Goal: Task Accomplishment & Management: Complete application form

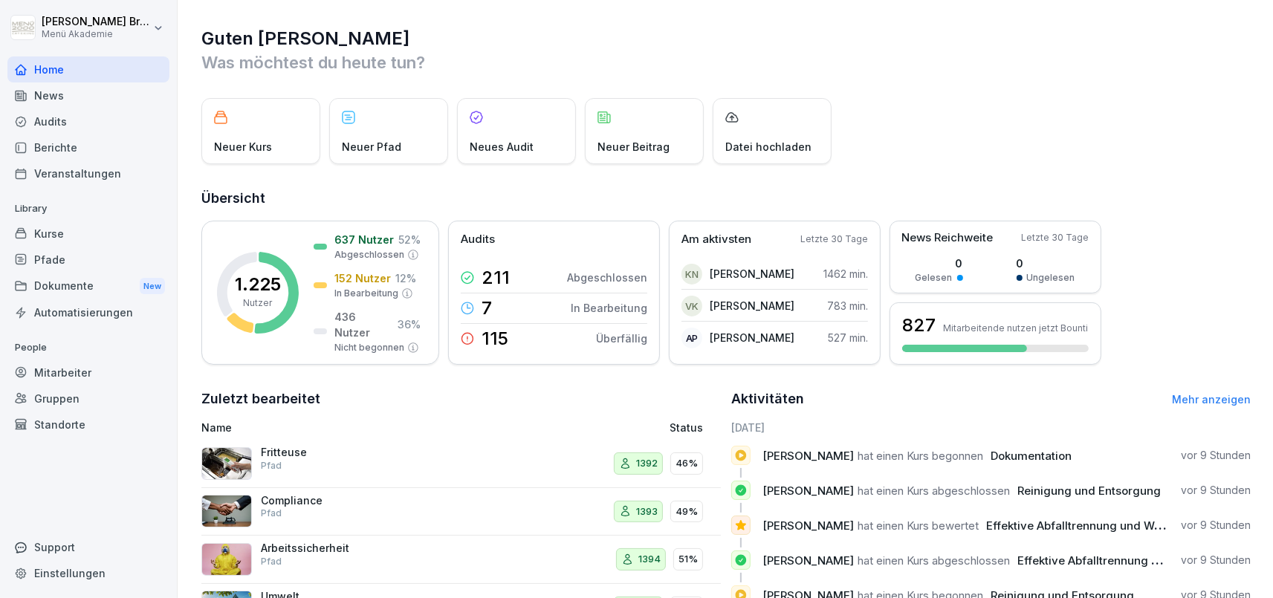
click at [65, 369] on div "Mitarbeiter" at bounding box center [88, 373] width 162 height 26
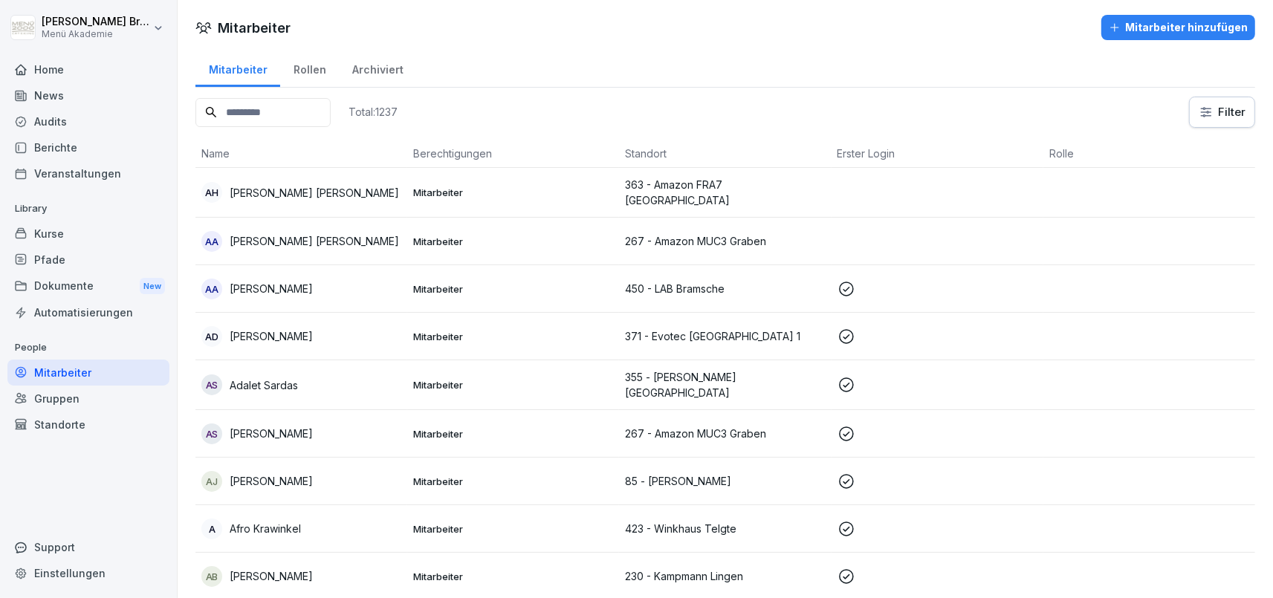
click at [78, 420] on div "Standorte" at bounding box center [88, 425] width 162 height 26
click at [77, 425] on div "Standorte" at bounding box center [88, 425] width 162 height 26
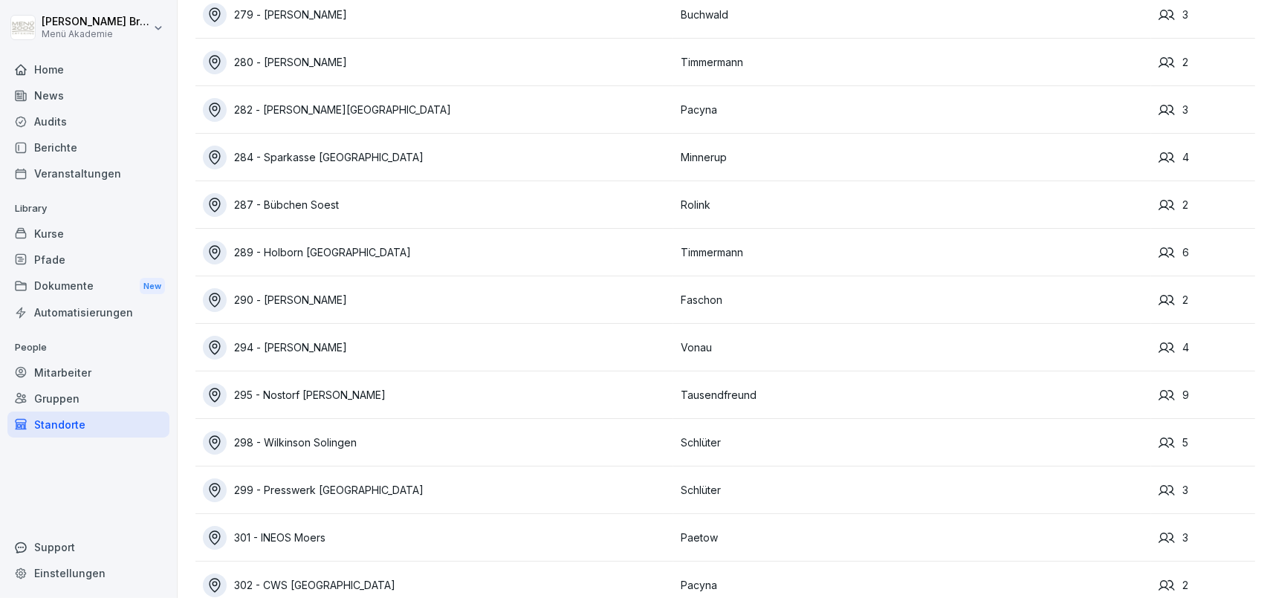
scroll to position [3272, 0]
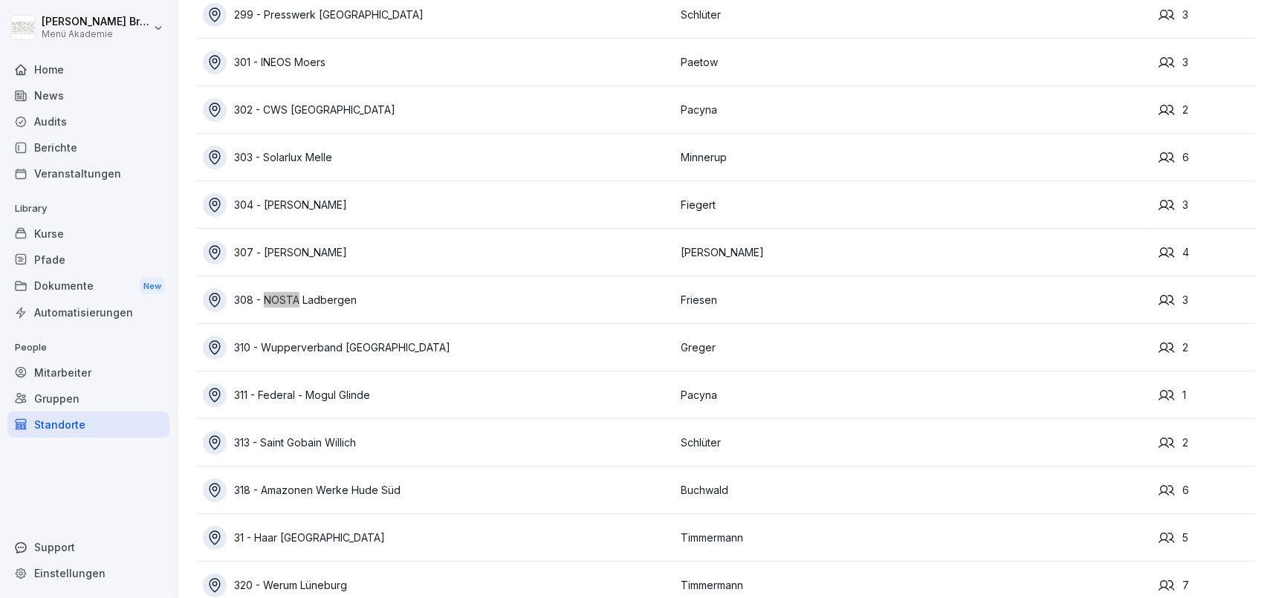
click at [340, 300] on div "308 - NOSTA Ladbergen" at bounding box center [438, 300] width 470 height 24
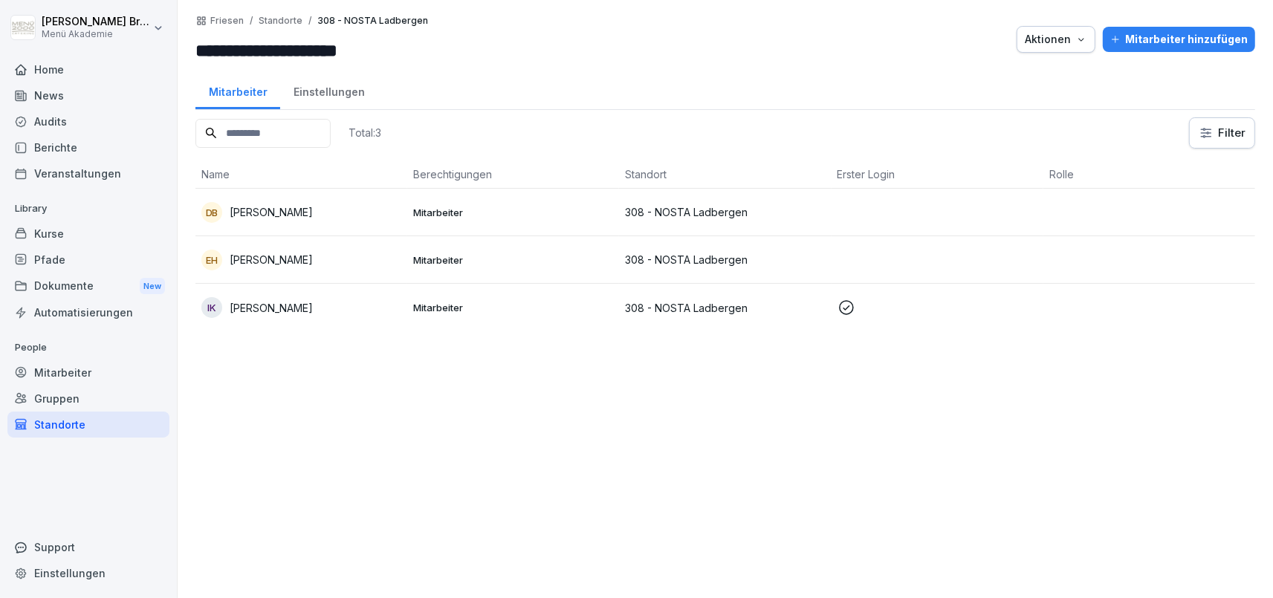
click at [311, 310] on p "[PERSON_NAME]" at bounding box center [271, 308] width 83 height 16
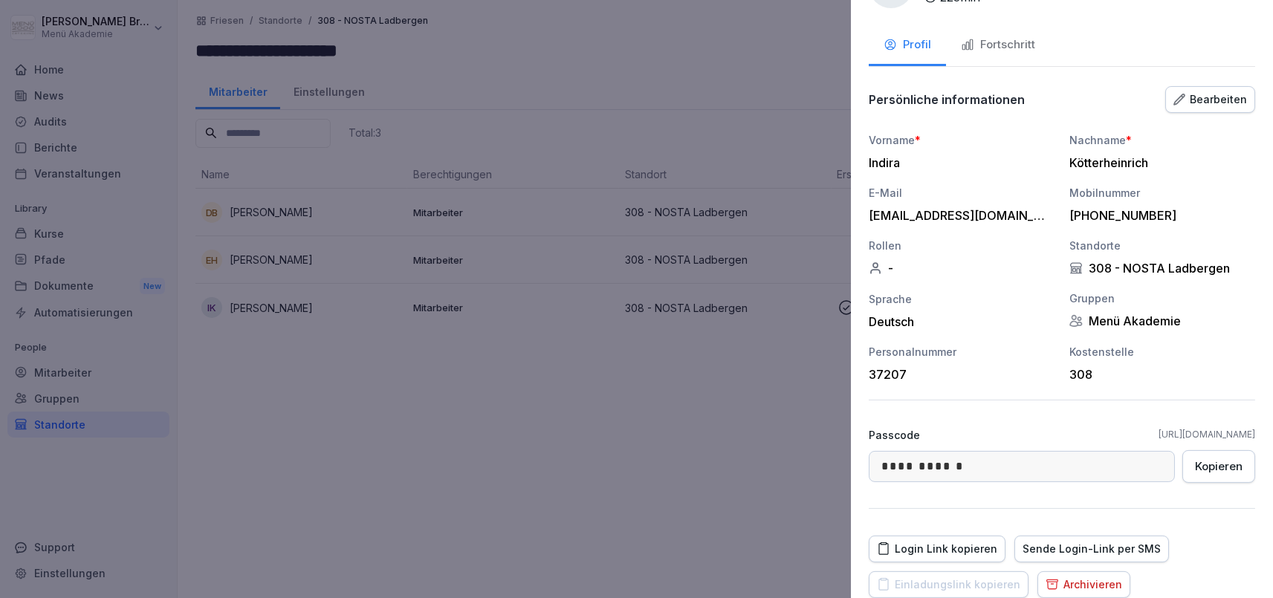
scroll to position [134, 0]
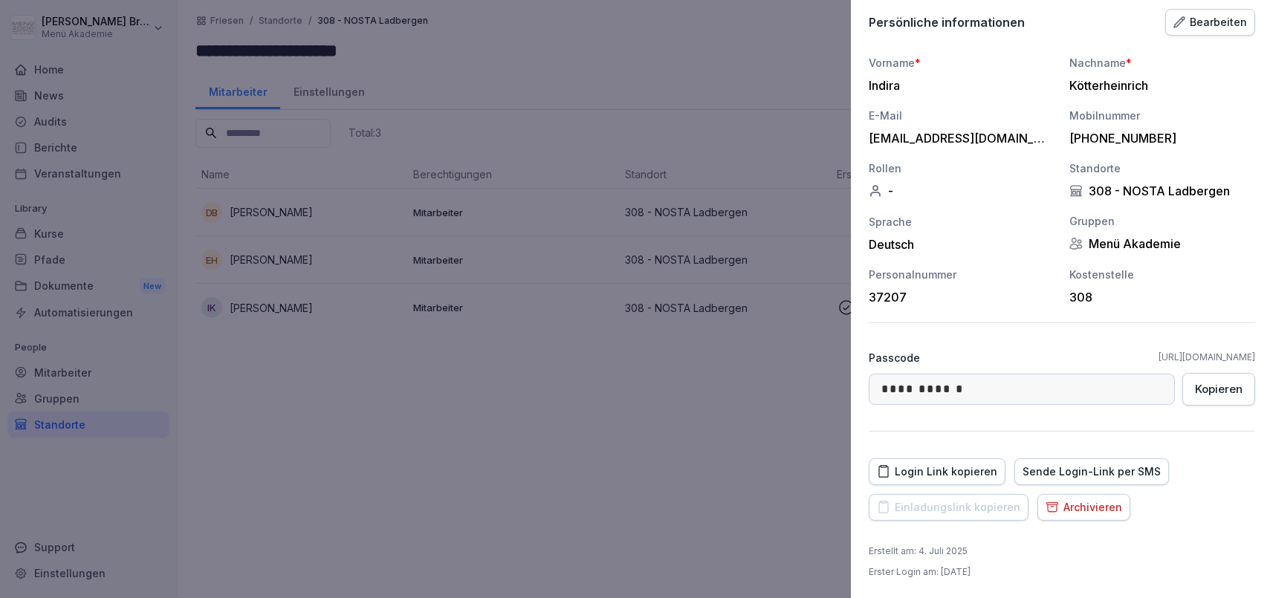
click at [1204, 31] on button "Bearbeiten" at bounding box center [1210, 22] width 90 height 27
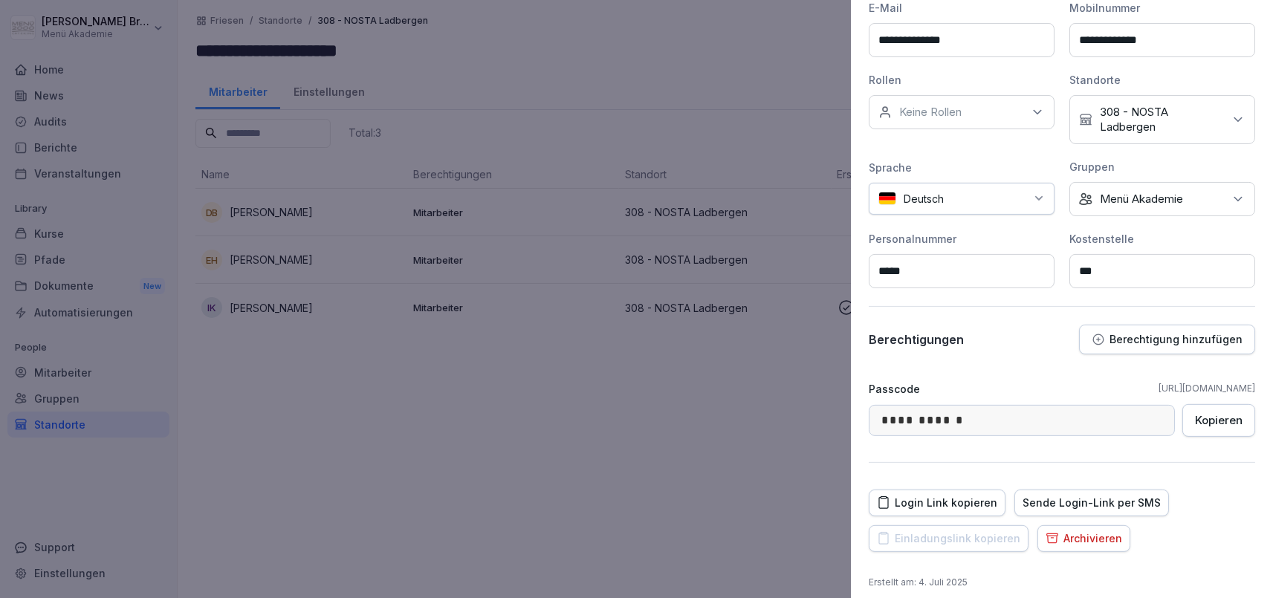
scroll to position [292, 0]
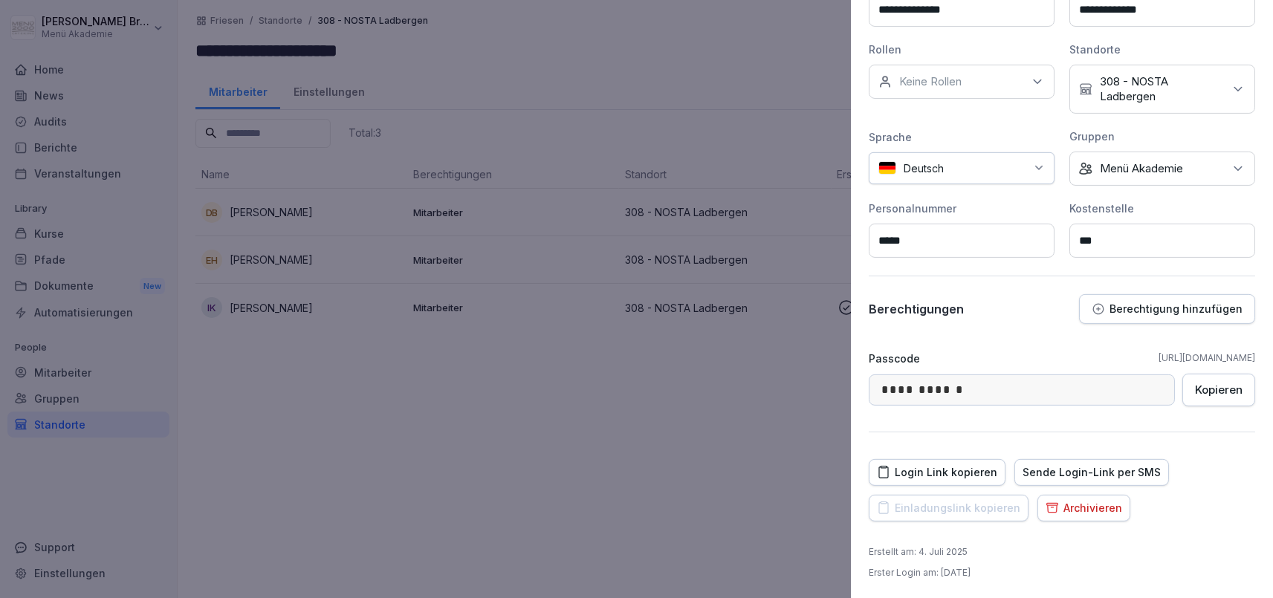
click at [1161, 307] on p "Berechtigung hinzufügen" at bounding box center [1175, 309] width 133 height 12
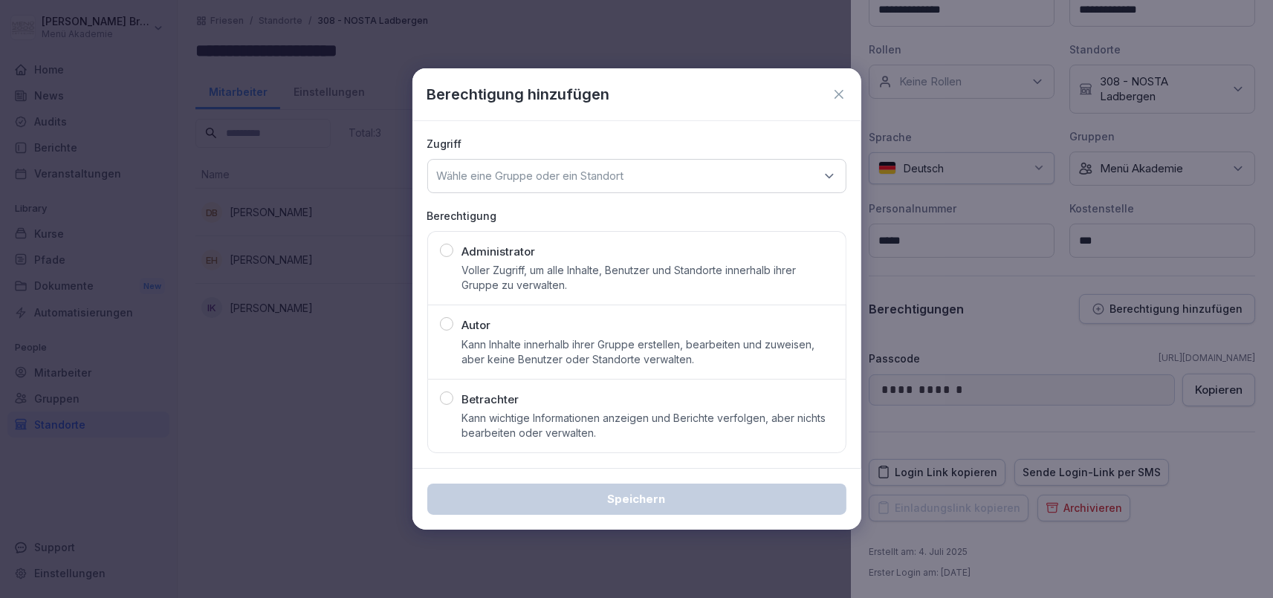
click at [568, 293] on button "Administrator Voller Zugriff, um alle Inhalte, Benutzer und Standorte innerhalb…" at bounding box center [636, 268] width 419 height 74
click at [594, 191] on div "Wähle eine Gruppe oder ein Standort" at bounding box center [636, 176] width 419 height 34
type input "****"
click at [526, 301] on div "308 - NOSTA Ladbergen" at bounding box center [637, 296] width 410 height 28
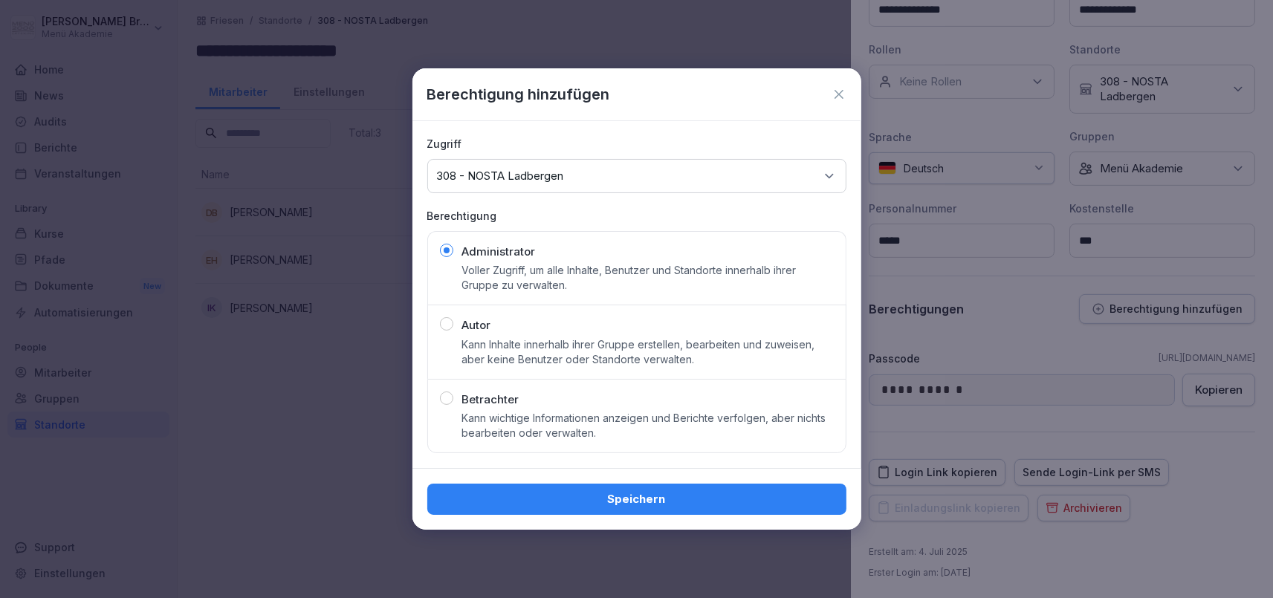
click at [642, 499] on div "Speichern" at bounding box center [636, 499] width 395 height 16
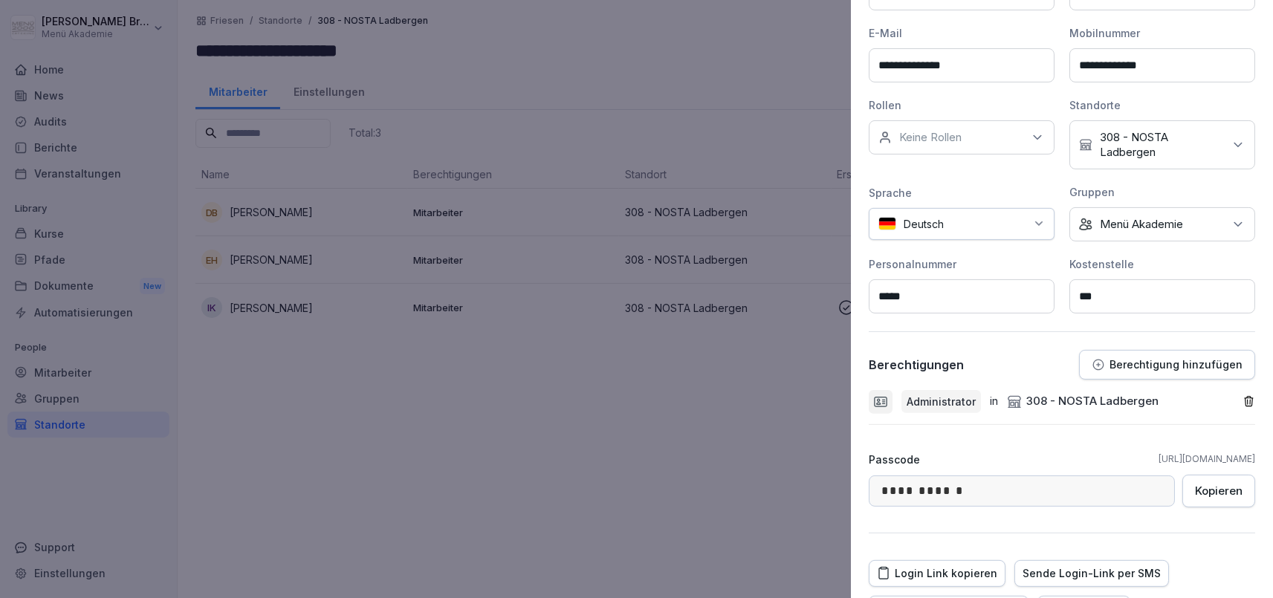
scroll to position [0, 0]
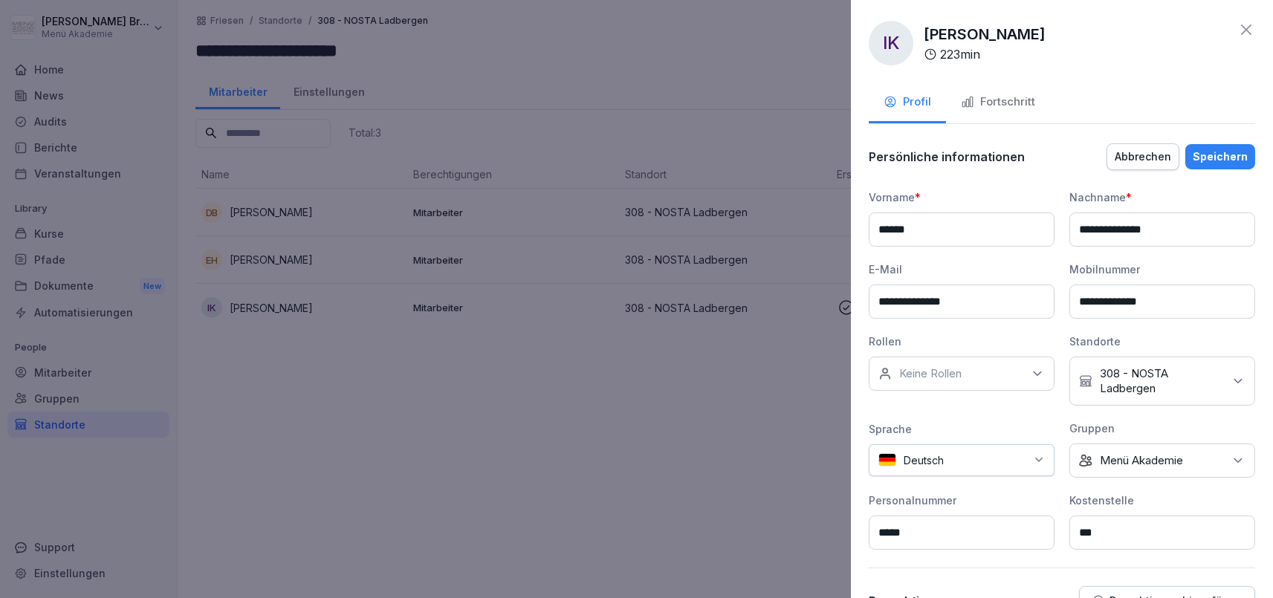
click at [1221, 152] on div "Speichern" at bounding box center [1220, 157] width 55 height 16
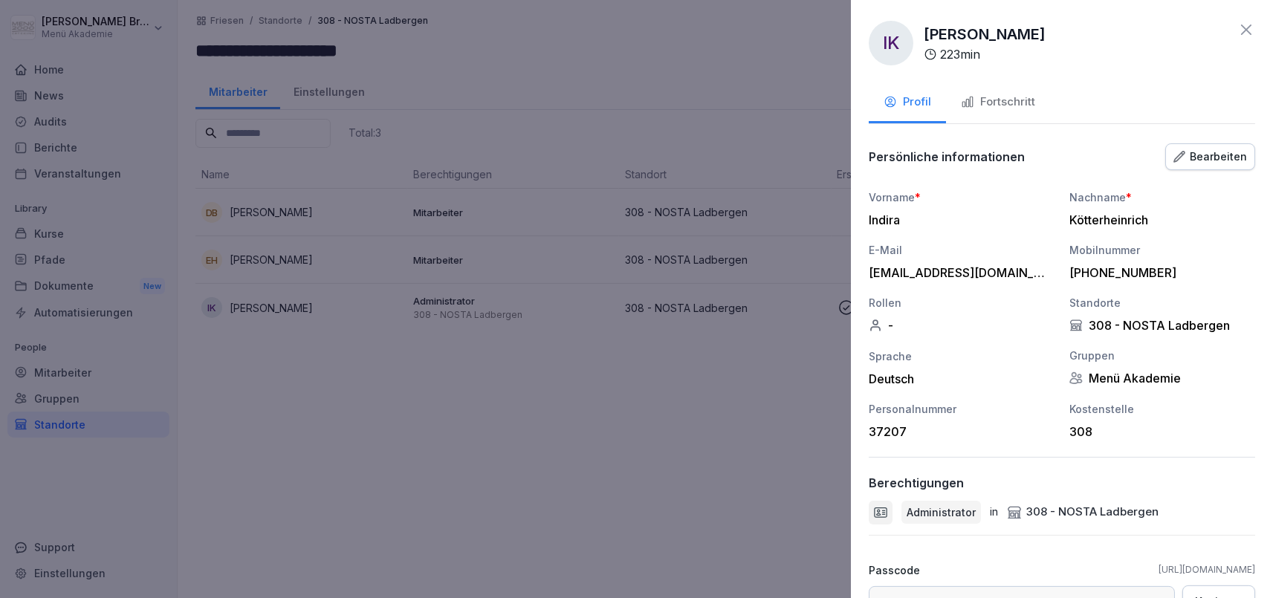
click at [1249, 32] on icon at bounding box center [1246, 30] width 10 height 10
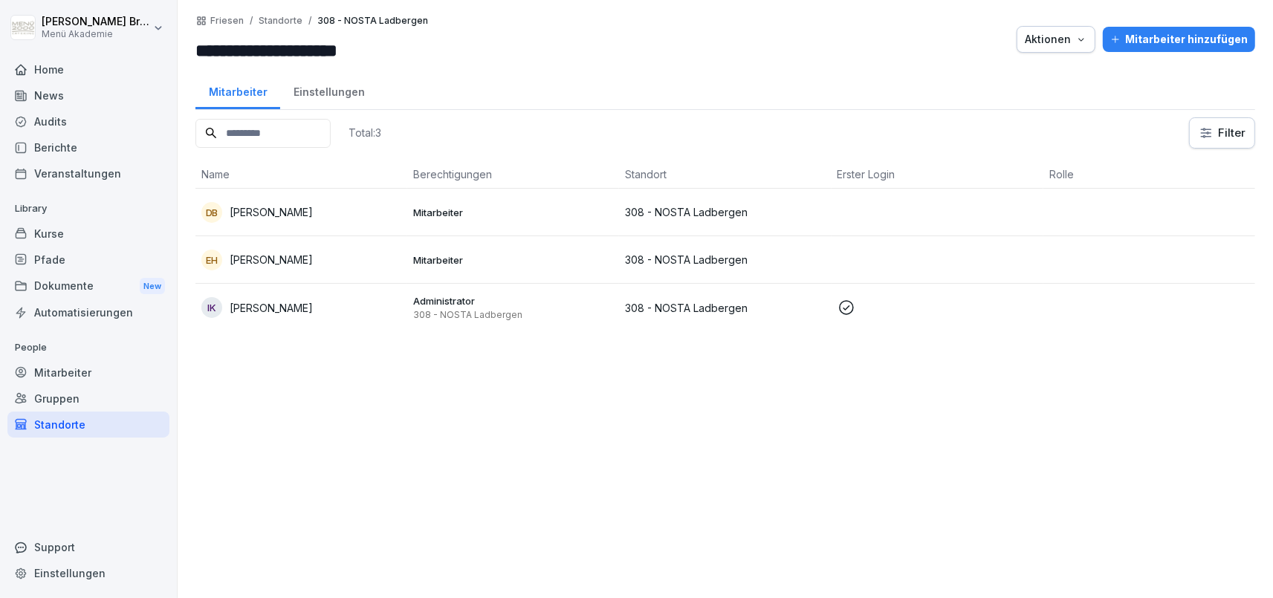
click at [67, 428] on div "Standorte" at bounding box center [88, 425] width 162 height 26
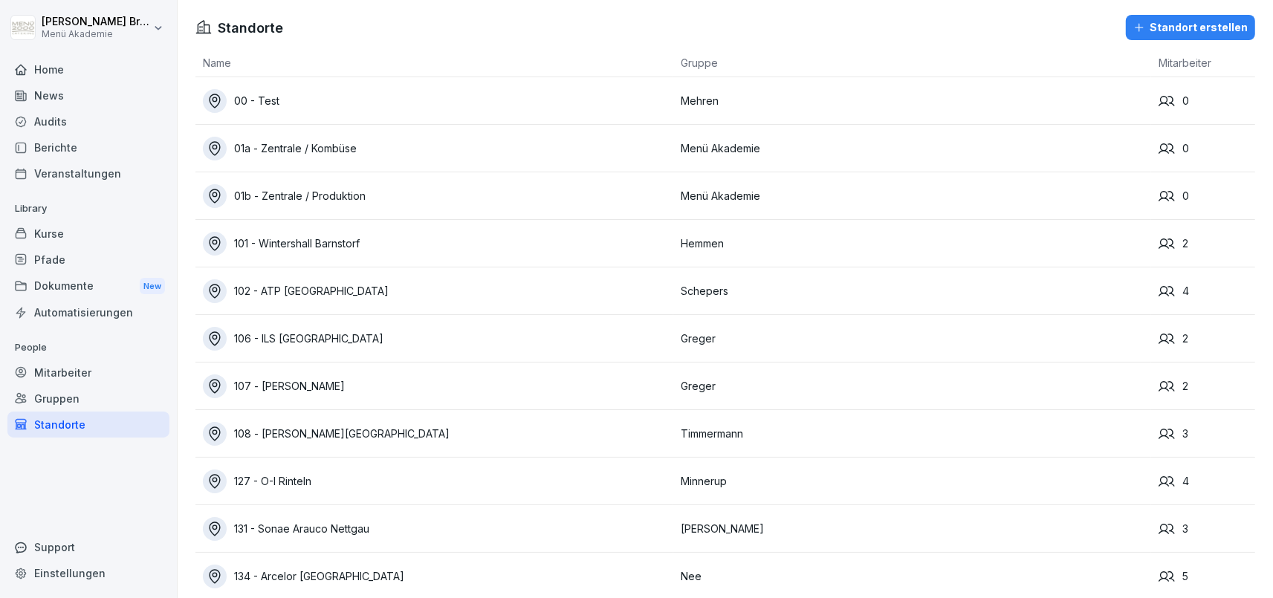
scroll to position [6792, 0]
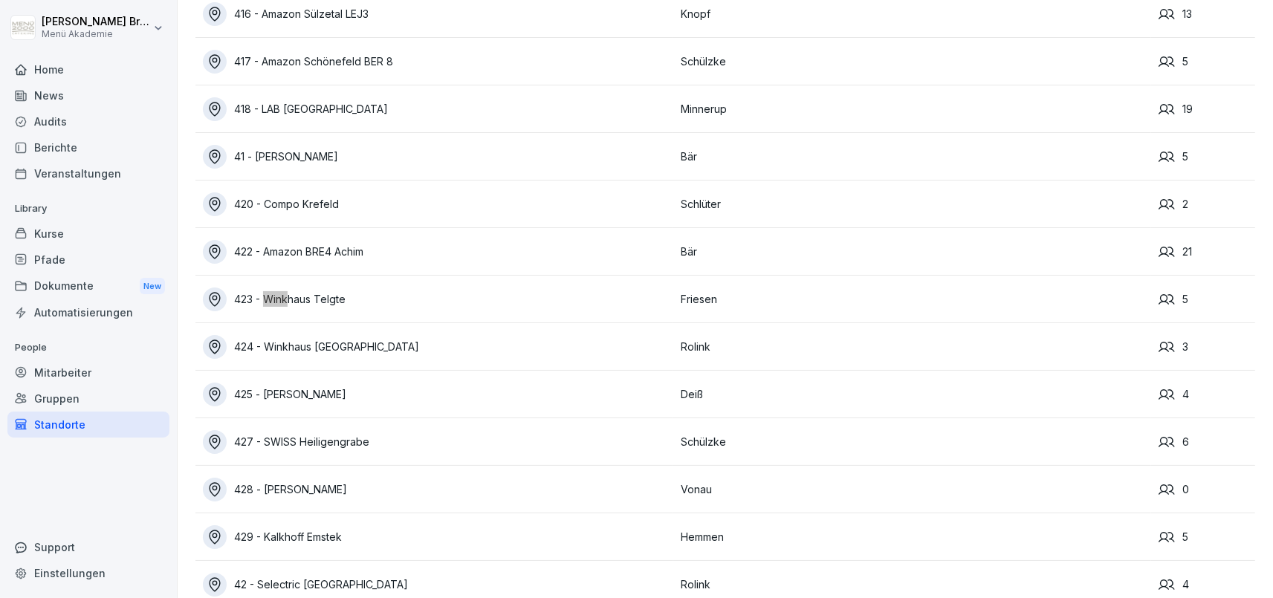
click at [307, 292] on div "423 - Winkhaus Telgte" at bounding box center [438, 300] width 470 height 24
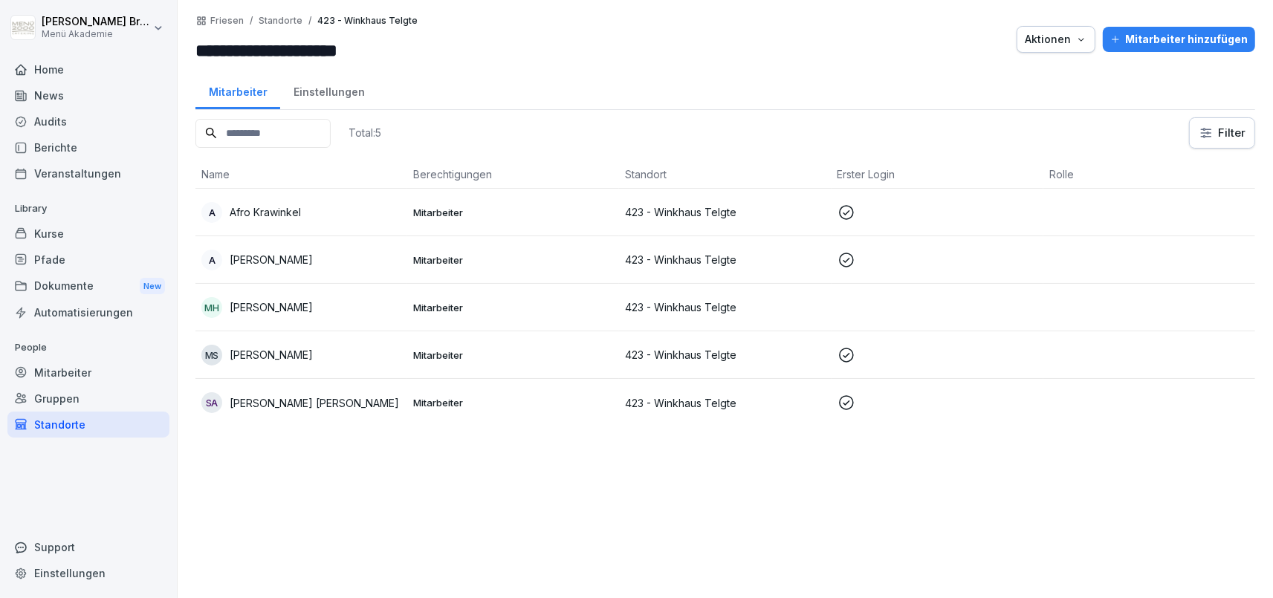
click at [310, 308] on div "MH [PERSON_NAME]" at bounding box center [301, 307] width 200 height 21
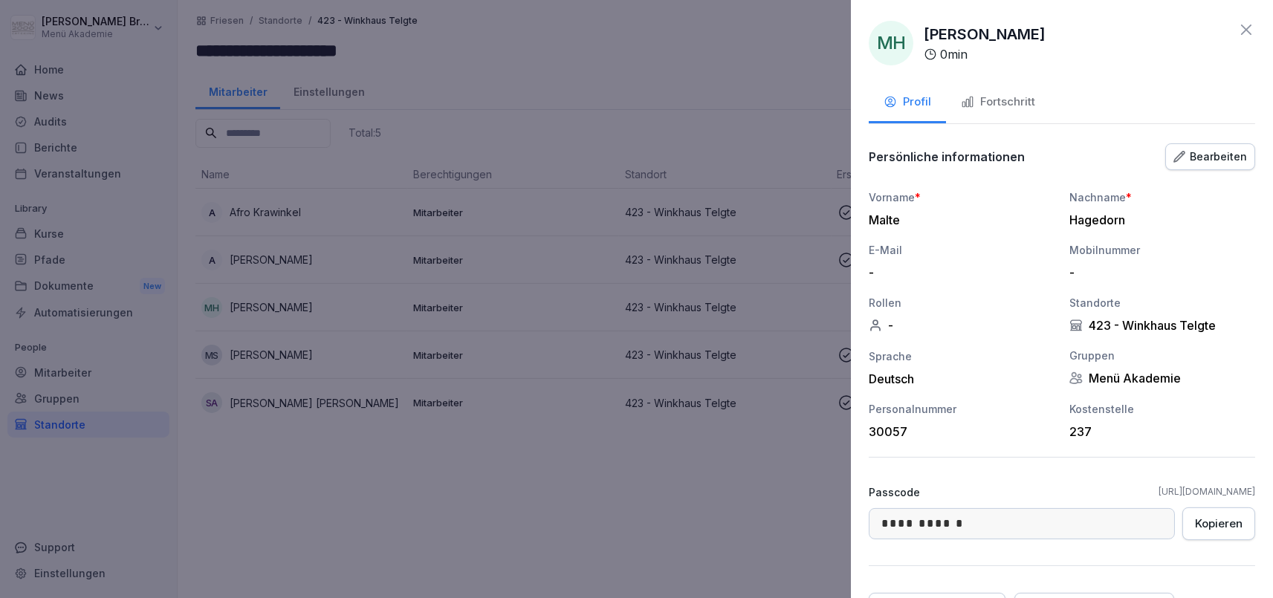
drag, startPoint x: 1064, startPoint y: 494, endPoint x: 1256, endPoint y: 497, distance: 192.5
click at [1256, 497] on div "**********" at bounding box center [1062, 299] width 422 height 598
click at [1230, 526] on div "Kopieren" at bounding box center [1219, 524] width 48 height 16
click at [279, 534] on div at bounding box center [636, 299] width 1273 height 598
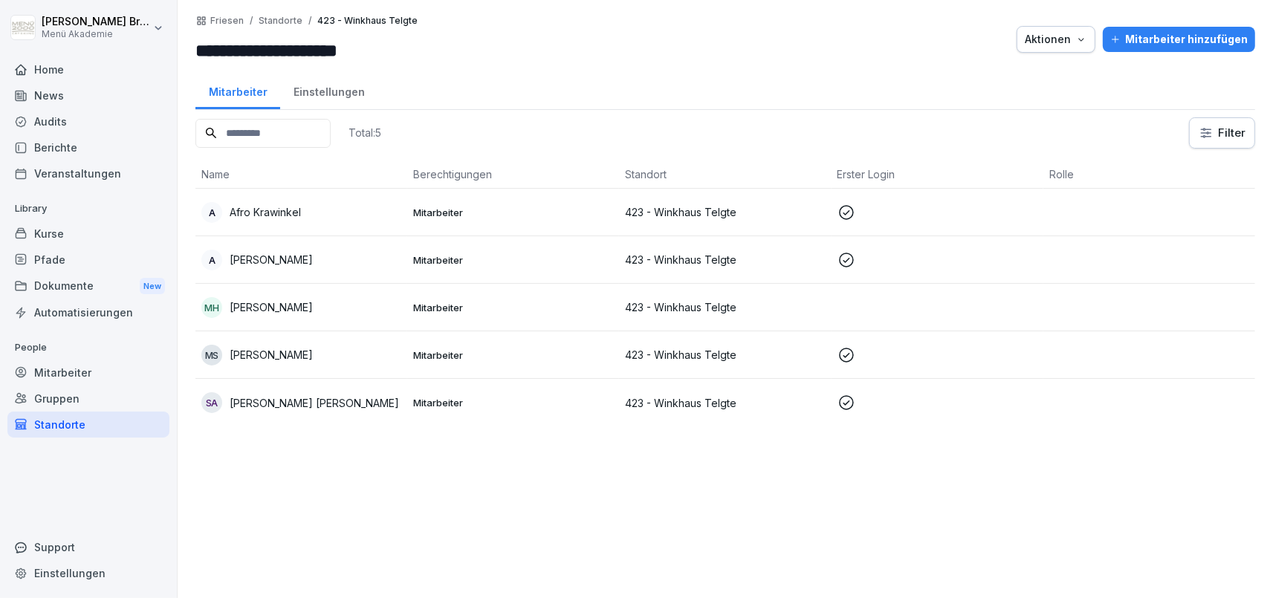
click at [32, 421] on div "Standorte" at bounding box center [88, 425] width 162 height 26
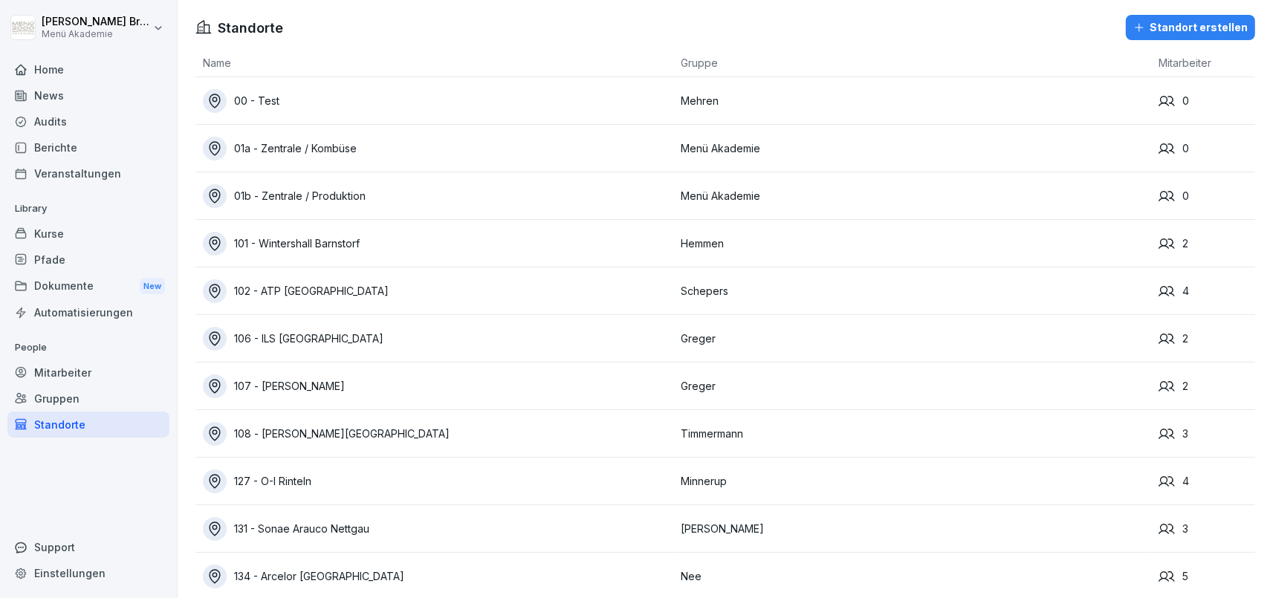
scroll to position [9930, 0]
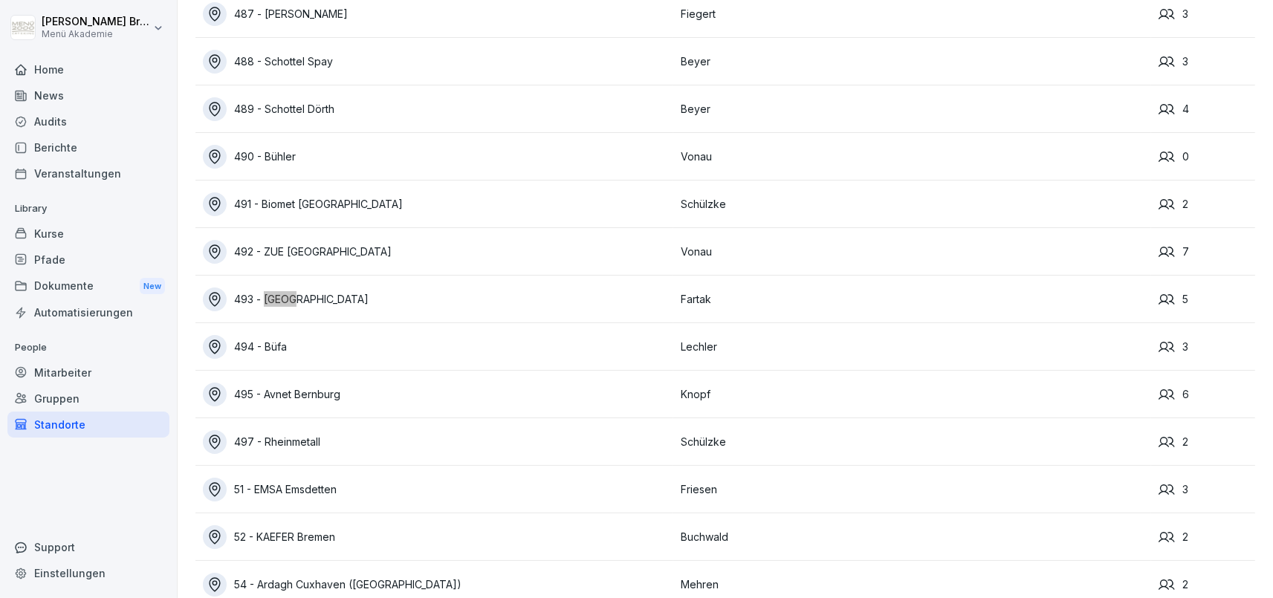
click at [299, 298] on div "493 - [GEOGRAPHIC_DATA]" at bounding box center [438, 300] width 470 height 24
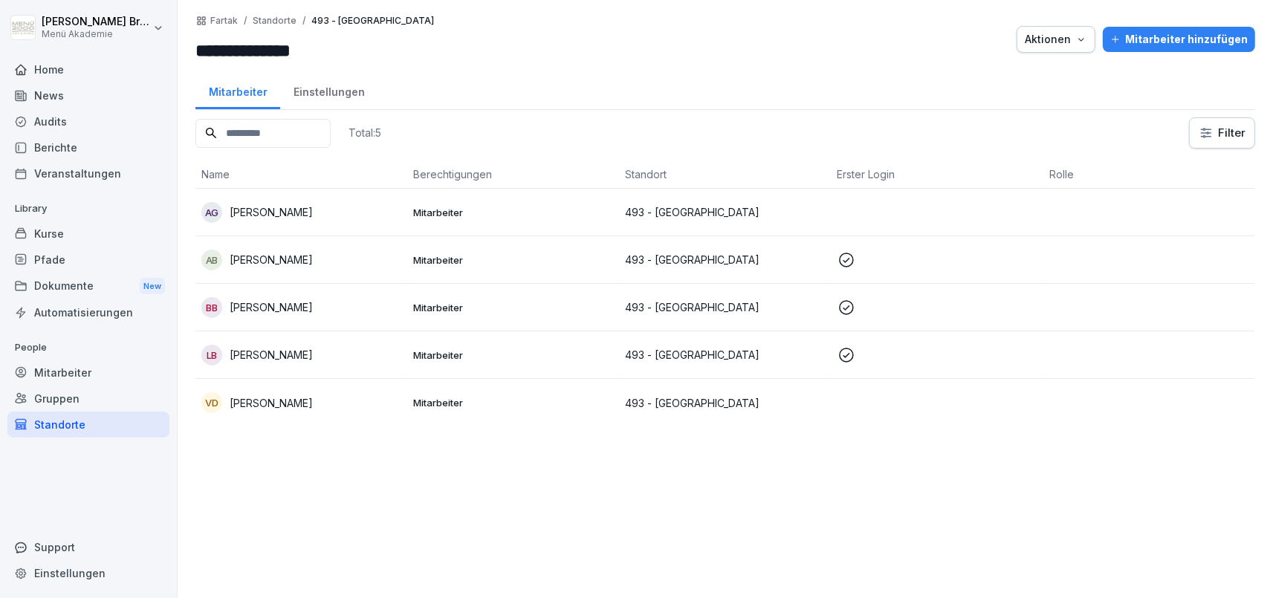
click at [299, 298] on div "BB [PERSON_NAME]" at bounding box center [301, 307] width 200 height 21
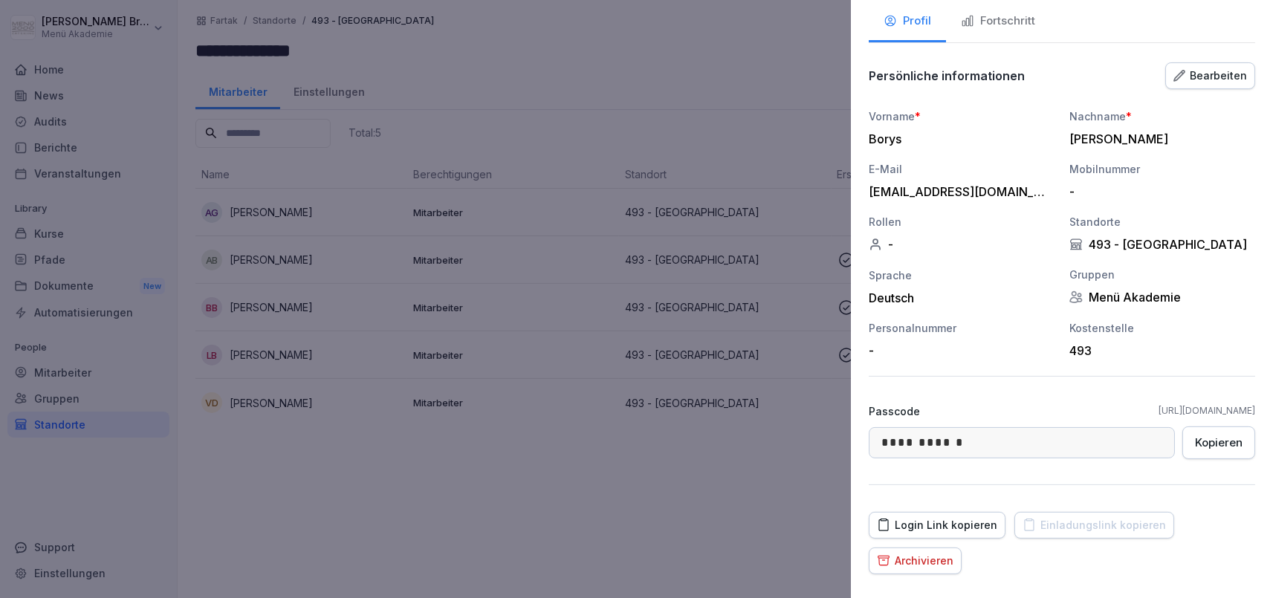
scroll to position [134, 0]
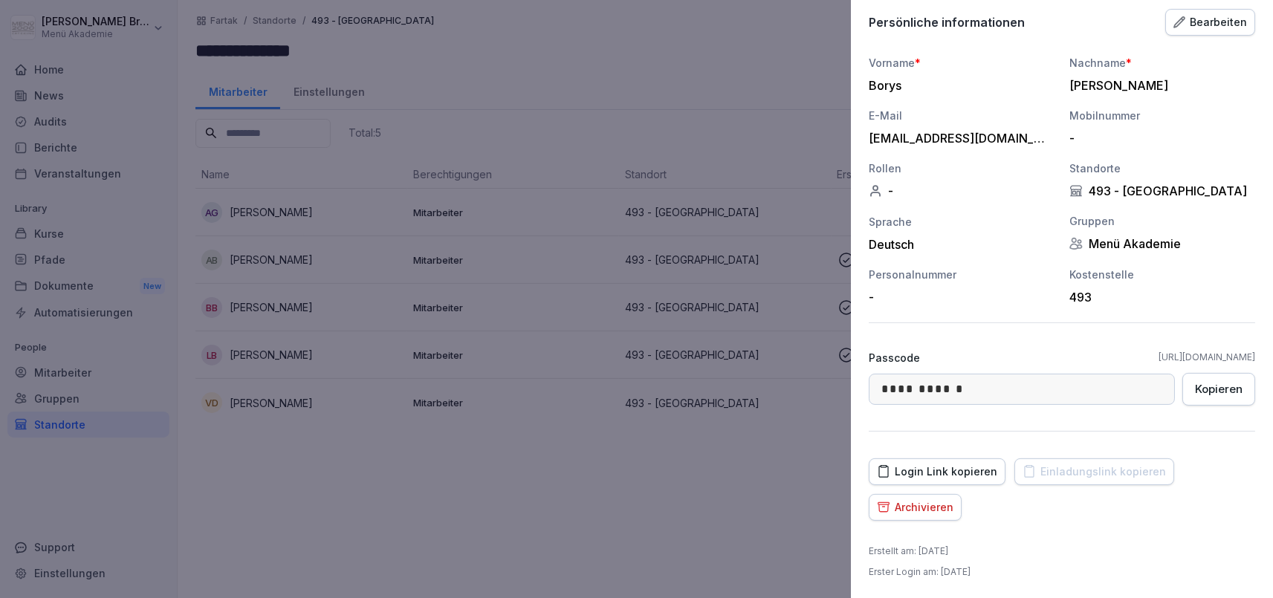
click at [736, 501] on div at bounding box center [636, 299] width 1273 height 598
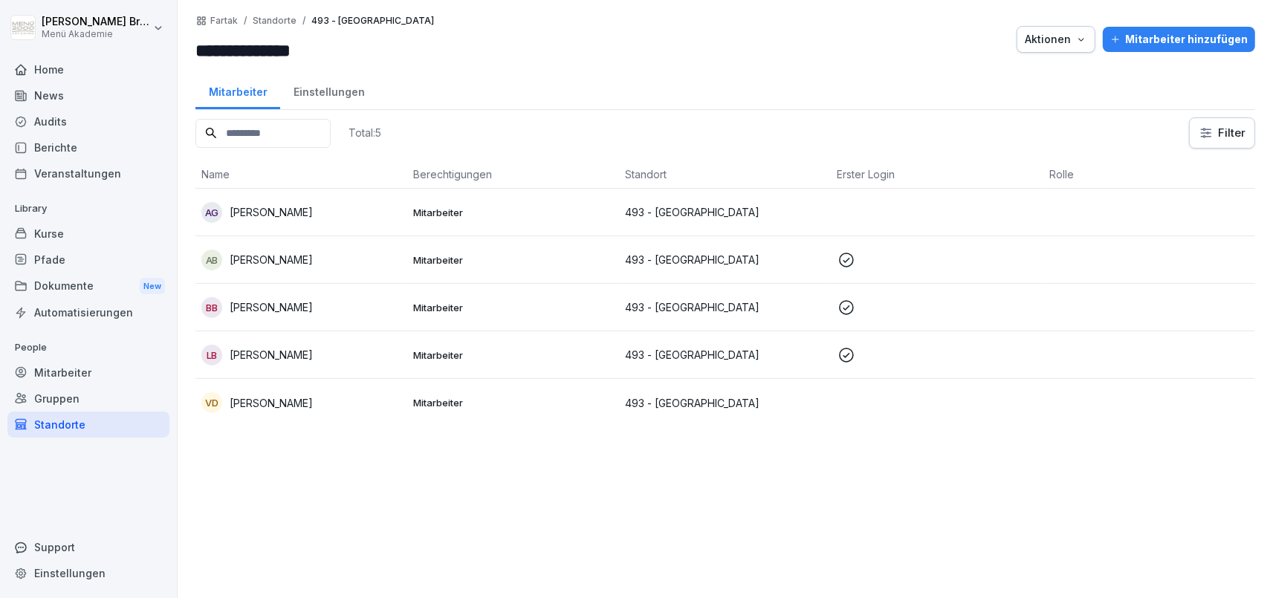
click at [266, 398] on p "[PERSON_NAME]" at bounding box center [271, 403] width 83 height 16
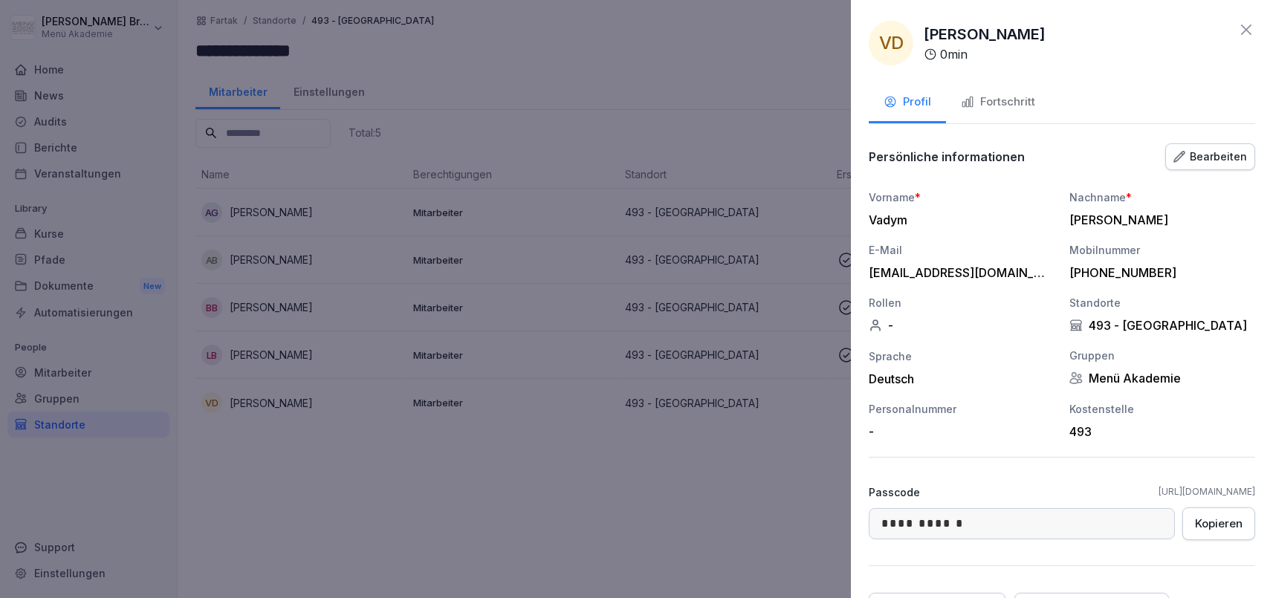
click at [269, 300] on div at bounding box center [636, 299] width 1273 height 598
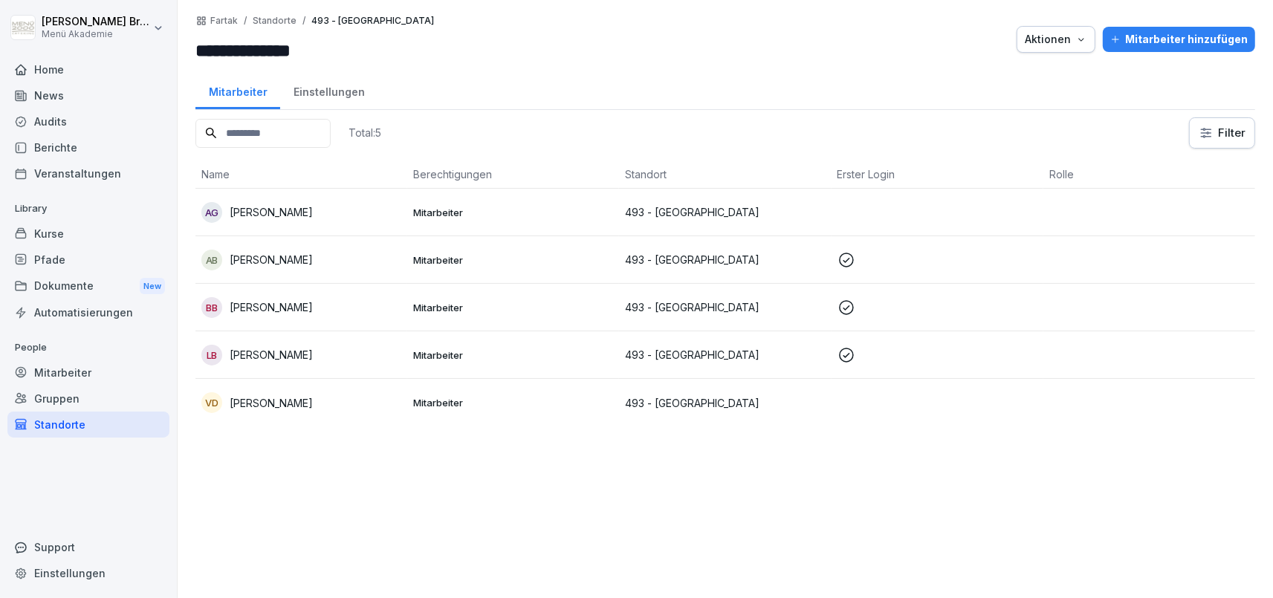
click at [270, 309] on p "[PERSON_NAME]" at bounding box center [271, 307] width 83 height 16
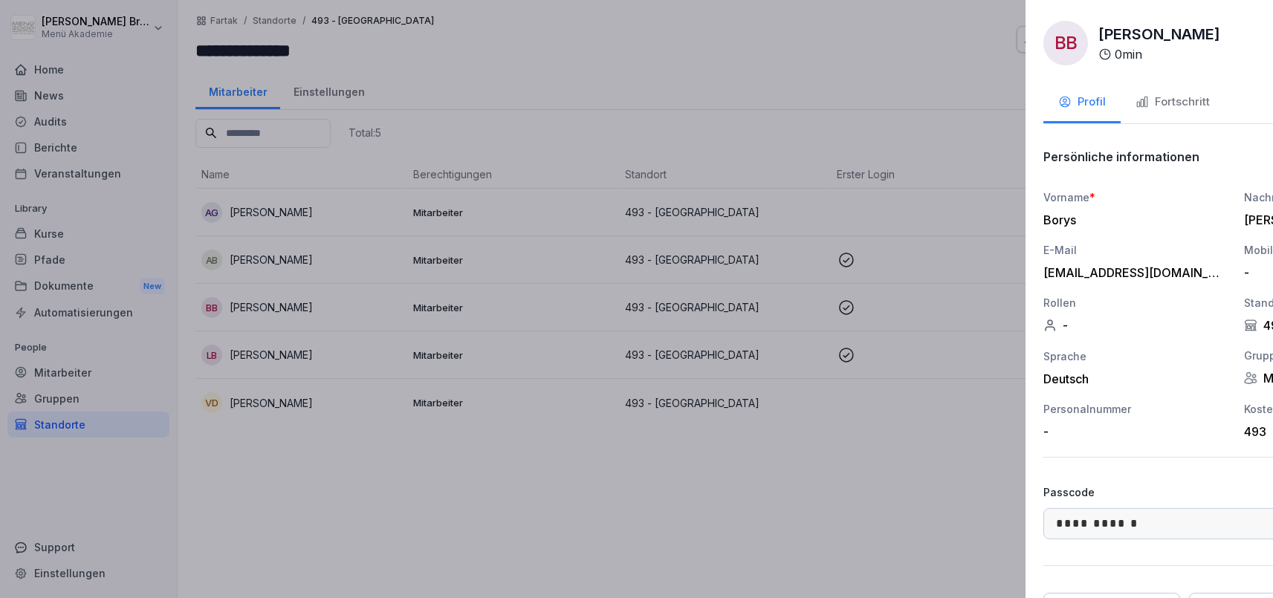
click at [302, 255] on div at bounding box center [636, 299] width 1273 height 598
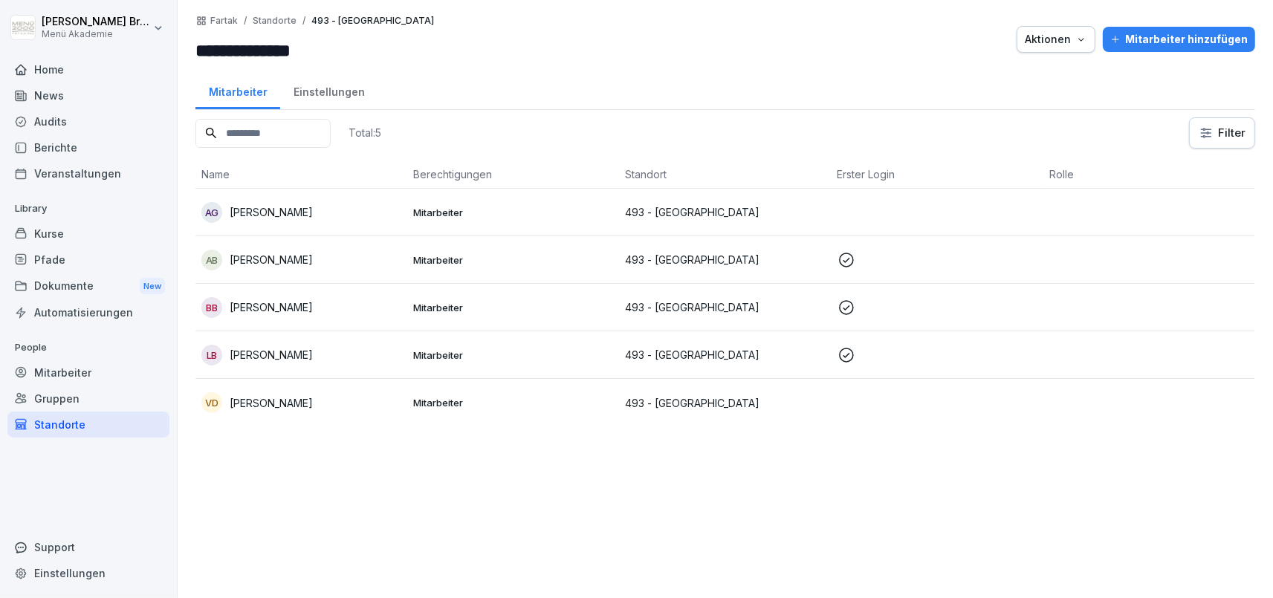
click at [302, 256] on p "[PERSON_NAME]" at bounding box center [271, 260] width 83 height 16
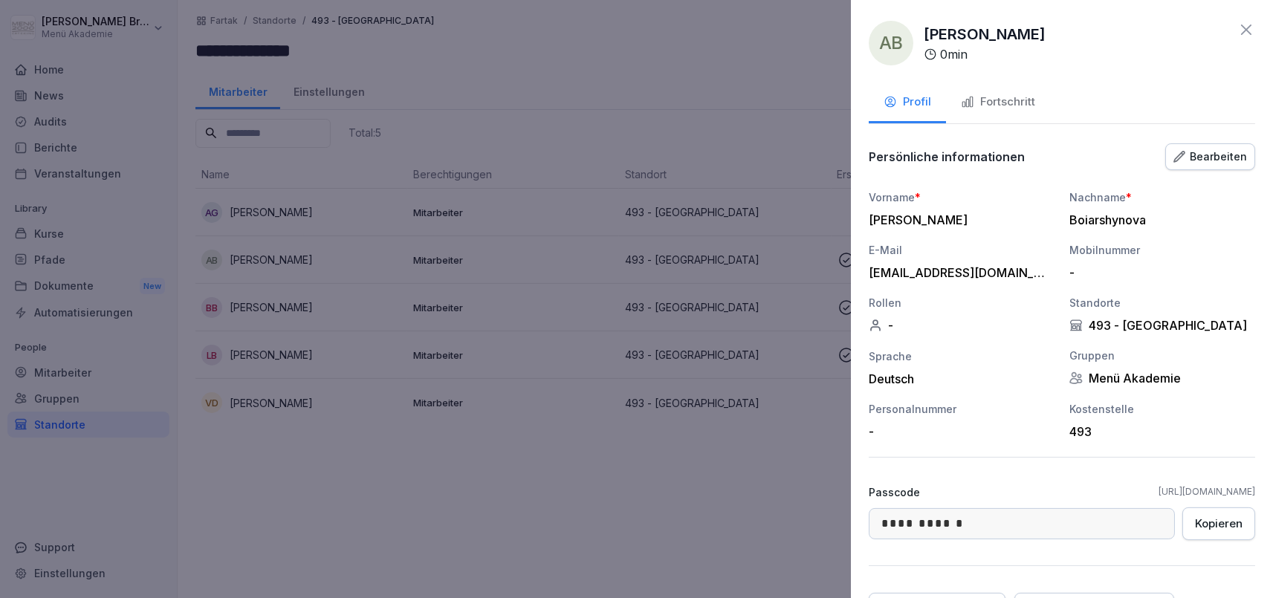
click at [385, 476] on div at bounding box center [636, 299] width 1273 height 598
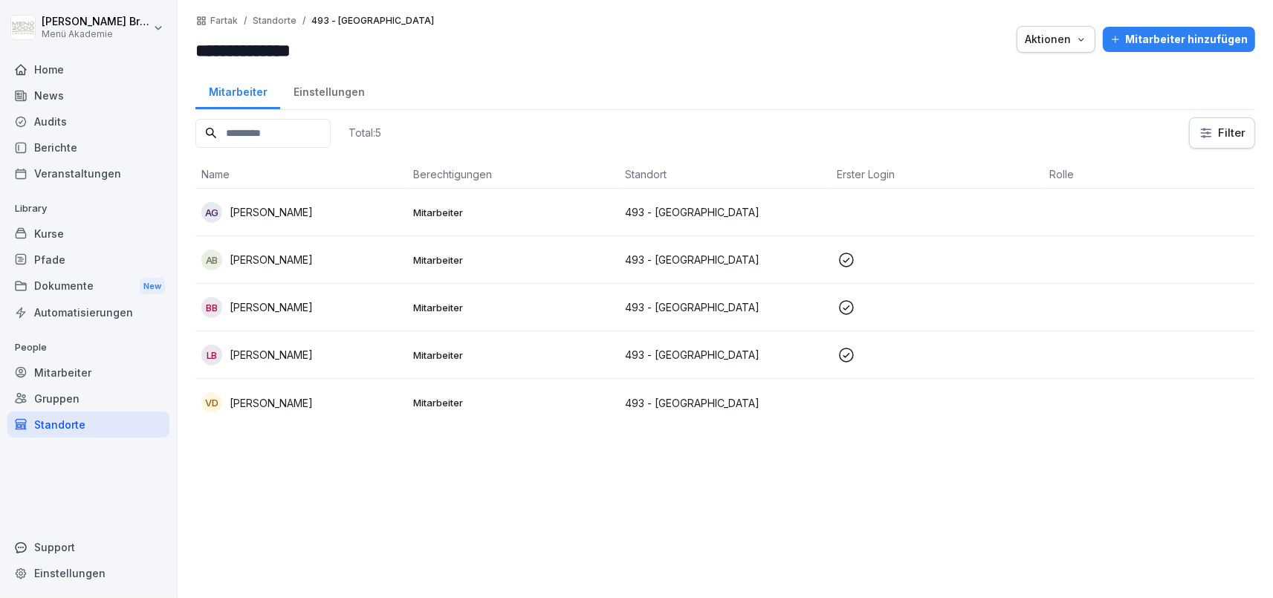
click at [295, 207] on p "[PERSON_NAME]" at bounding box center [271, 212] width 83 height 16
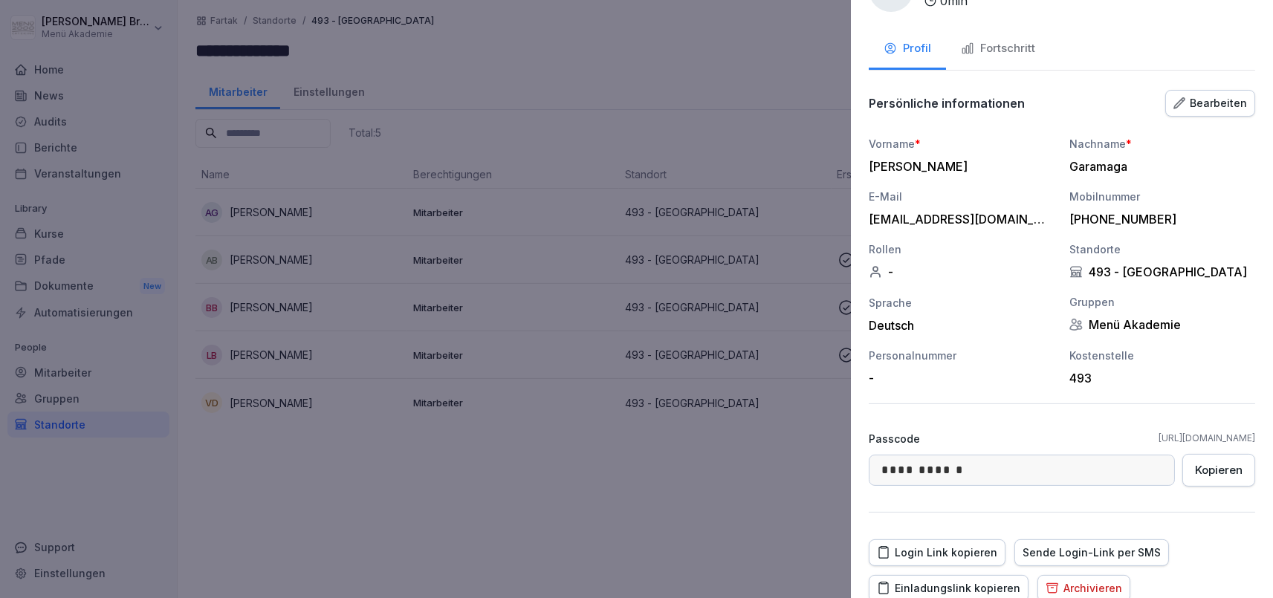
scroll to position [85, 0]
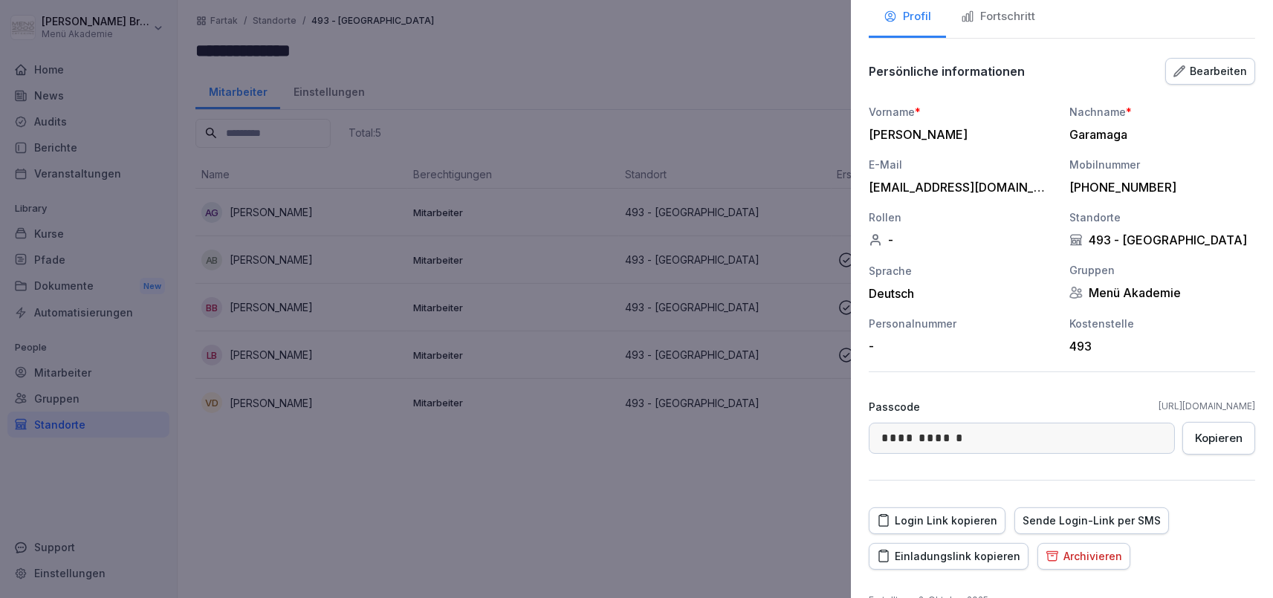
drag, startPoint x: 542, startPoint y: 535, endPoint x: 427, endPoint y: 431, distance: 155.2
click at [533, 531] on div at bounding box center [636, 299] width 1273 height 598
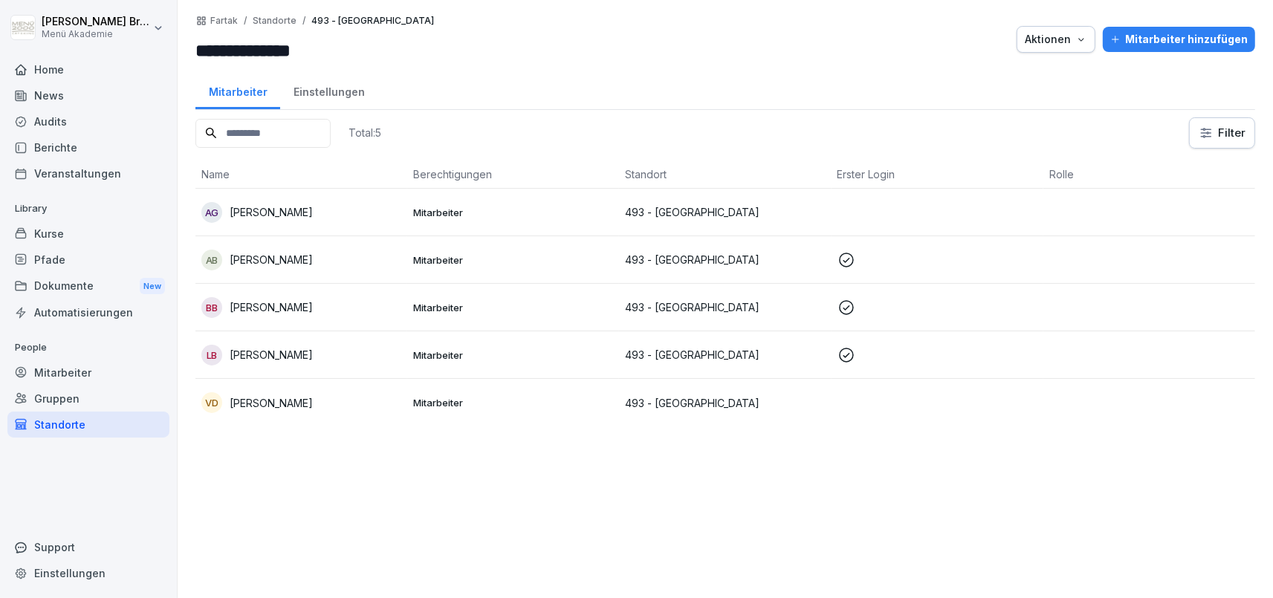
click at [284, 299] on p "[PERSON_NAME]" at bounding box center [271, 307] width 83 height 16
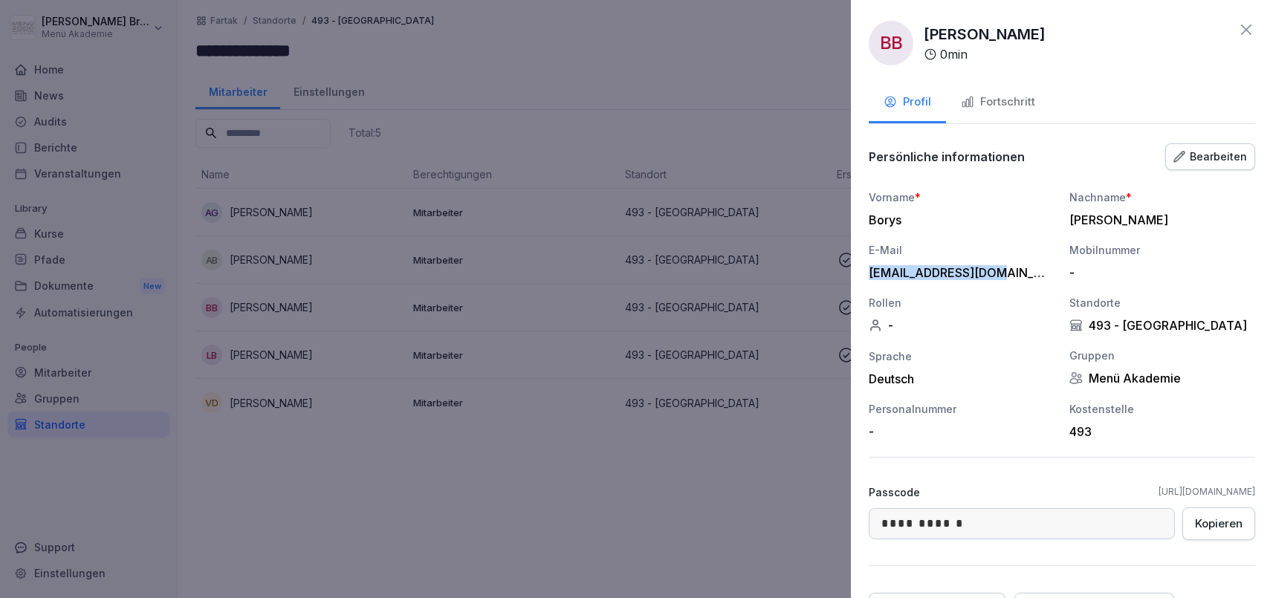
drag, startPoint x: 1007, startPoint y: 274, endPoint x: 864, endPoint y: 279, distance: 142.7
click at [869, 279] on div "[EMAIL_ADDRESS][DOMAIN_NAME]" at bounding box center [958, 272] width 178 height 15
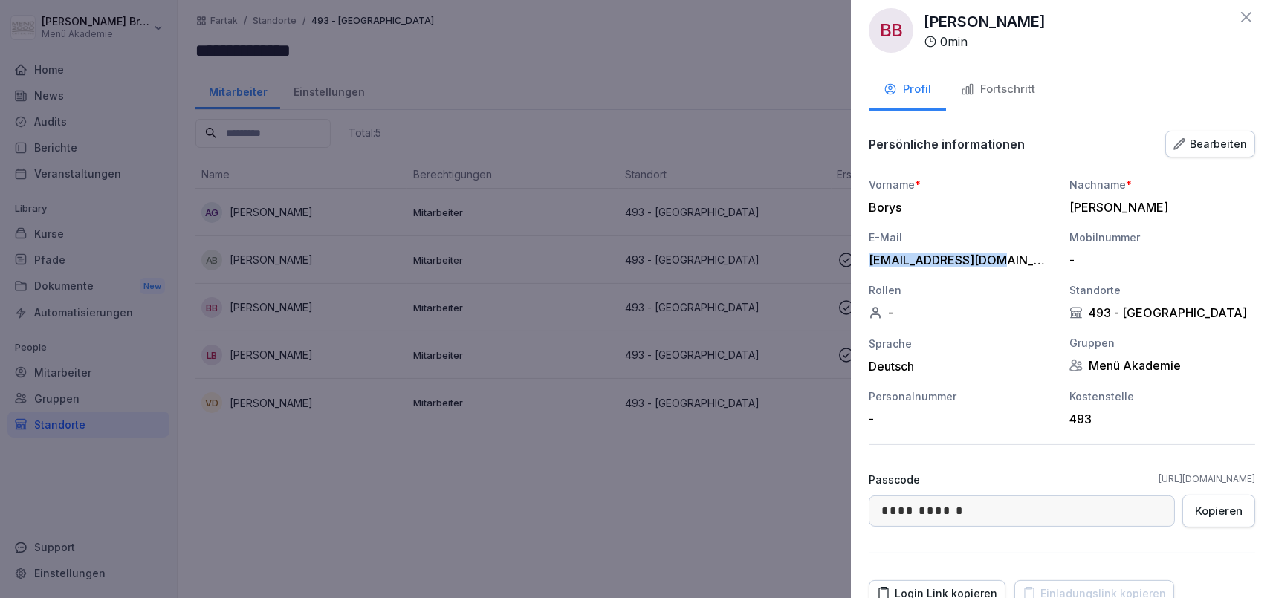
scroll to position [0, 0]
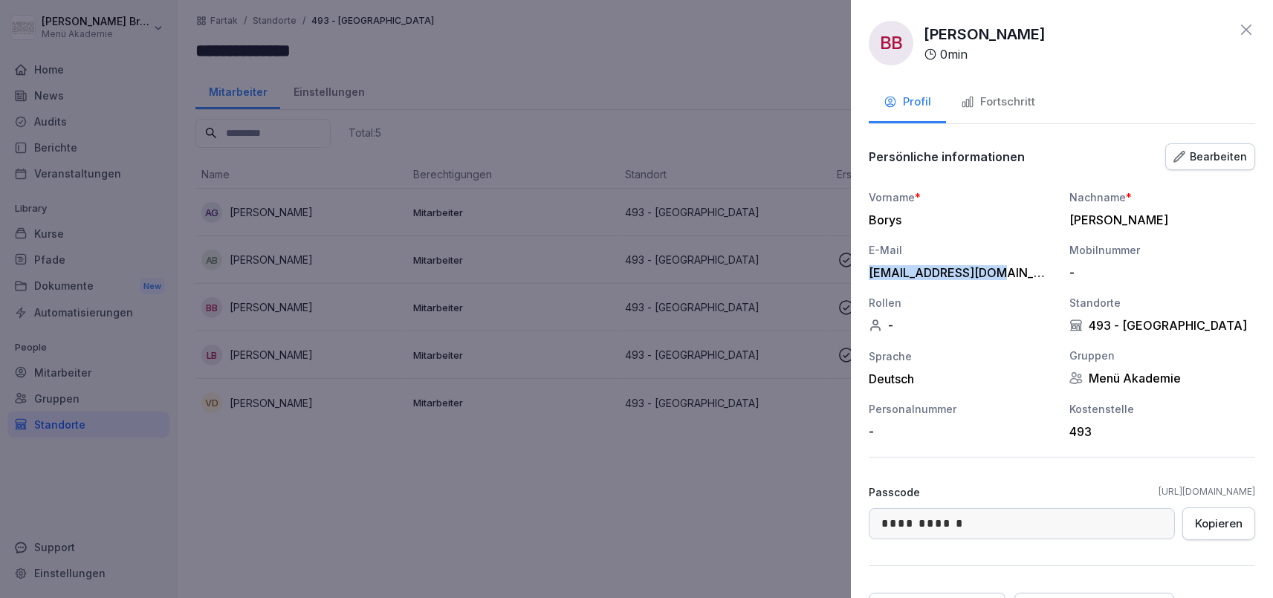
click at [1018, 94] on div "Fortschritt" at bounding box center [998, 102] width 74 height 17
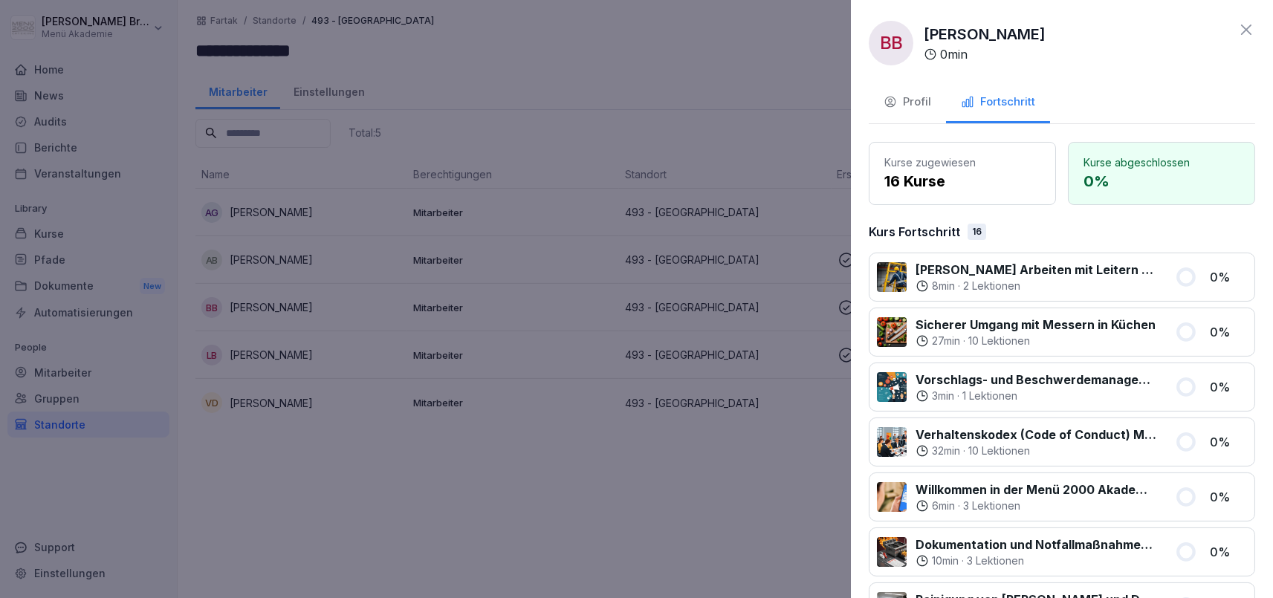
click at [903, 97] on div "Profil" at bounding box center [907, 102] width 48 height 17
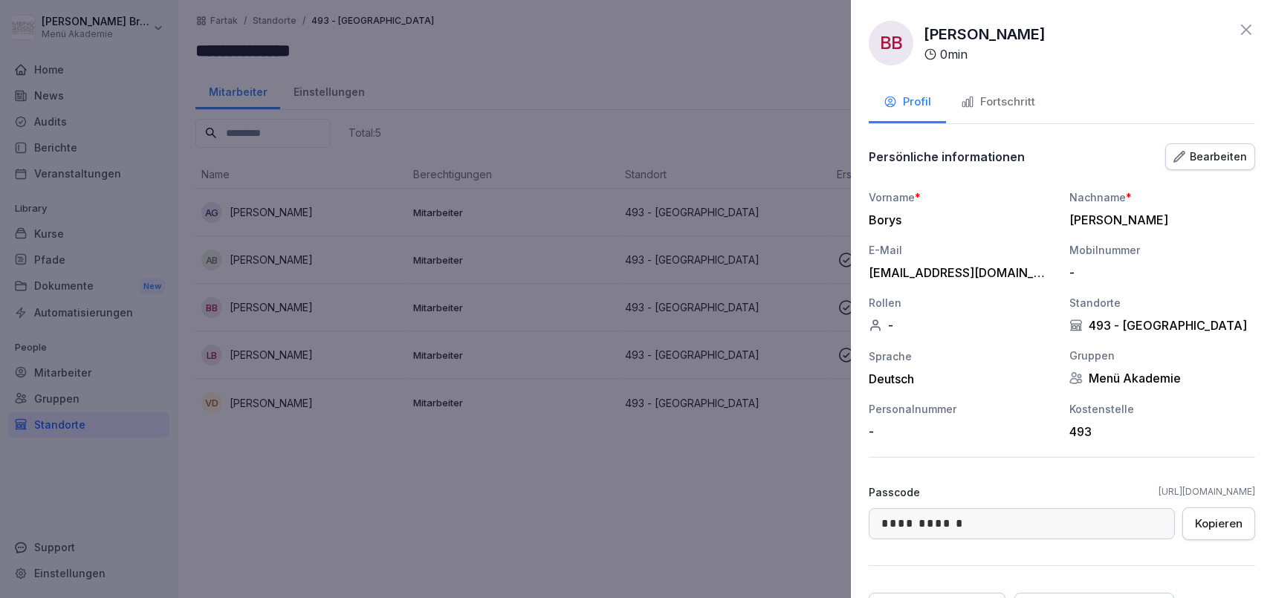
scroll to position [134, 0]
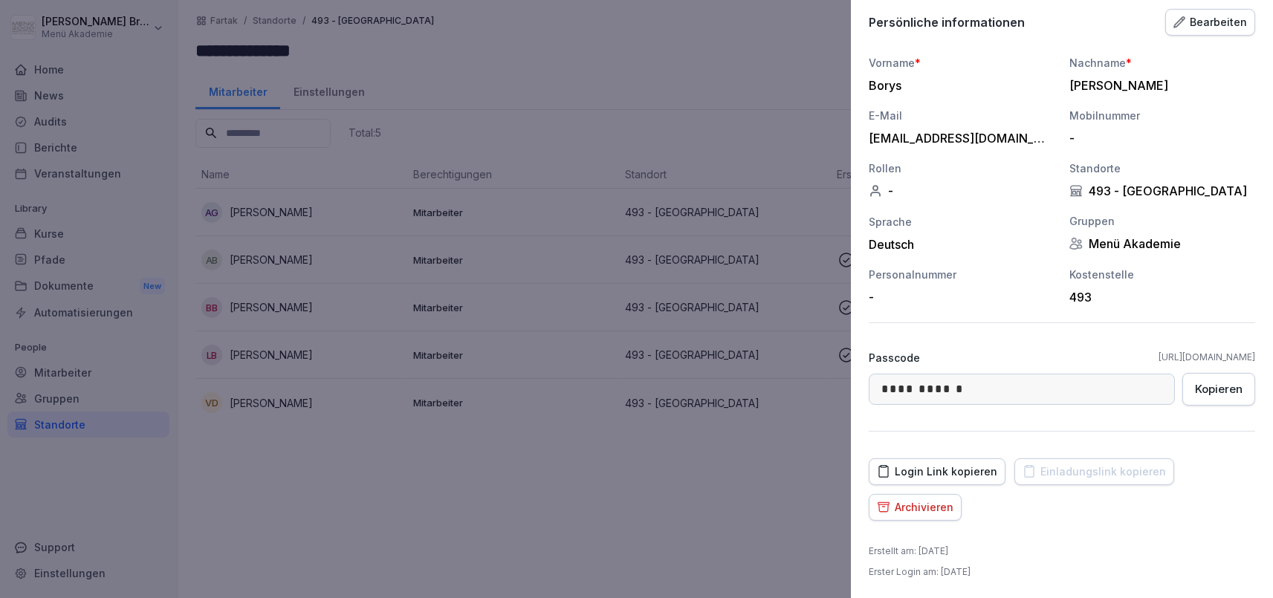
click at [364, 440] on div at bounding box center [636, 299] width 1273 height 598
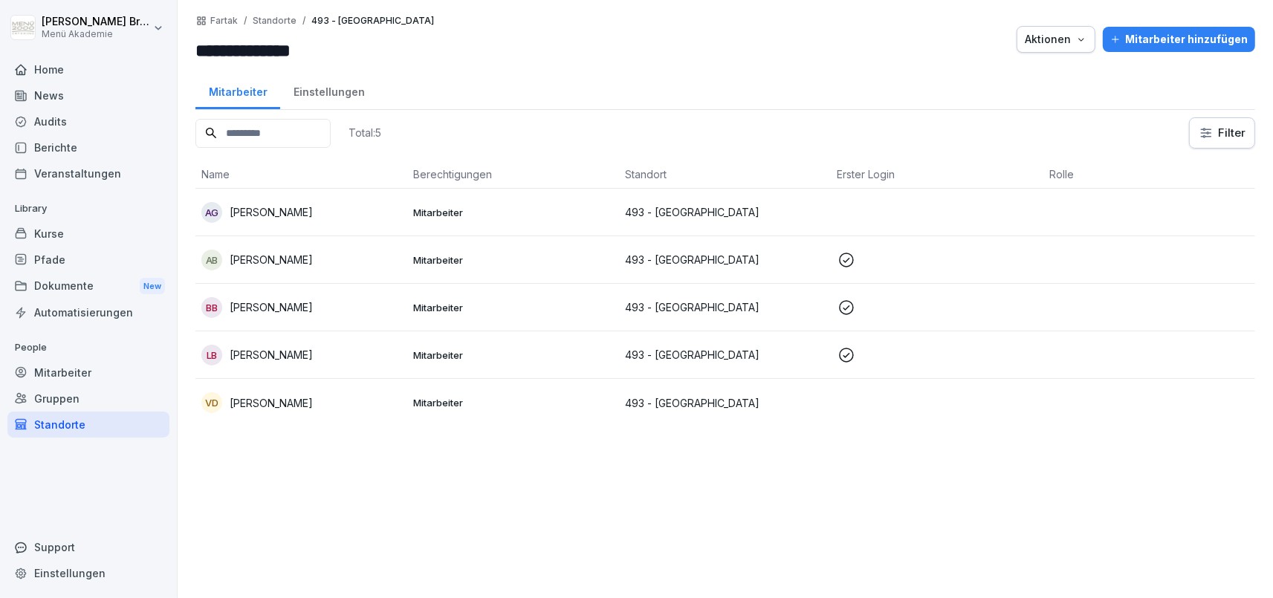
click at [127, 421] on div "Standorte" at bounding box center [88, 425] width 162 height 26
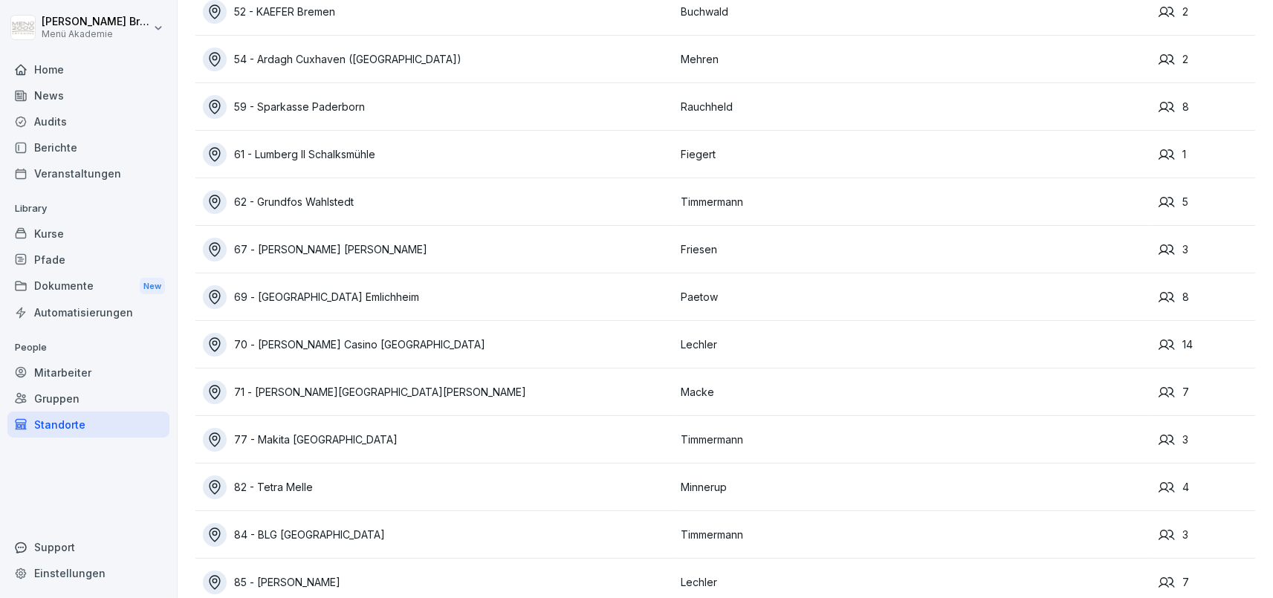
scroll to position [10713, 0]
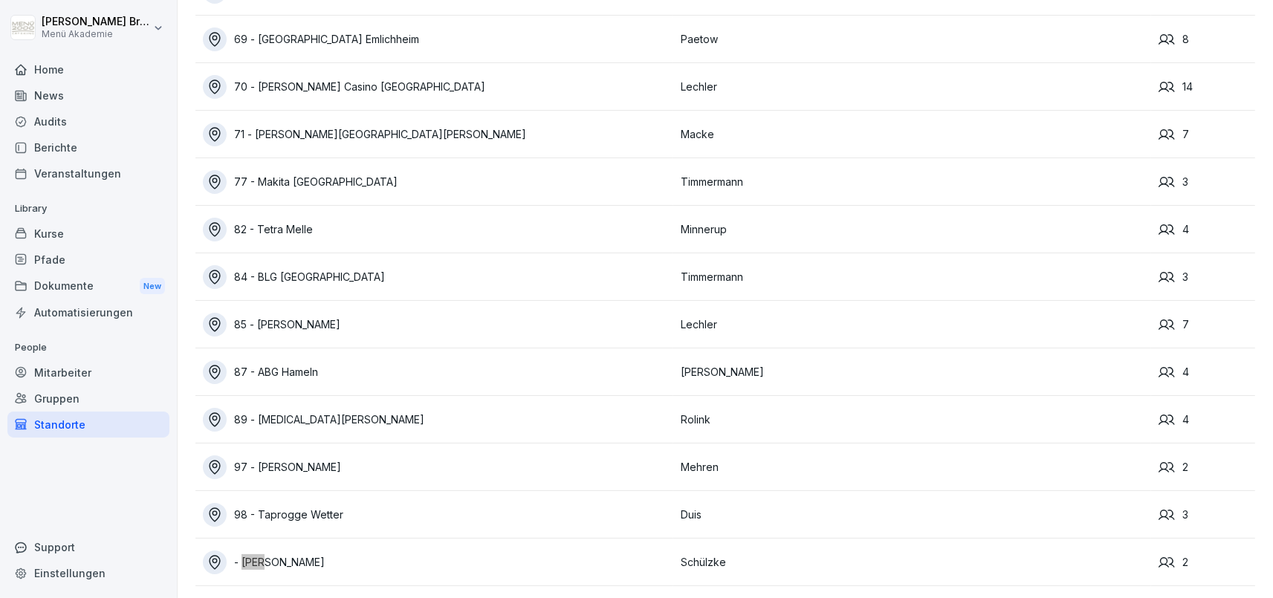
click at [97, 371] on div "Mitarbeiter" at bounding box center [88, 373] width 162 height 26
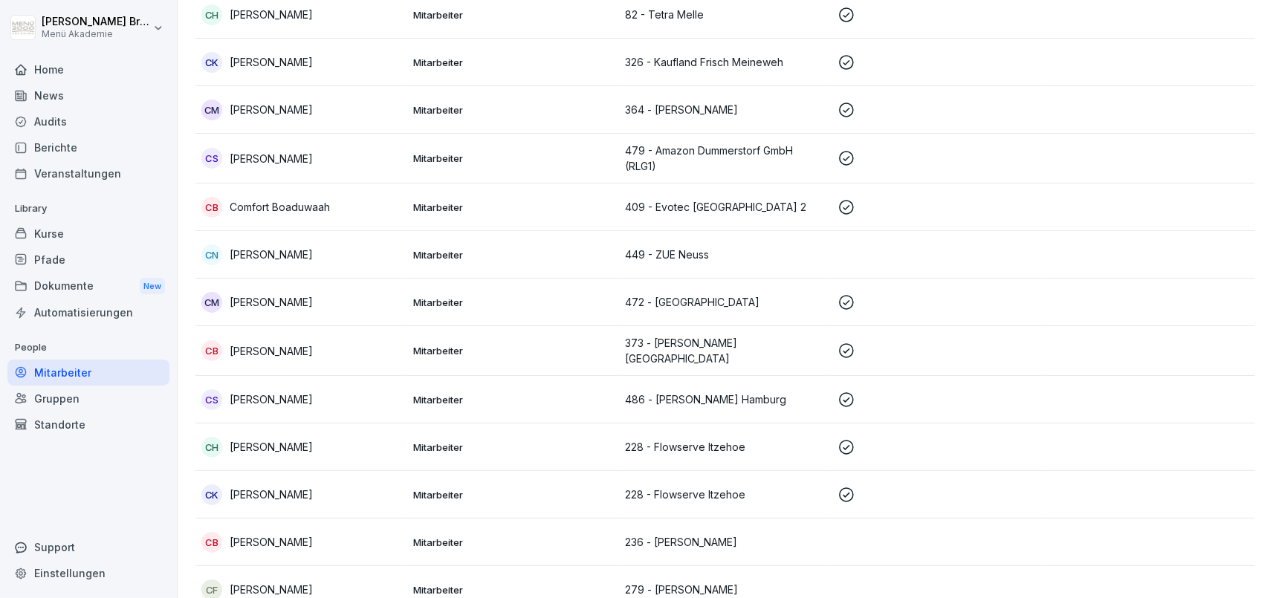
click at [80, 429] on div "Standorte" at bounding box center [88, 425] width 162 height 26
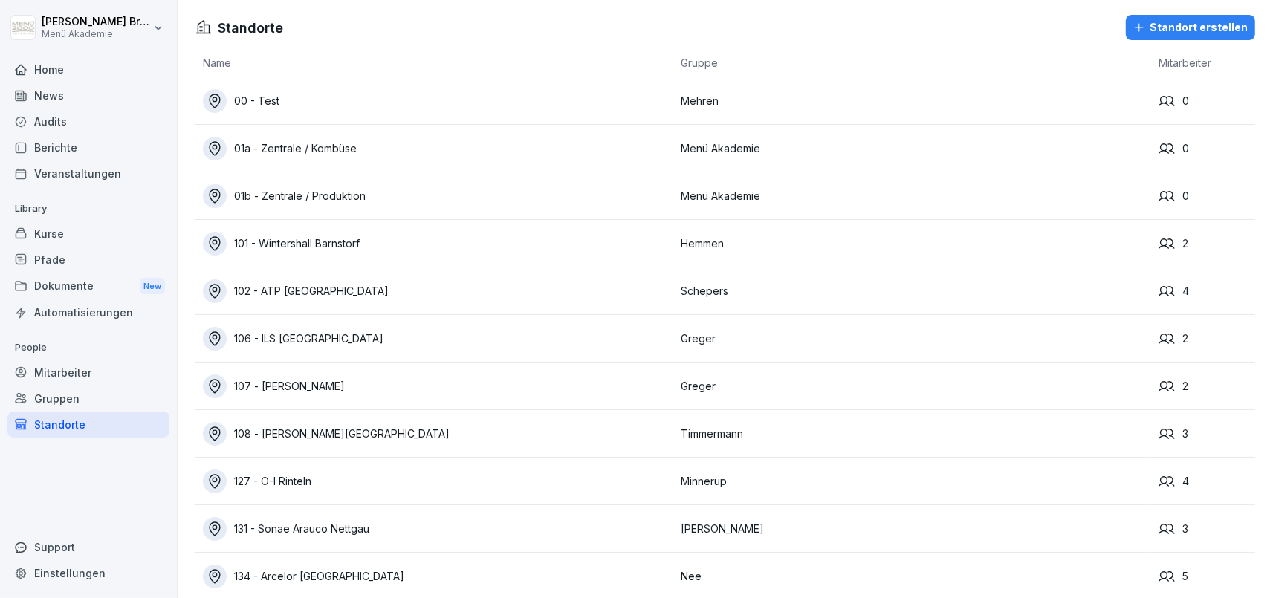
scroll to position [752, 0]
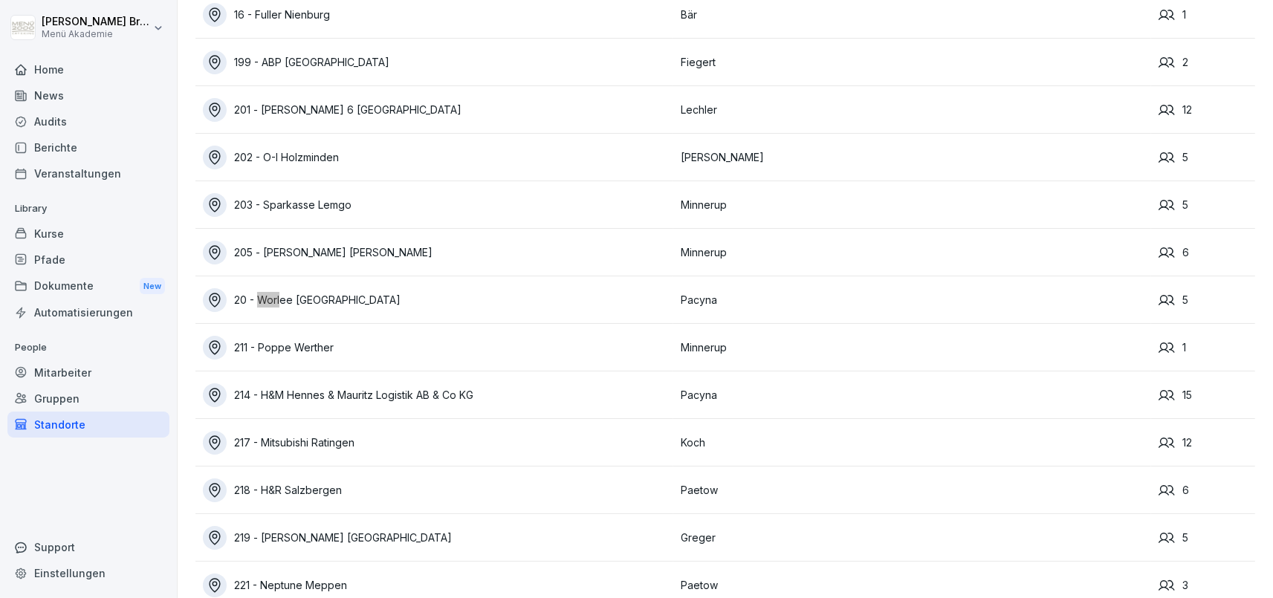
click at [324, 291] on div "20 - Worlee [GEOGRAPHIC_DATA]" at bounding box center [438, 300] width 470 height 24
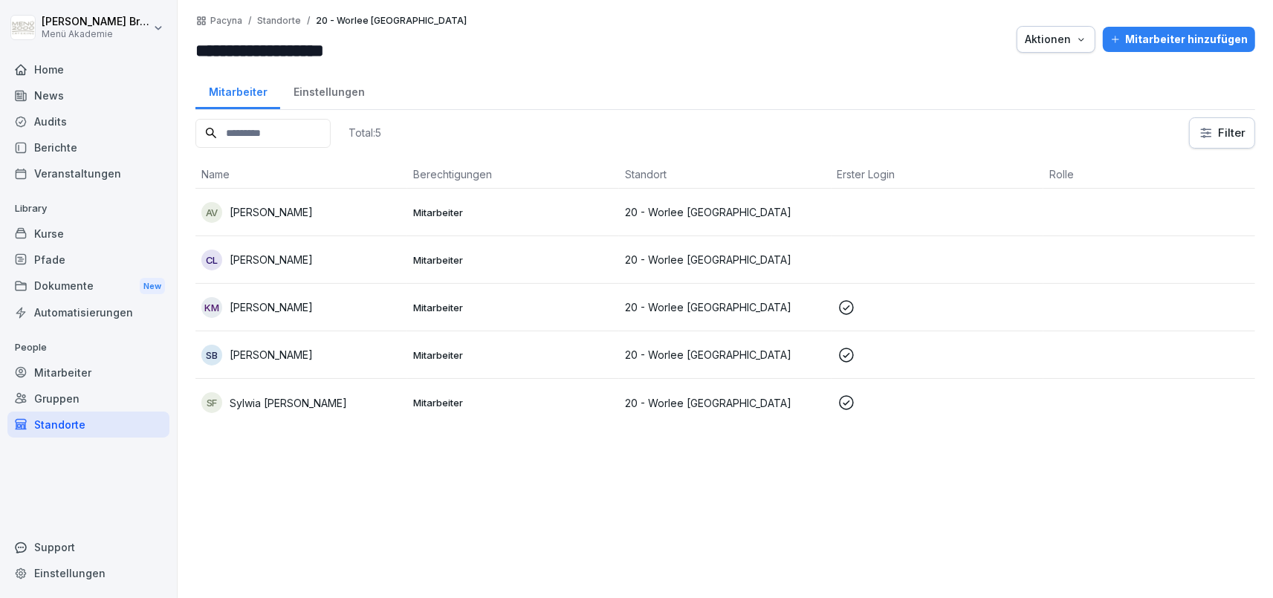
click at [287, 259] on p "[PERSON_NAME]" at bounding box center [271, 260] width 83 height 16
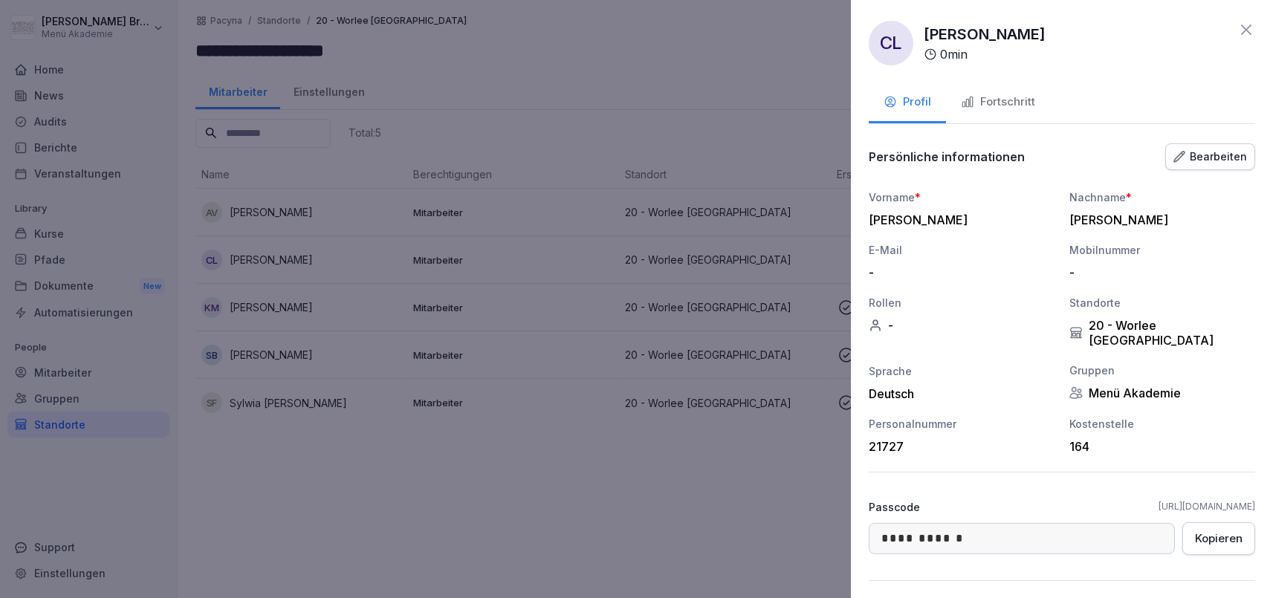
scroll to position [134, 0]
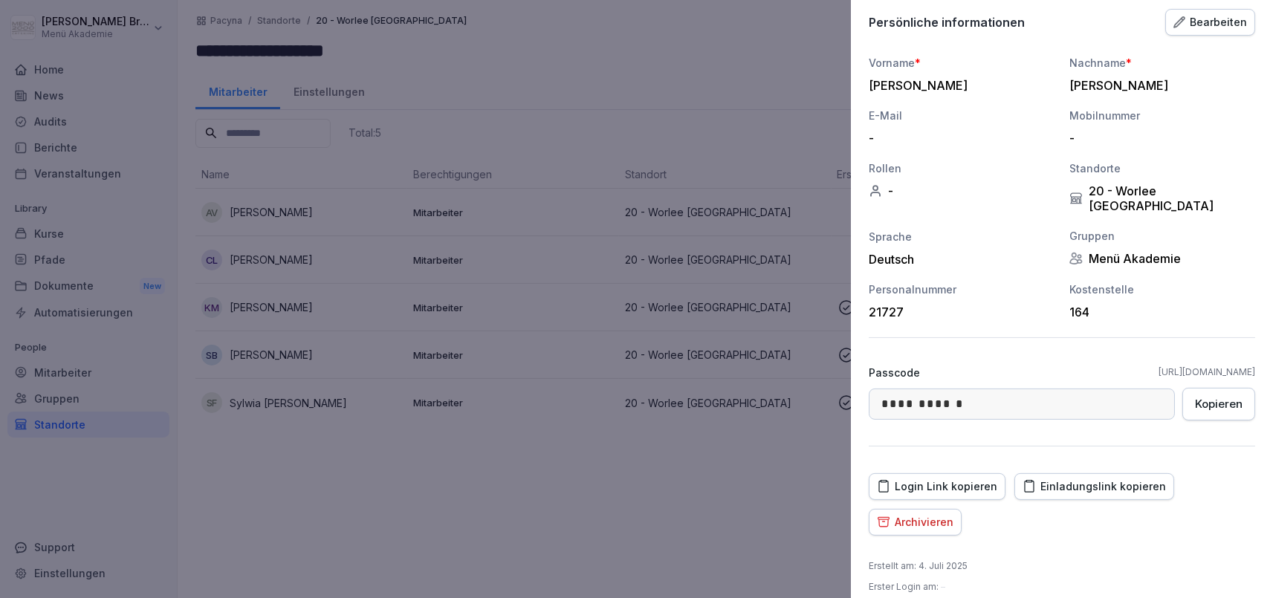
click at [941, 516] on button "Archivieren" at bounding box center [915, 522] width 93 height 27
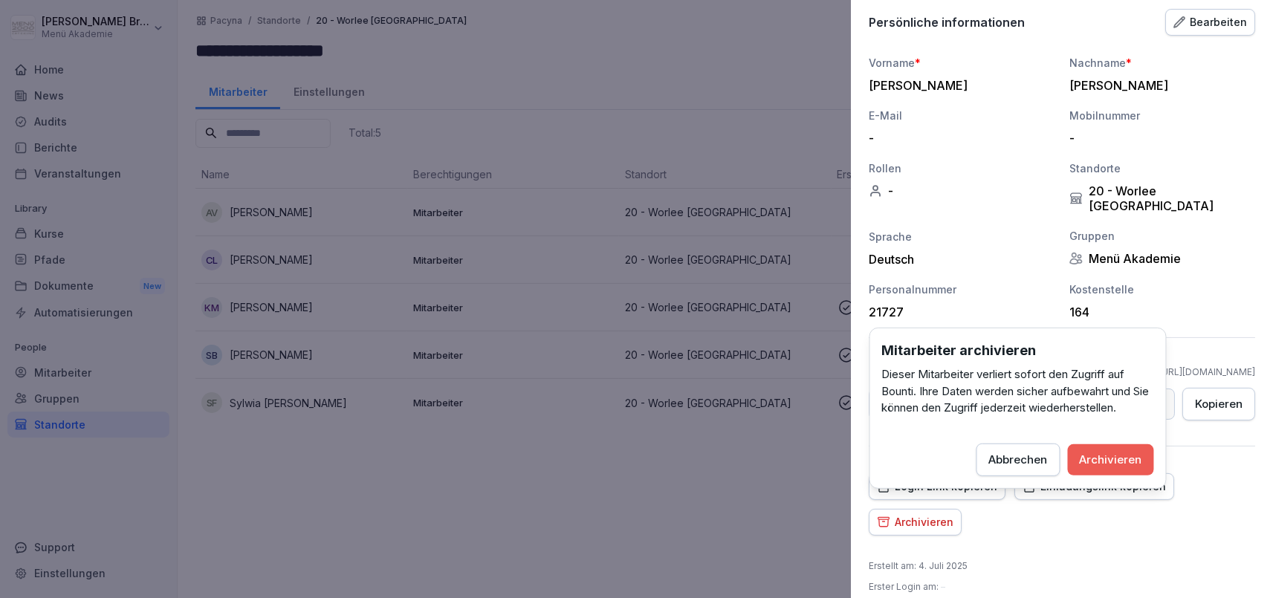
click at [1113, 454] on div "Archivieren" at bounding box center [1111, 459] width 62 height 16
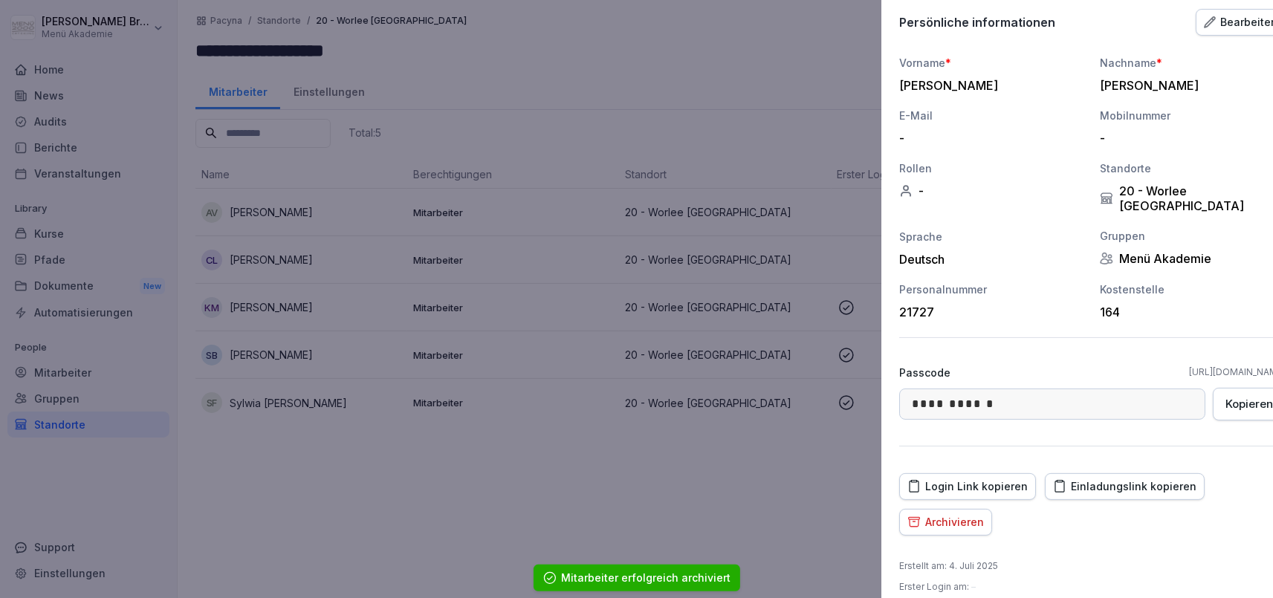
scroll to position [99, 0]
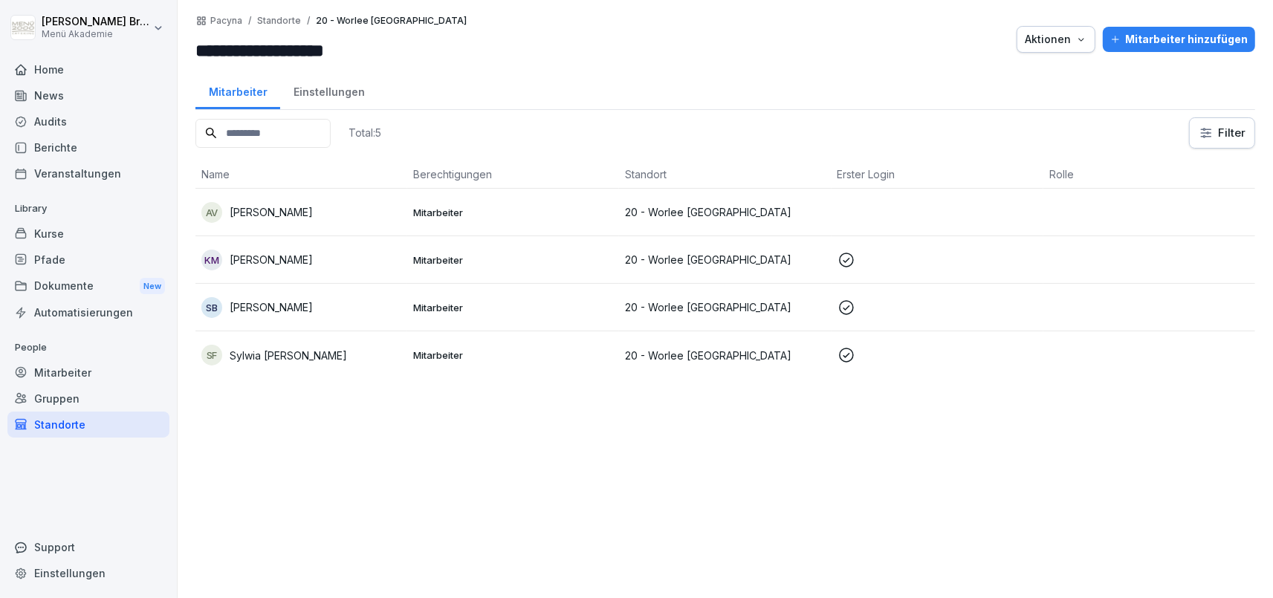
click at [80, 421] on div "Standorte" at bounding box center [88, 425] width 162 height 26
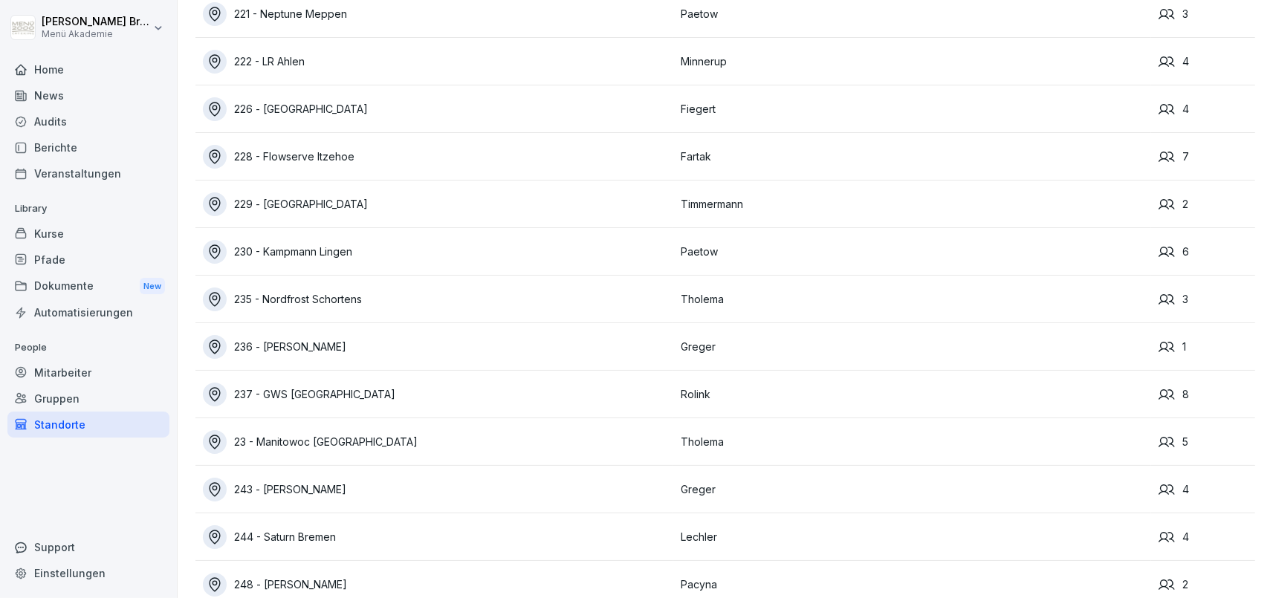
scroll to position [9596, 0]
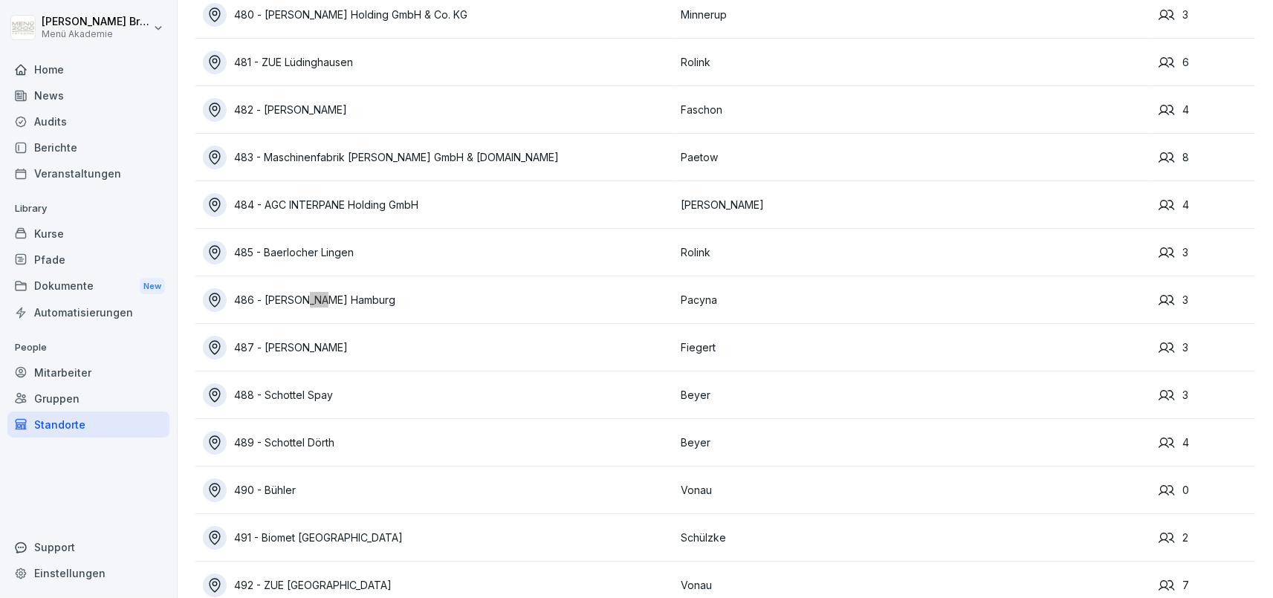
click at [368, 297] on div "486 - [PERSON_NAME] Hamburg" at bounding box center [438, 300] width 470 height 24
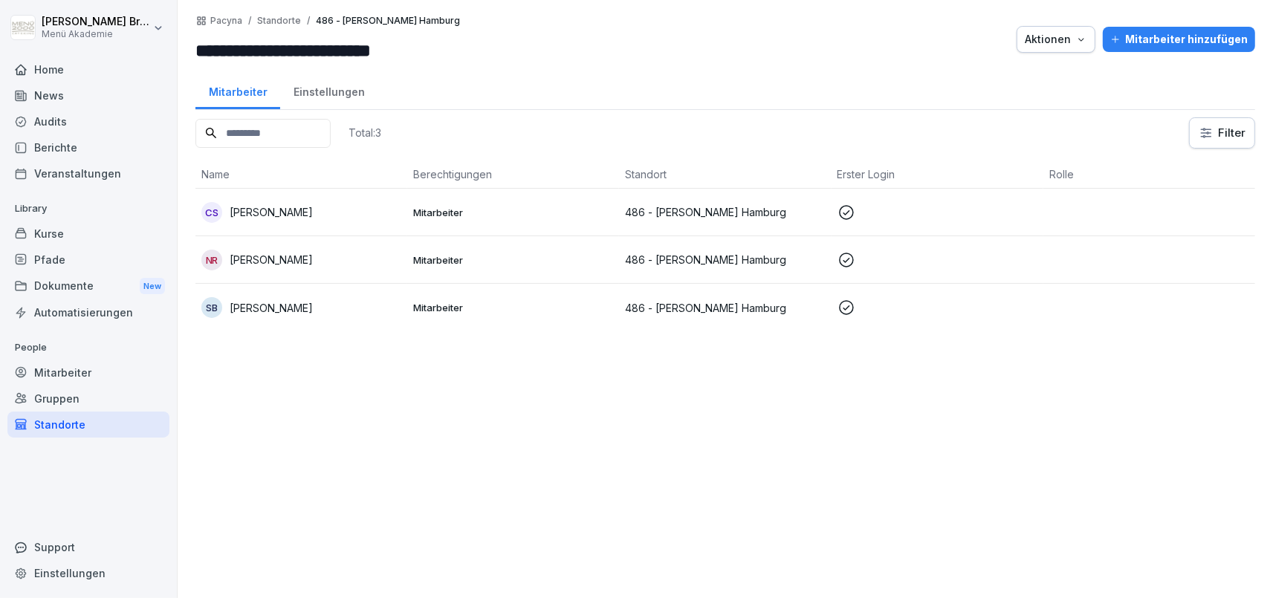
click at [290, 215] on p "[PERSON_NAME]" at bounding box center [271, 212] width 83 height 16
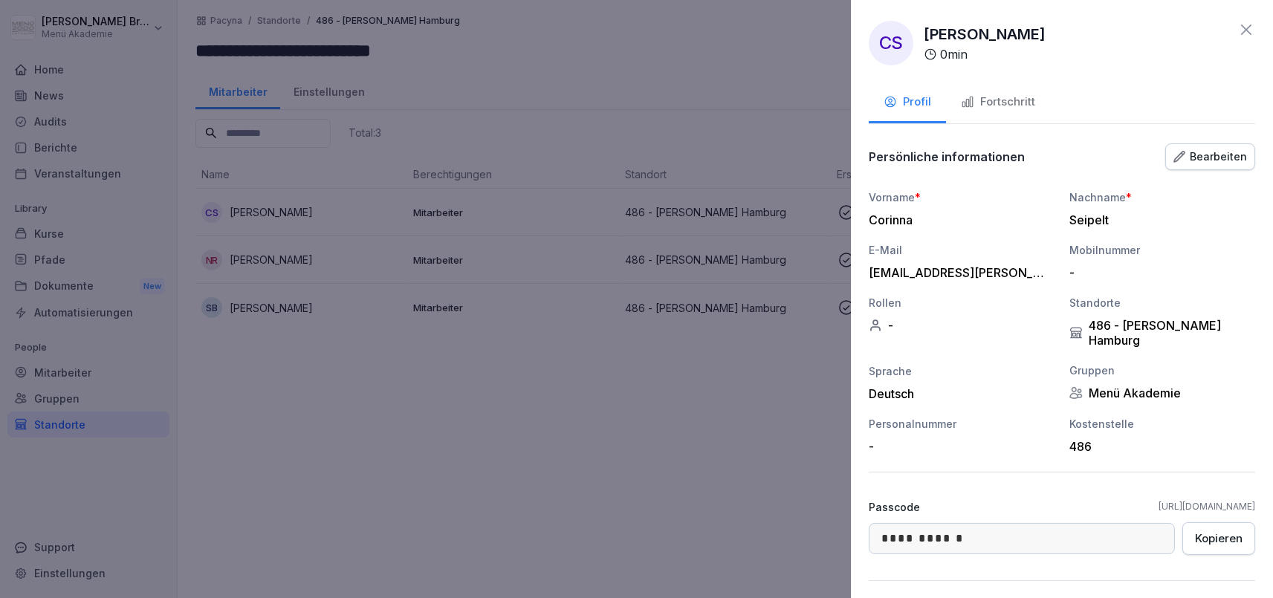
click at [996, 95] on div "Fortschritt" at bounding box center [998, 102] width 74 height 17
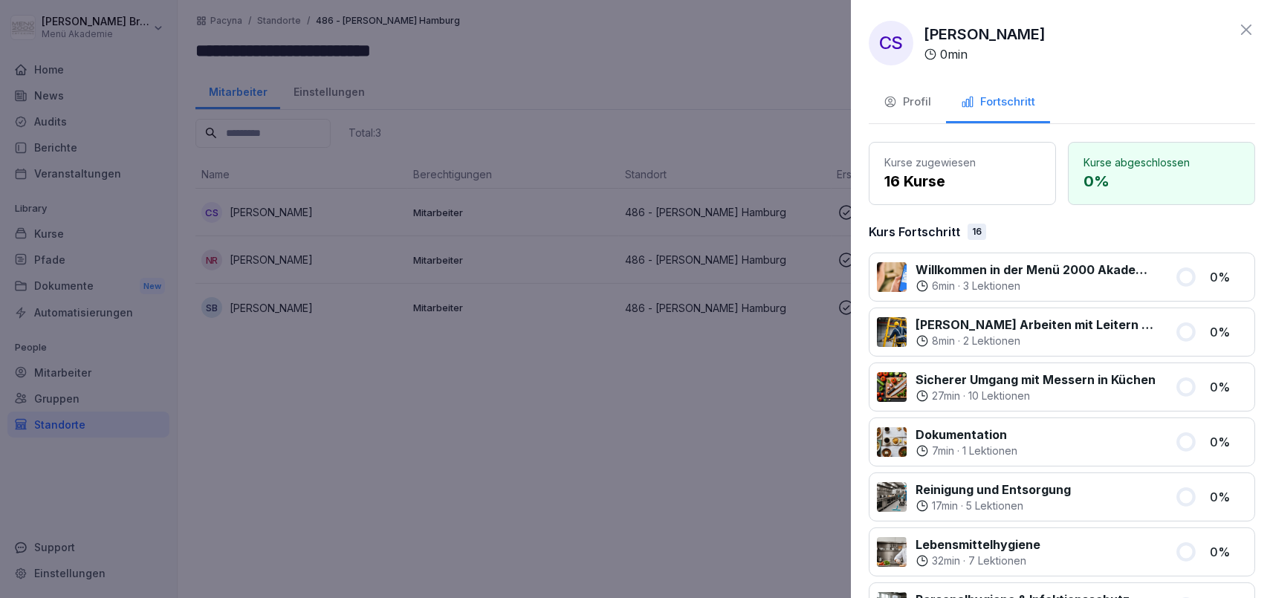
click at [908, 97] on div "Profil" at bounding box center [907, 102] width 48 height 17
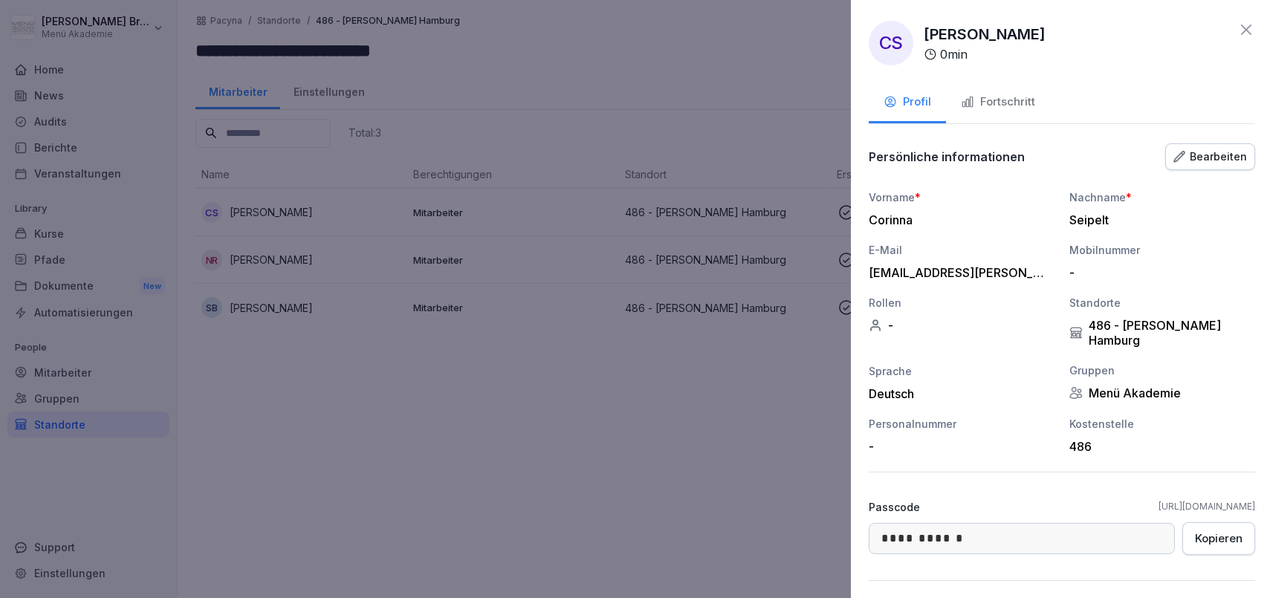
scroll to position [149, 0]
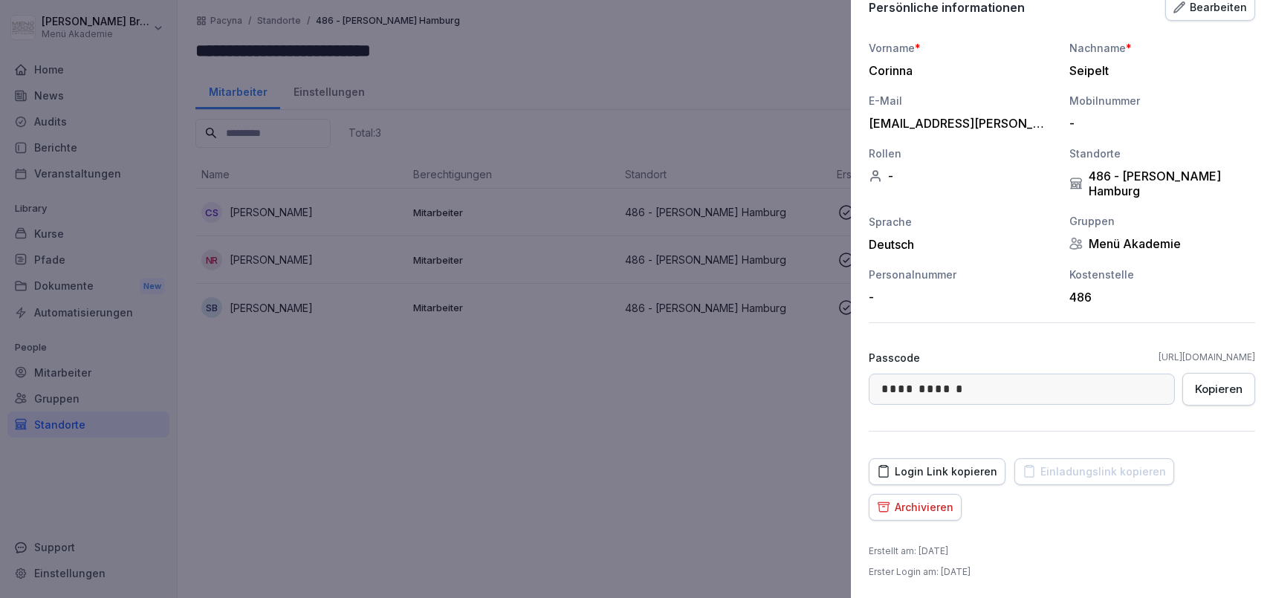
click at [929, 506] on div "Archivieren" at bounding box center [915, 507] width 77 height 16
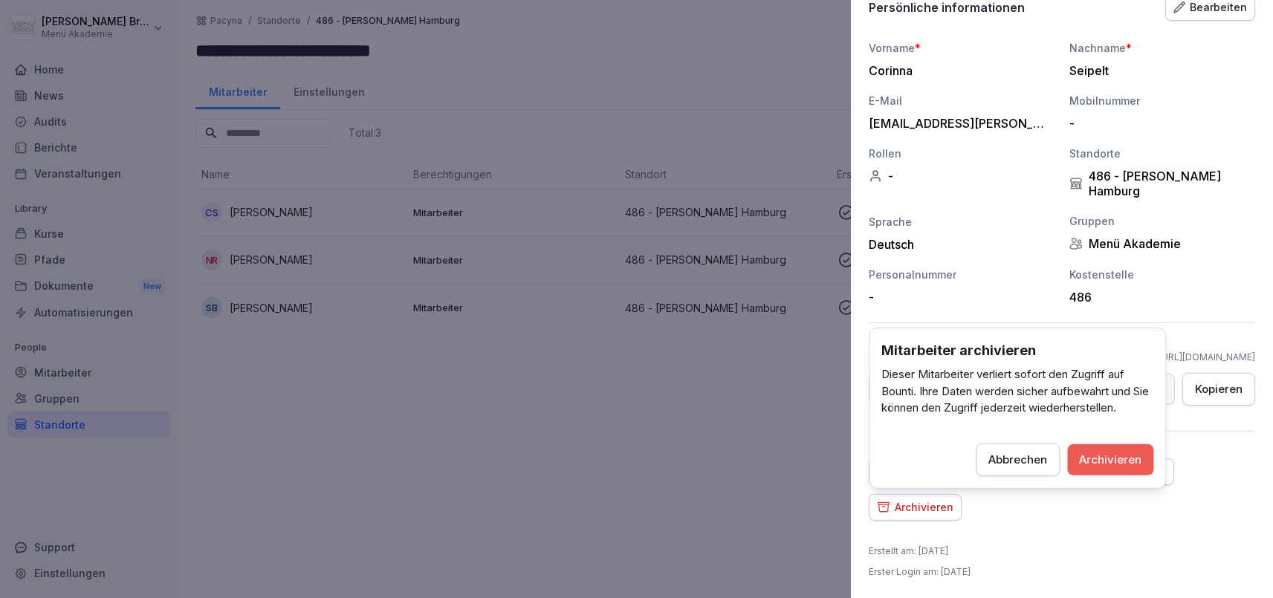
click at [1113, 452] on div "Archivieren" at bounding box center [1111, 459] width 62 height 16
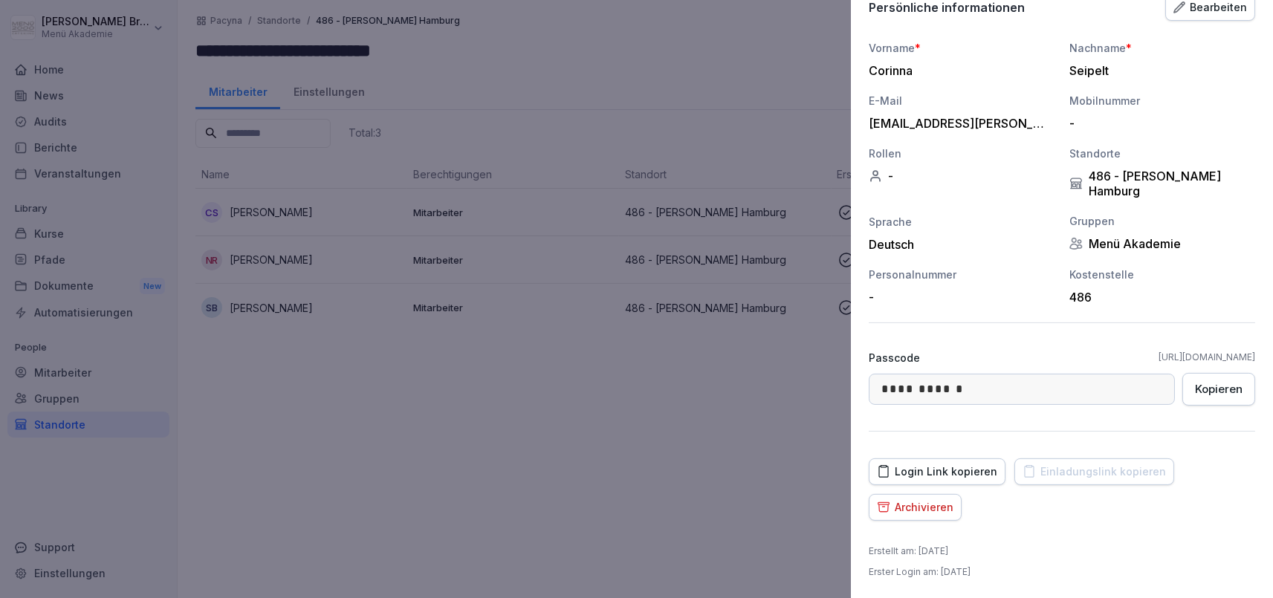
scroll to position [114, 0]
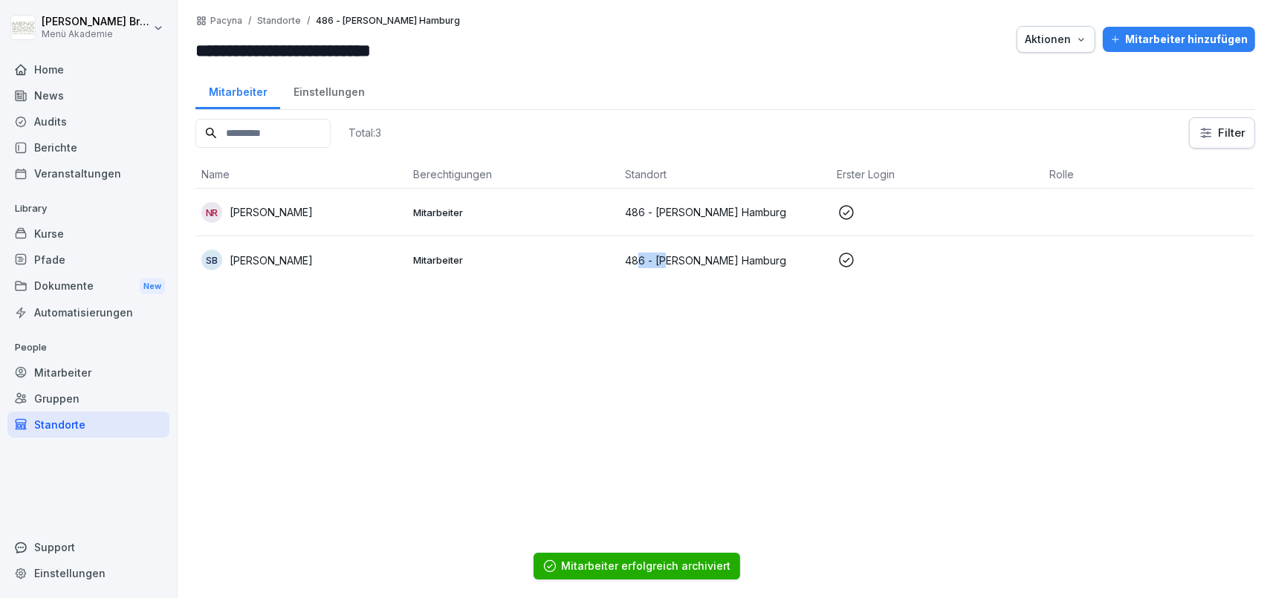
drag, startPoint x: 671, startPoint y: 470, endPoint x: 595, endPoint y: 467, distance: 75.8
click at [617, 467] on div "Total: 3 Filter Name Berechtigungen Standort Erster Login [PERSON_NAME] [PERSON…" at bounding box center [725, 350] width 1060 height 466
click at [91, 426] on div "Standorte" at bounding box center [88, 425] width 162 height 26
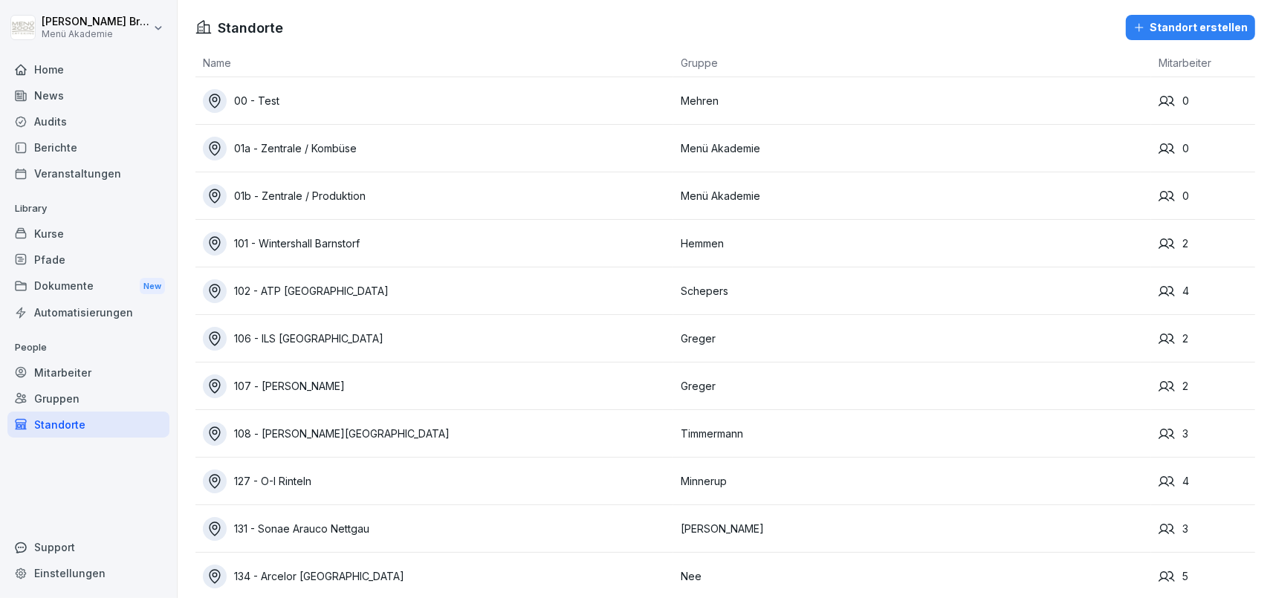
scroll to position [1846, 0]
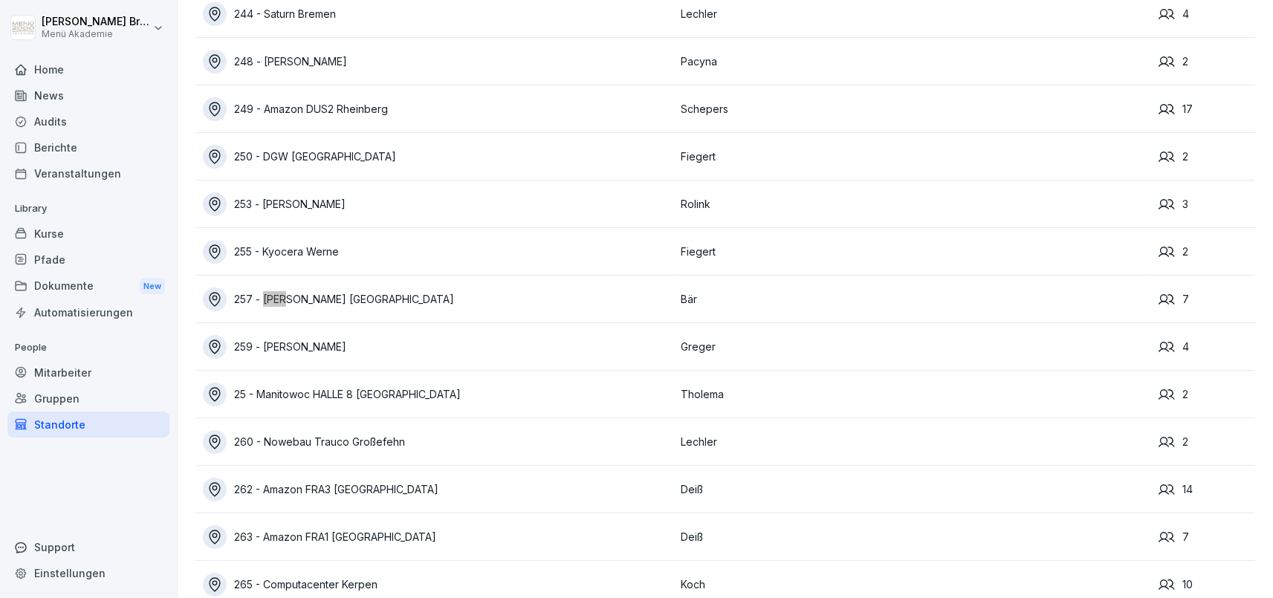
click at [370, 293] on div "257 - [PERSON_NAME] [GEOGRAPHIC_DATA]" at bounding box center [438, 300] width 470 height 24
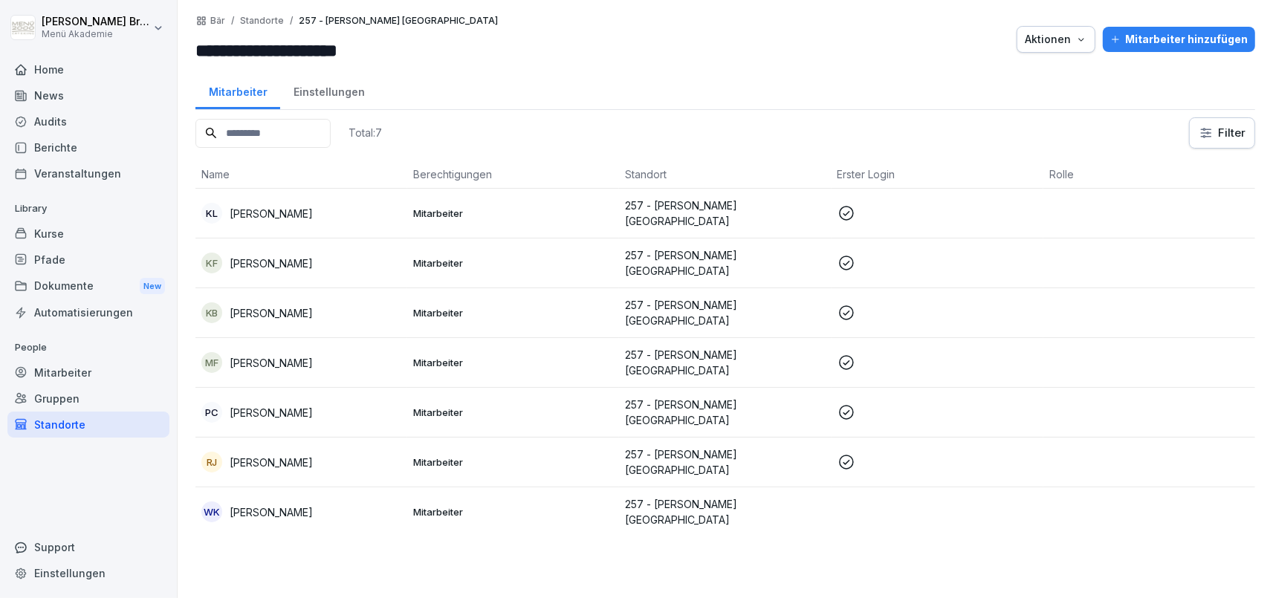
click at [283, 256] on p "[PERSON_NAME]" at bounding box center [271, 264] width 83 height 16
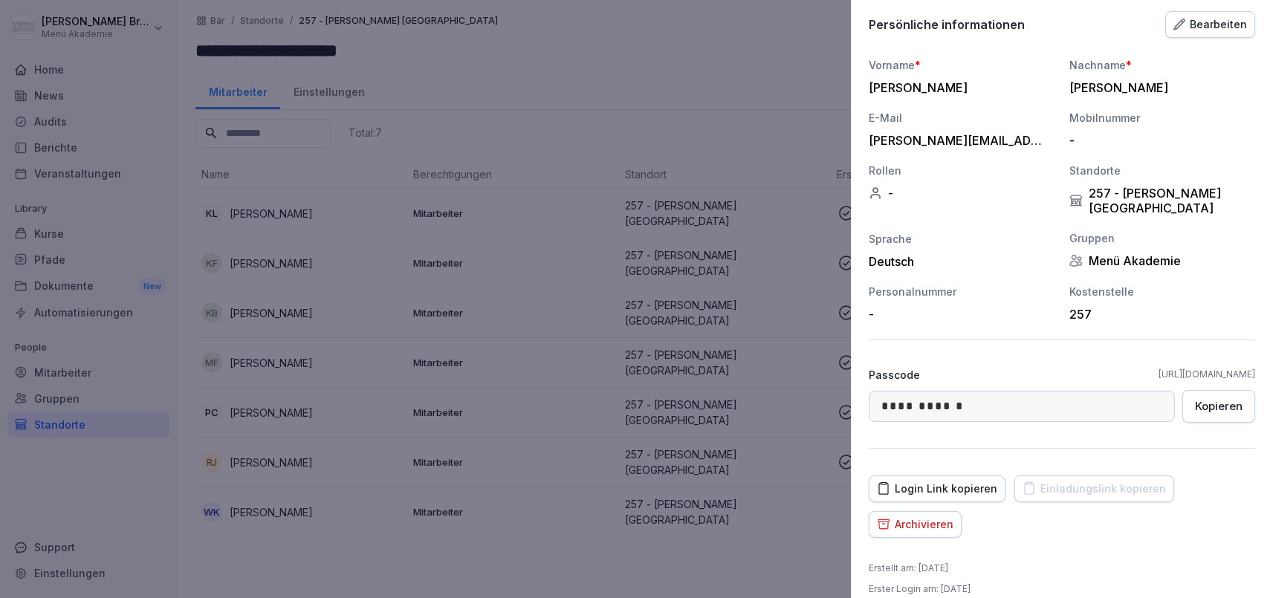
scroll to position [134, 0]
click at [935, 513] on button "Archivieren" at bounding box center [915, 522] width 93 height 27
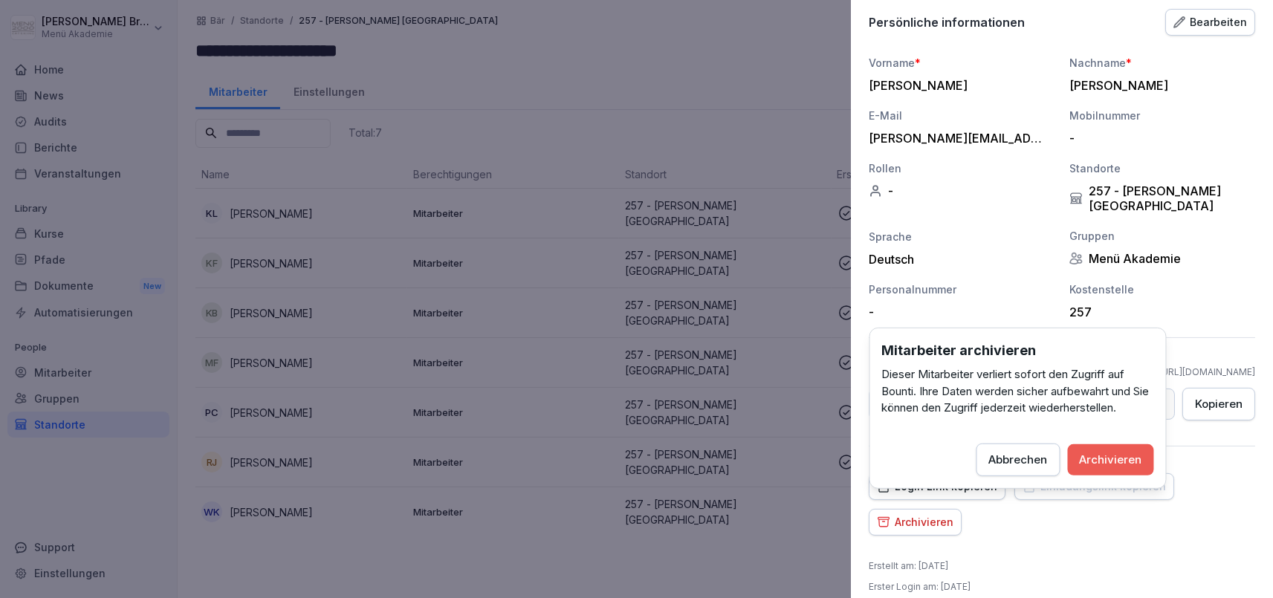
click at [1118, 458] on div "Archivieren" at bounding box center [1111, 459] width 62 height 16
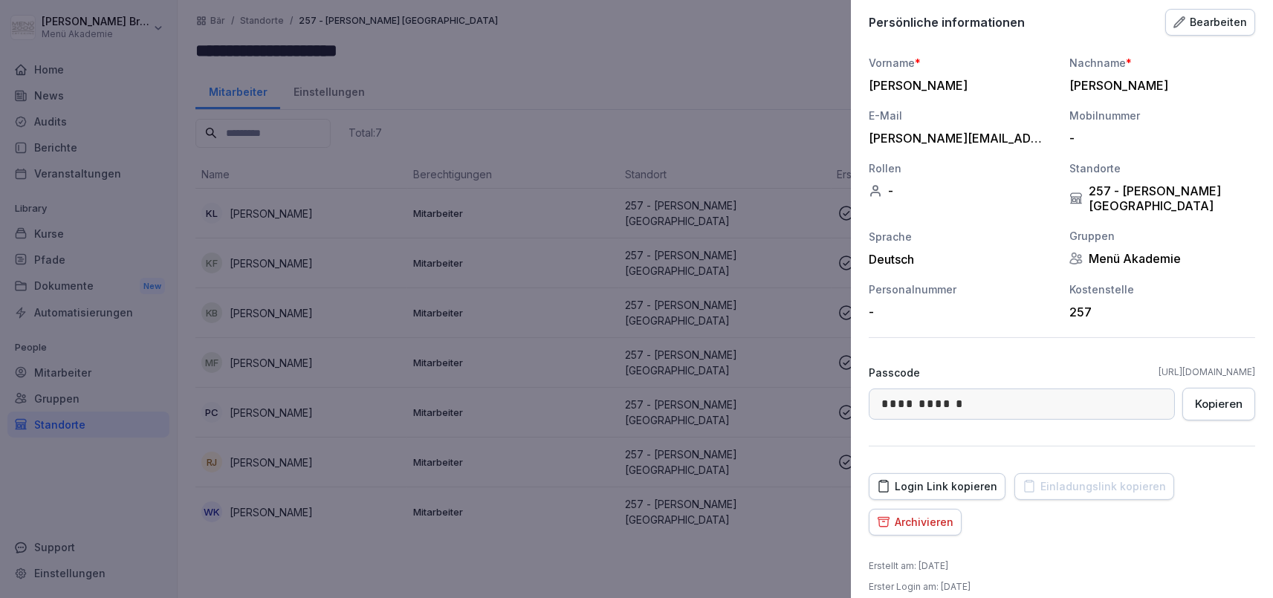
scroll to position [99, 0]
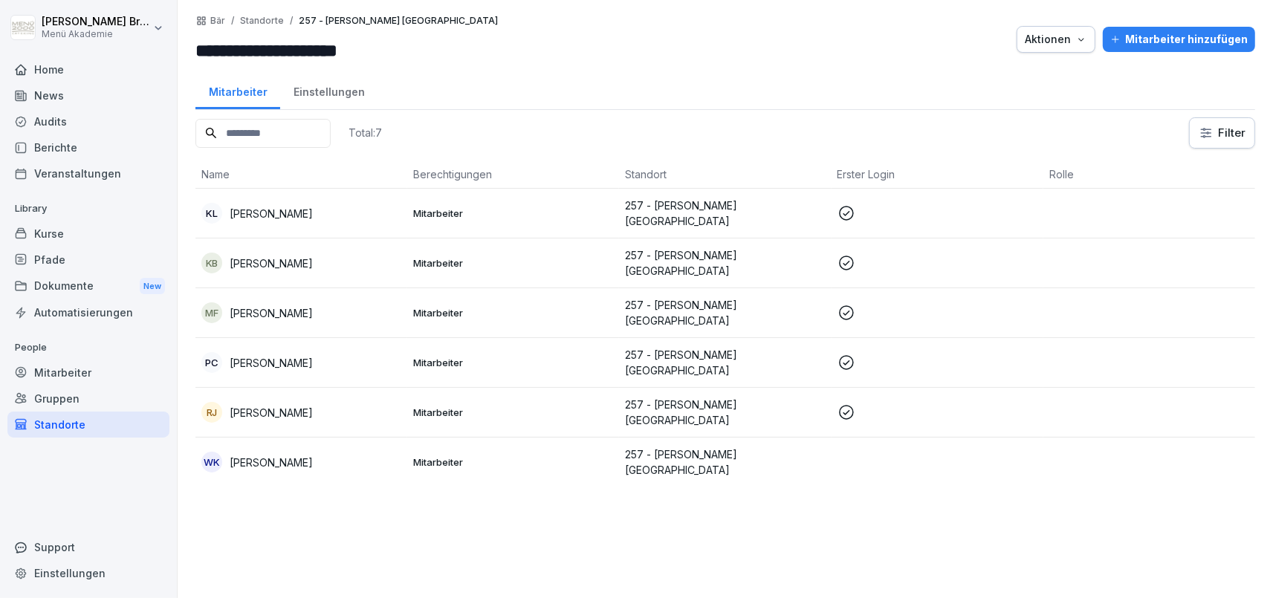
click at [82, 421] on div "Standorte" at bounding box center [88, 425] width 162 height 26
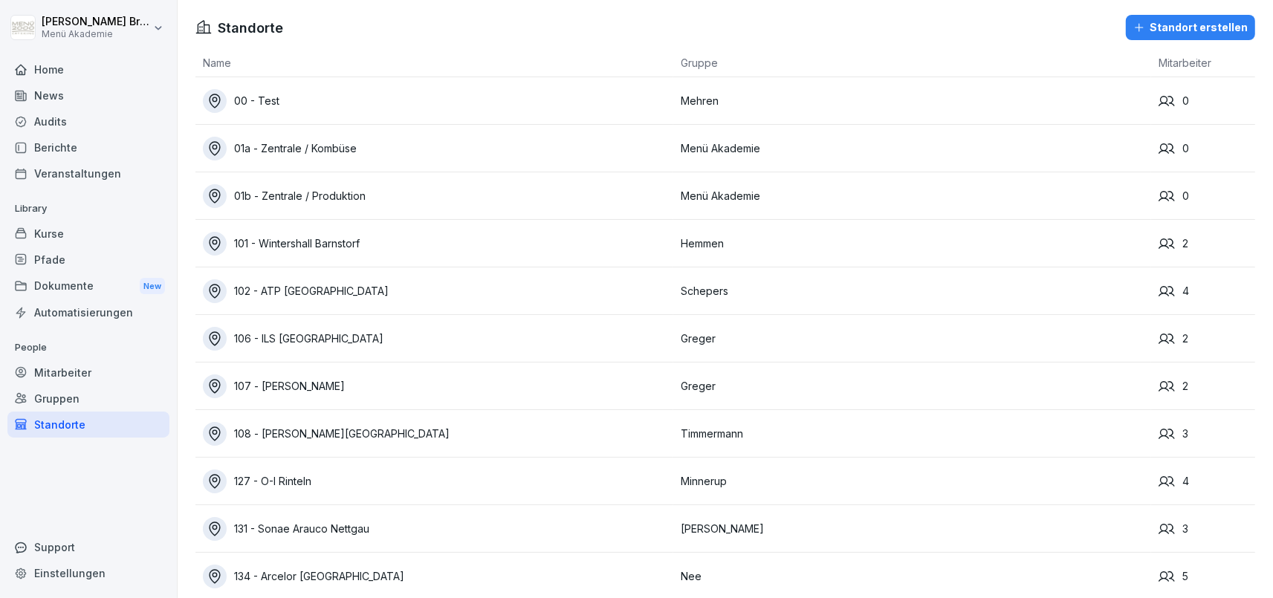
click at [94, 370] on div "Mitarbeiter" at bounding box center [88, 373] width 162 height 26
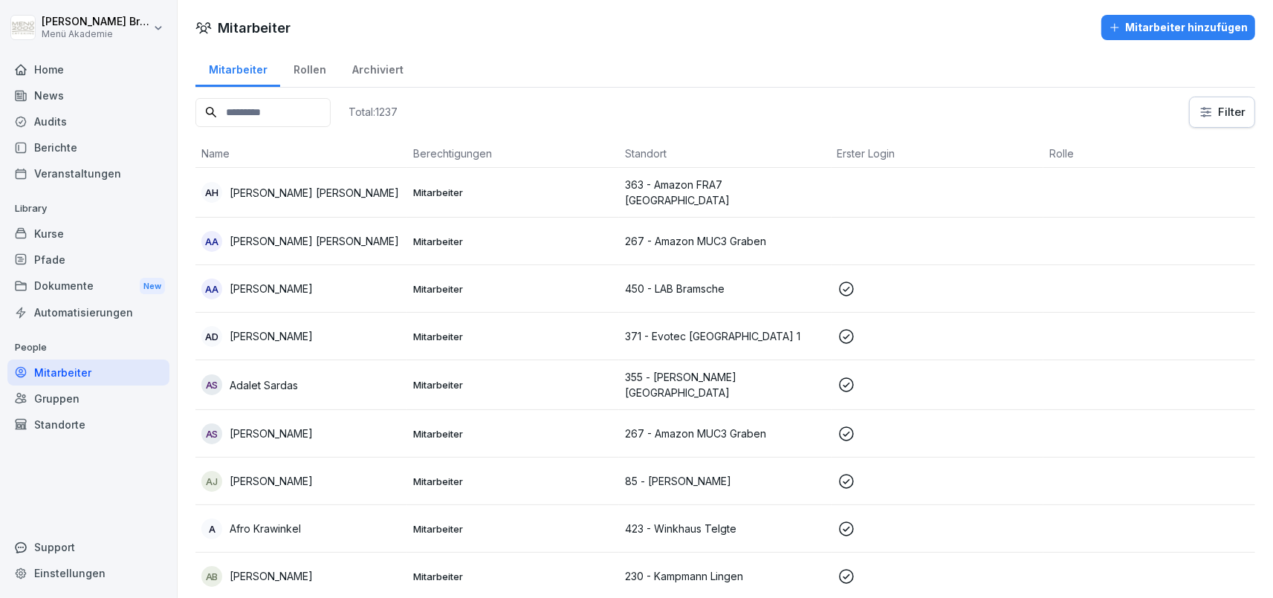
click at [274, 114] on input at bounding box center [262, 112] width 135 height 29
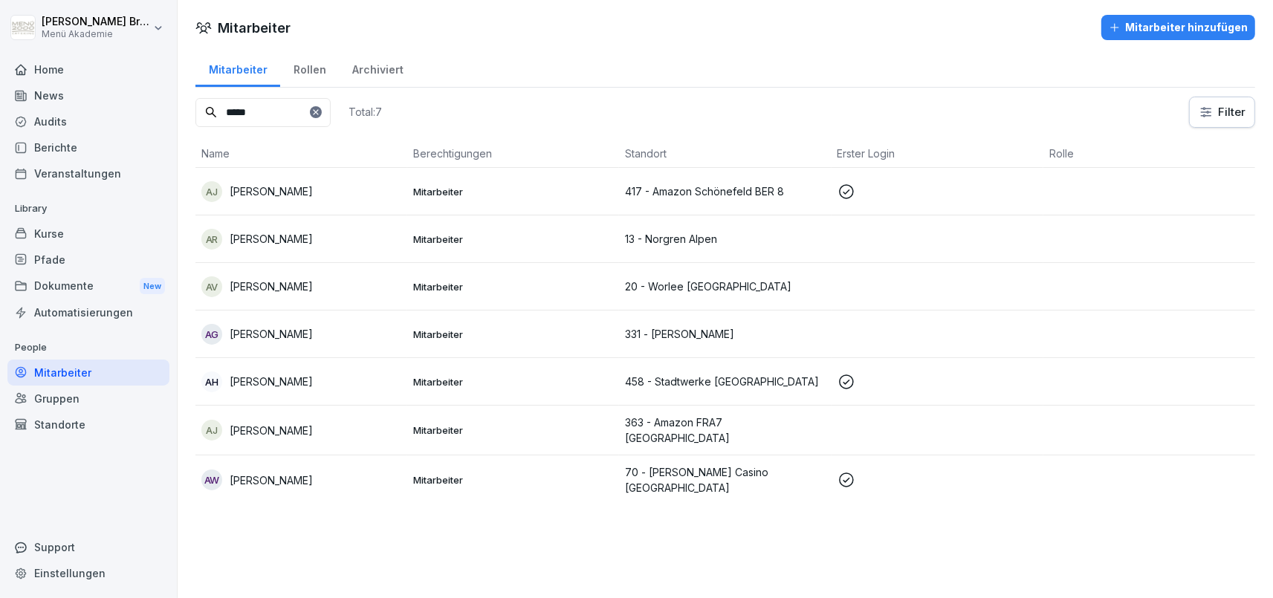
type input "*****"
click at [267, 272] on td "AV [PERSON_NAME]" at bounding box center [301, 287] width 212 height 48
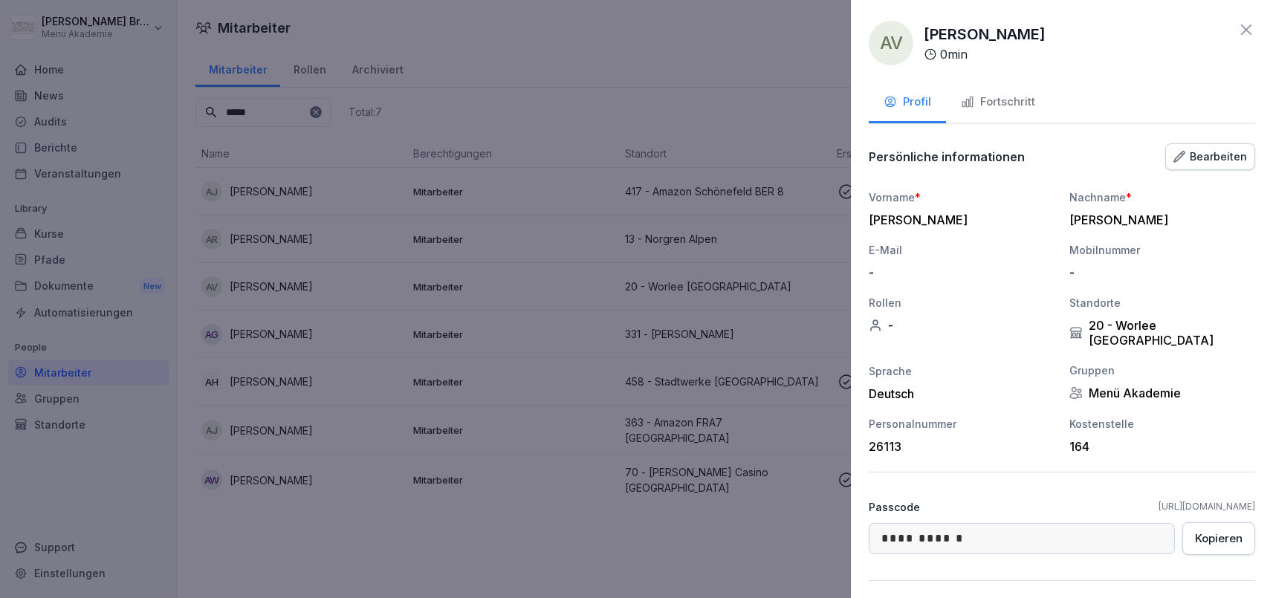
scroll to position [134, 0]
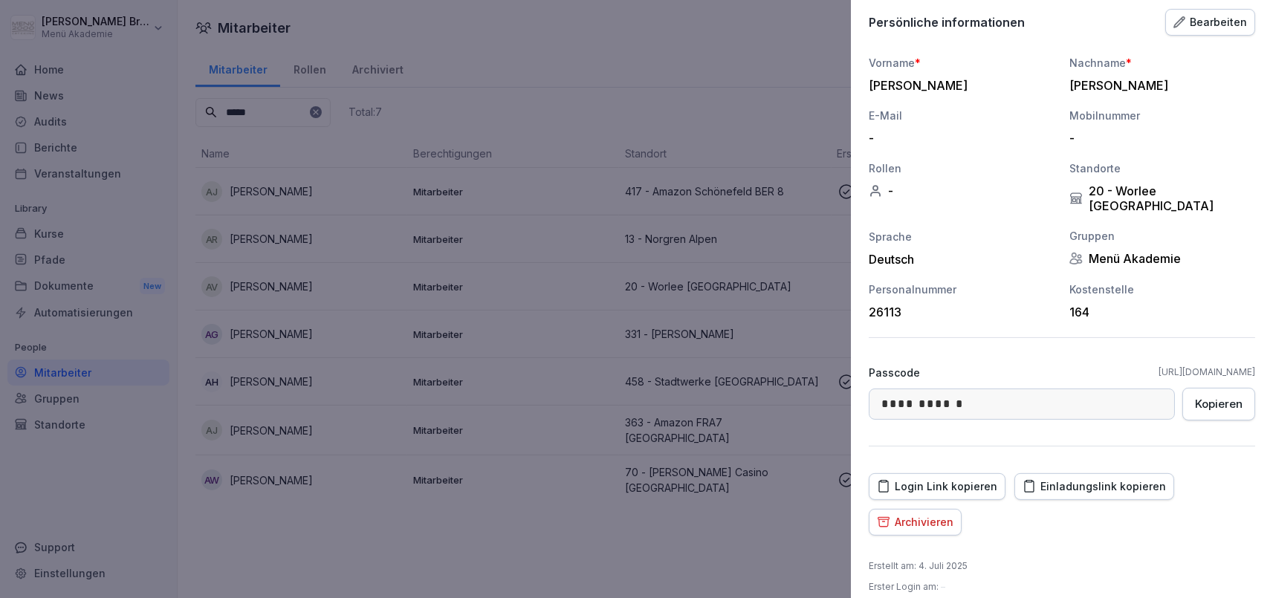
click at [952, 514] on div "Archivieren" at bounding box center [915, 522] width 77 height 16
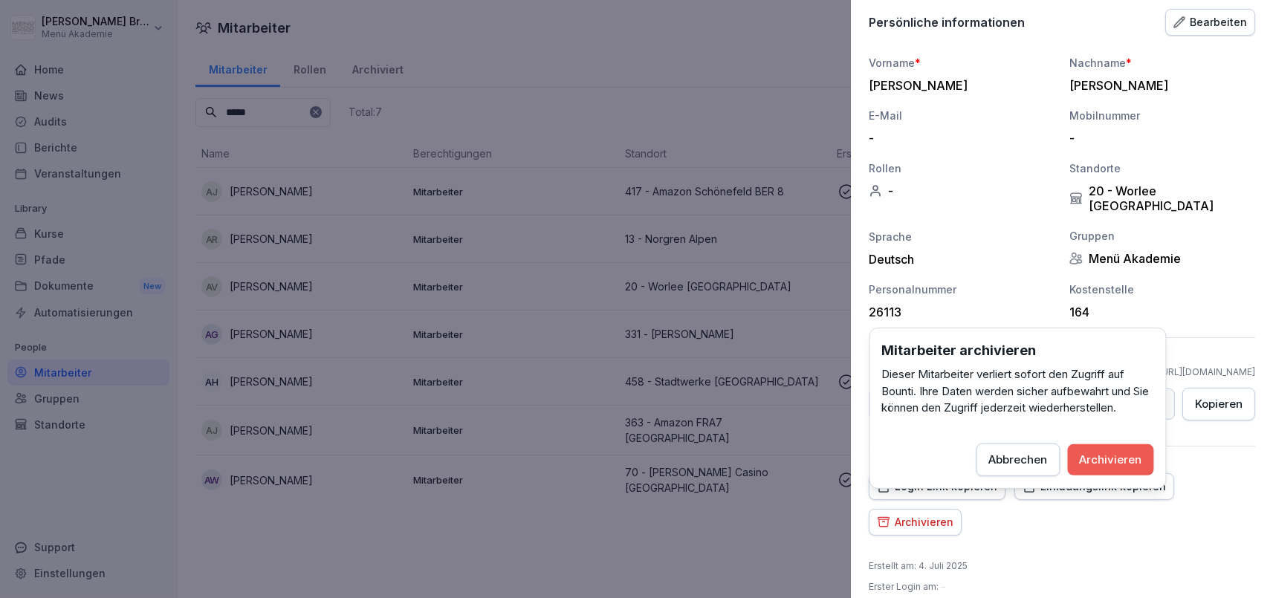
click at [1111, 459] on div "Archivieren" at bounding box center [1111, 459] width 62 height 16
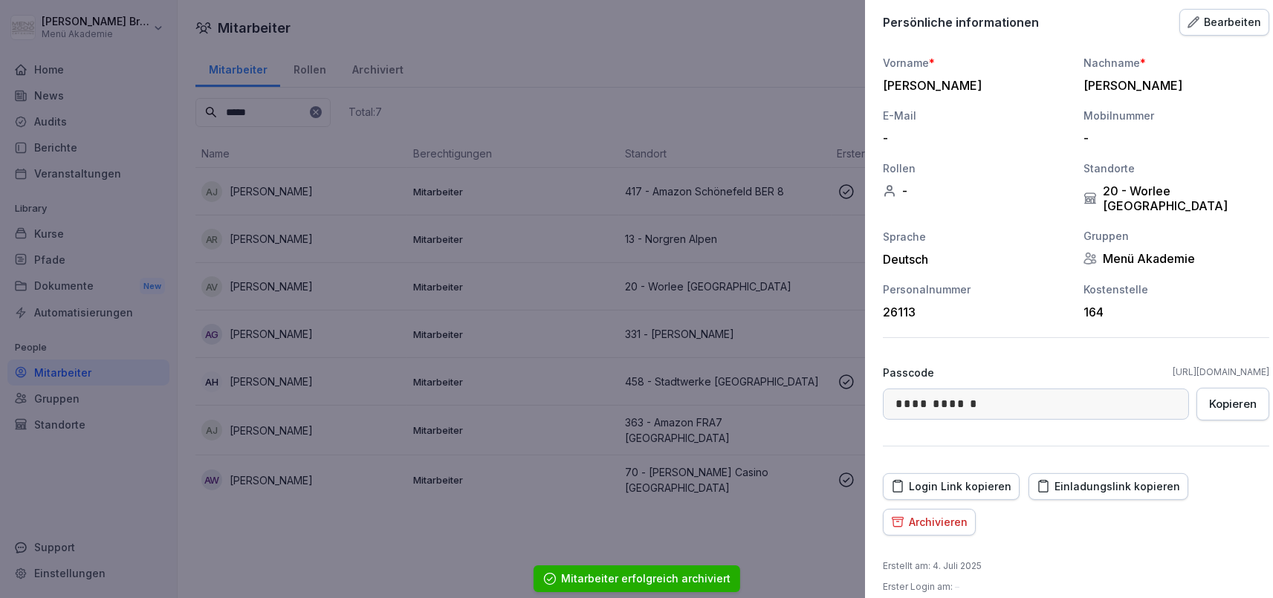
scroll to position [99, 0]
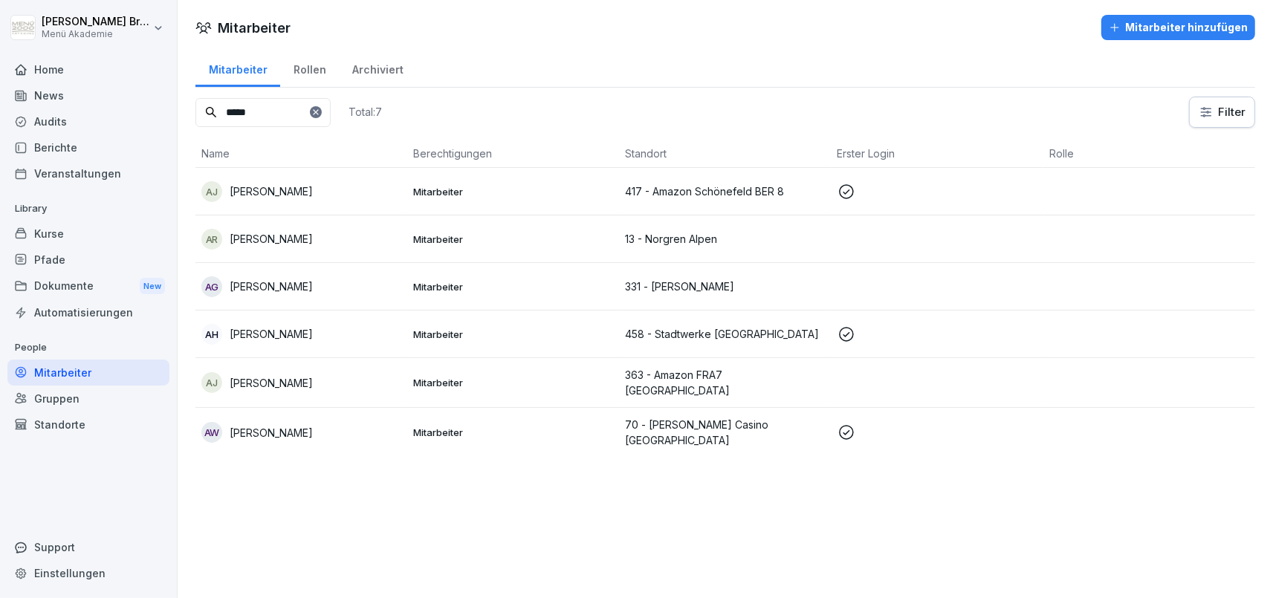
click at [61, 418] on div "Standorte" at bounding box center [88, 425] width 162 height 26
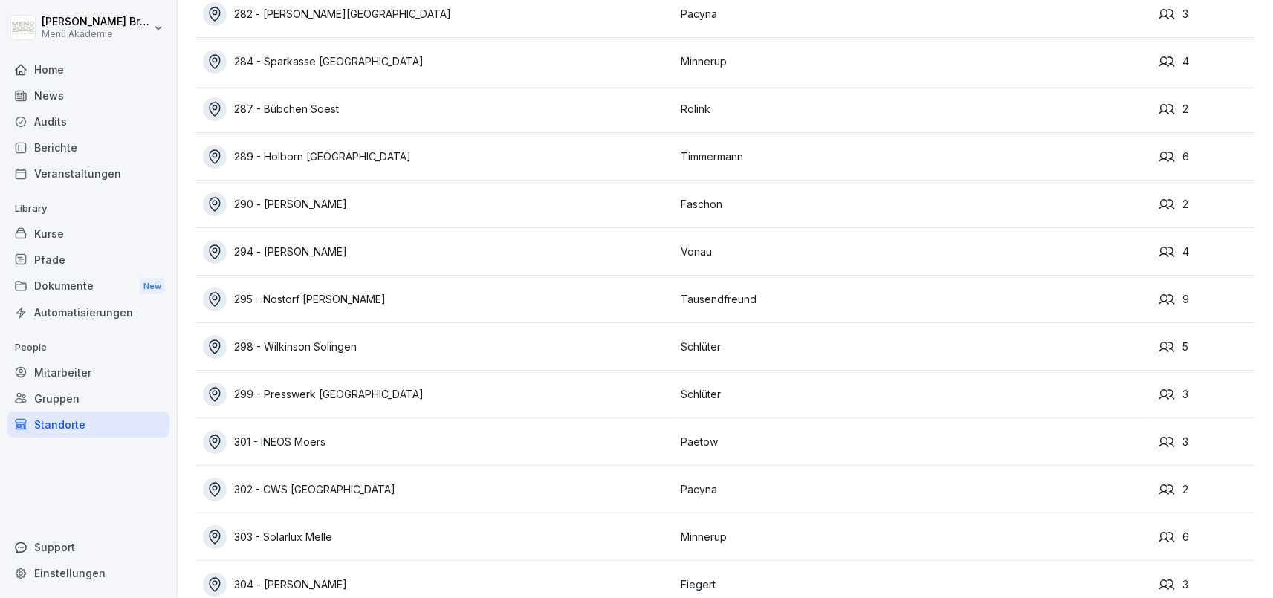
scroll to position [3272, 0]
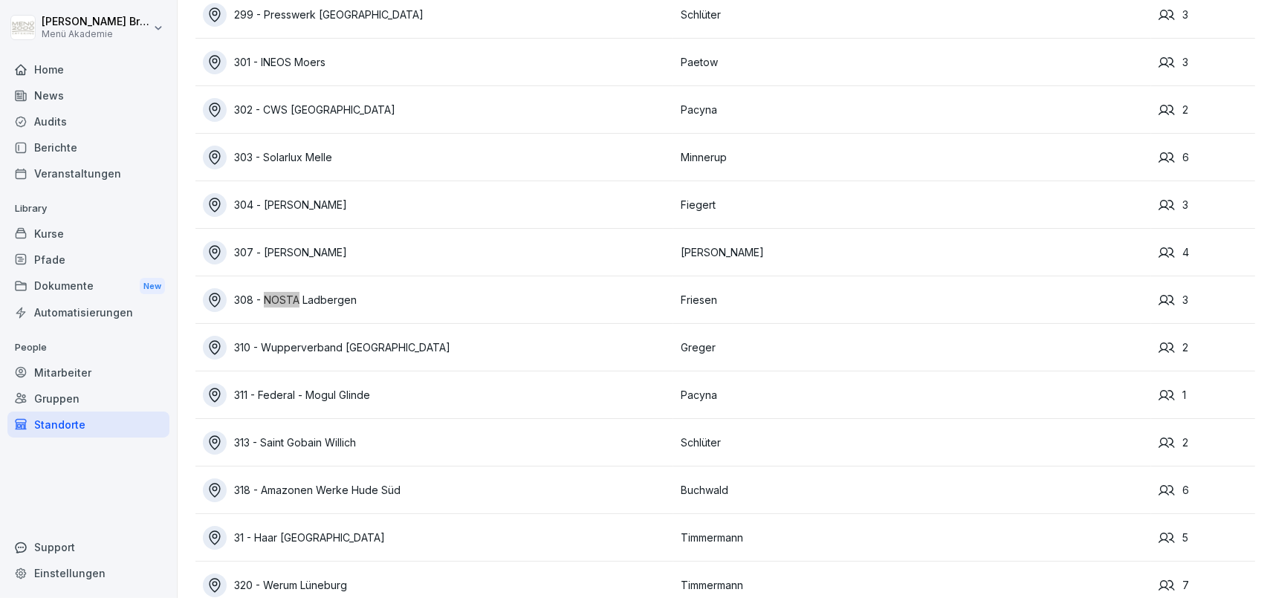
click at [291, 295] on div "308 - NOSTA Ladbergen" at bounding box center [438, 300] width 470 height 24
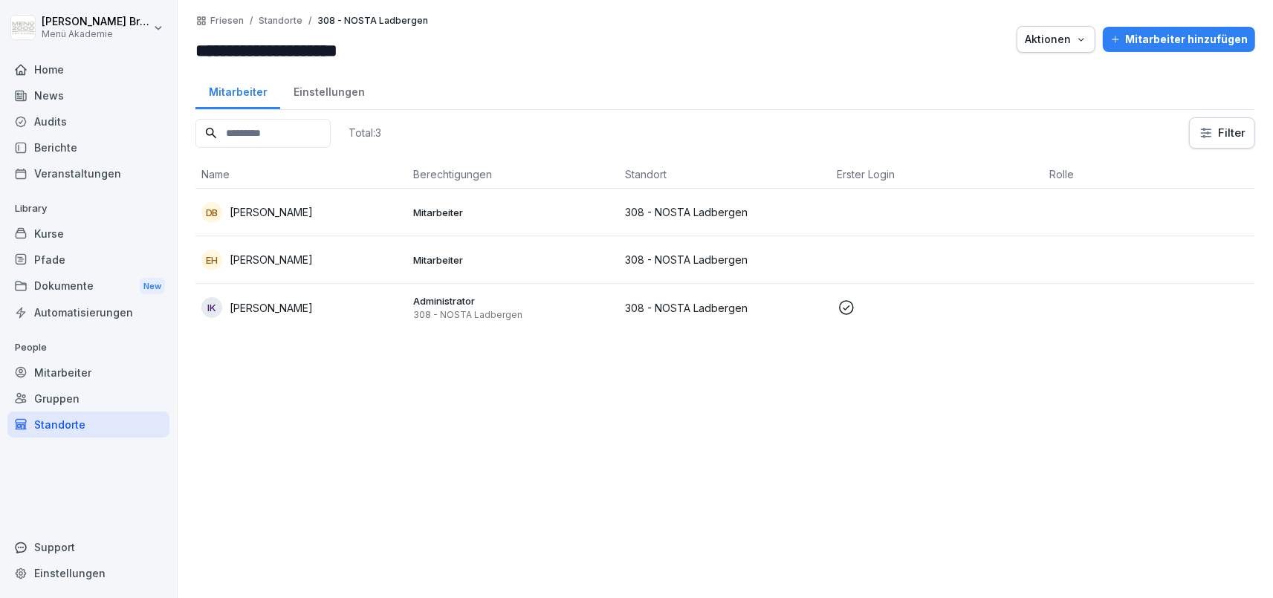
click at [290, 308] on p "[PERSON_NAME]" at bounding box center [271, 308] width 83 height 16
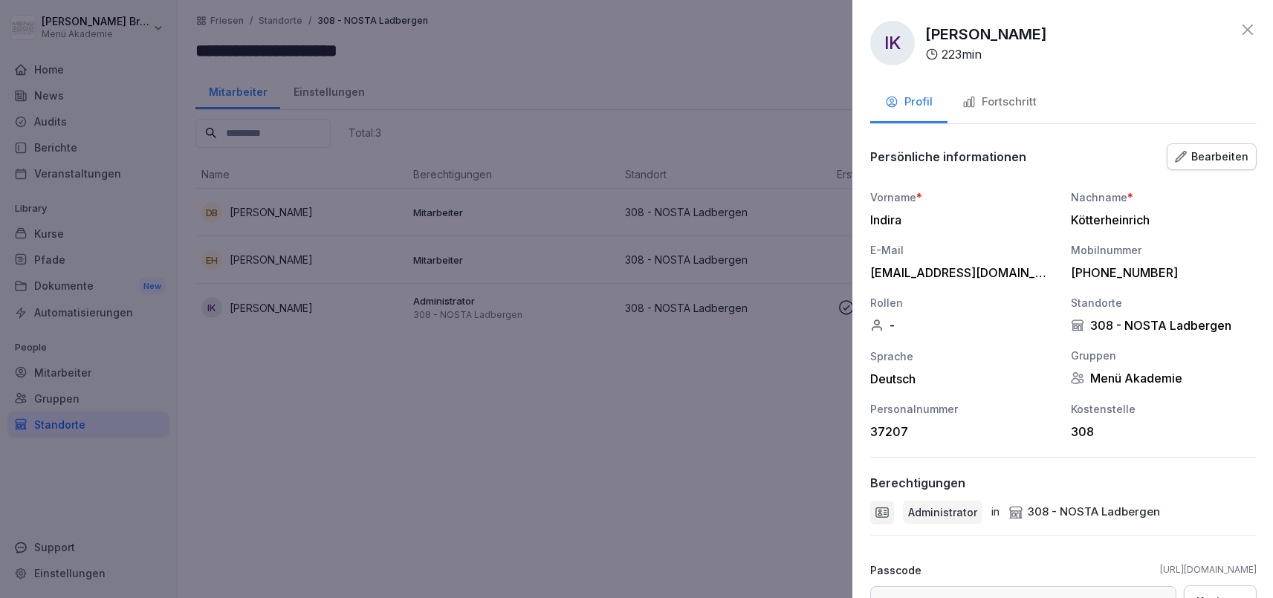
click at [664, 481] on div at bounding box center [636, 299] width 1273 height 598
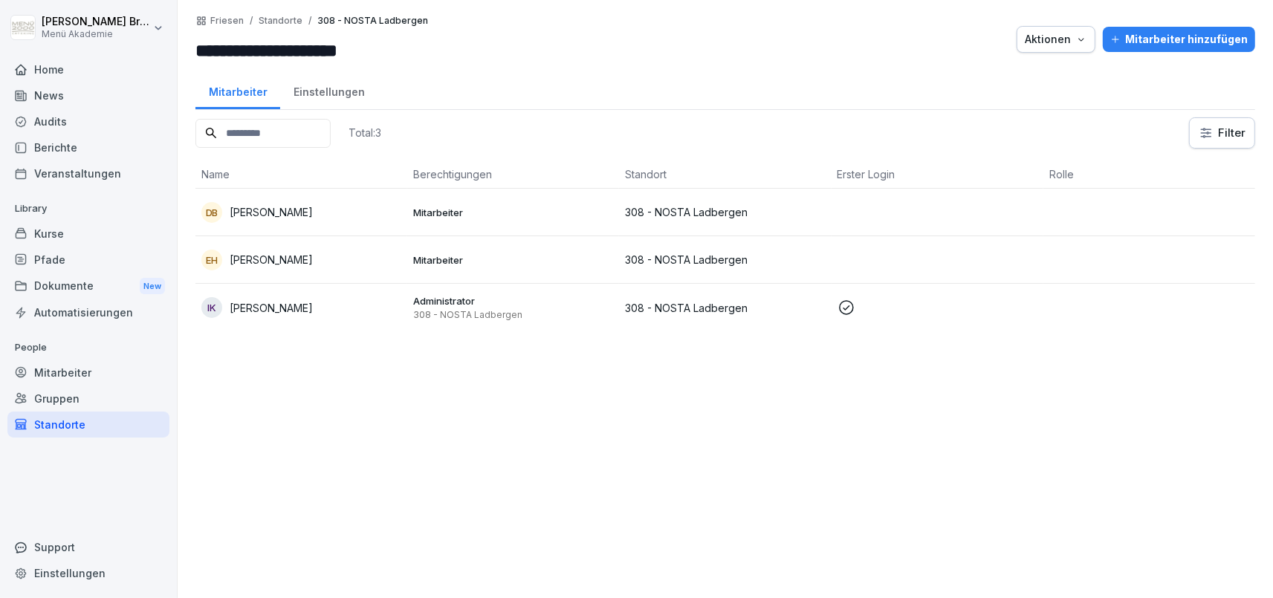
click at [76, 418] on div "Standorte" at bounding box center [88, 425] width 162 height 26
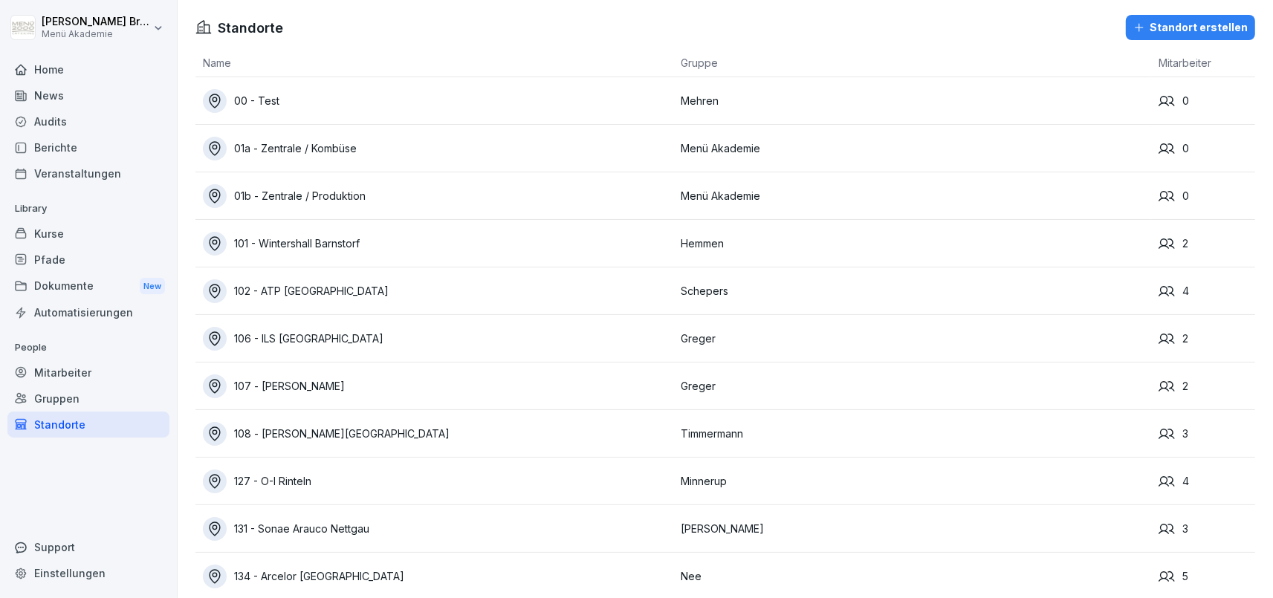
click at [259, 291] on div "102 - ATP [GEOGRAPHIC_DATA]" at bounding box center [438, 291] width 470 height 24
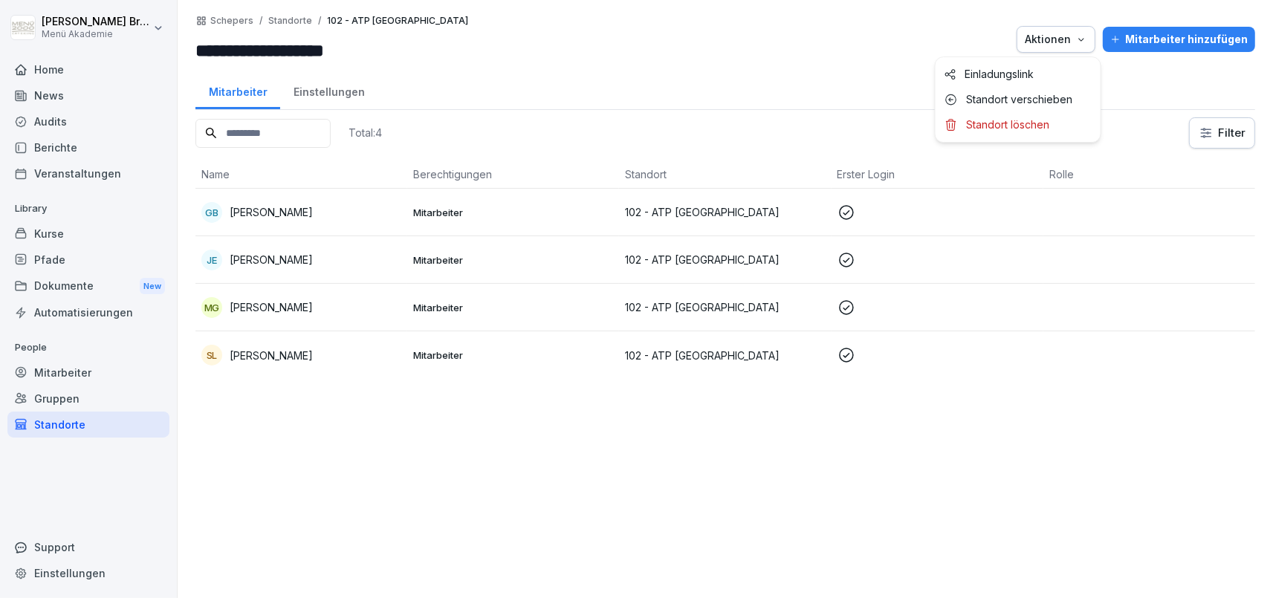
click at [1087, 40] on icon "button" at bounding box center [1081, 39] width 12 height 12
click at [1025, 96] on p "Standort verschieben" at bounding box center [1020, 99] width 106 height 13
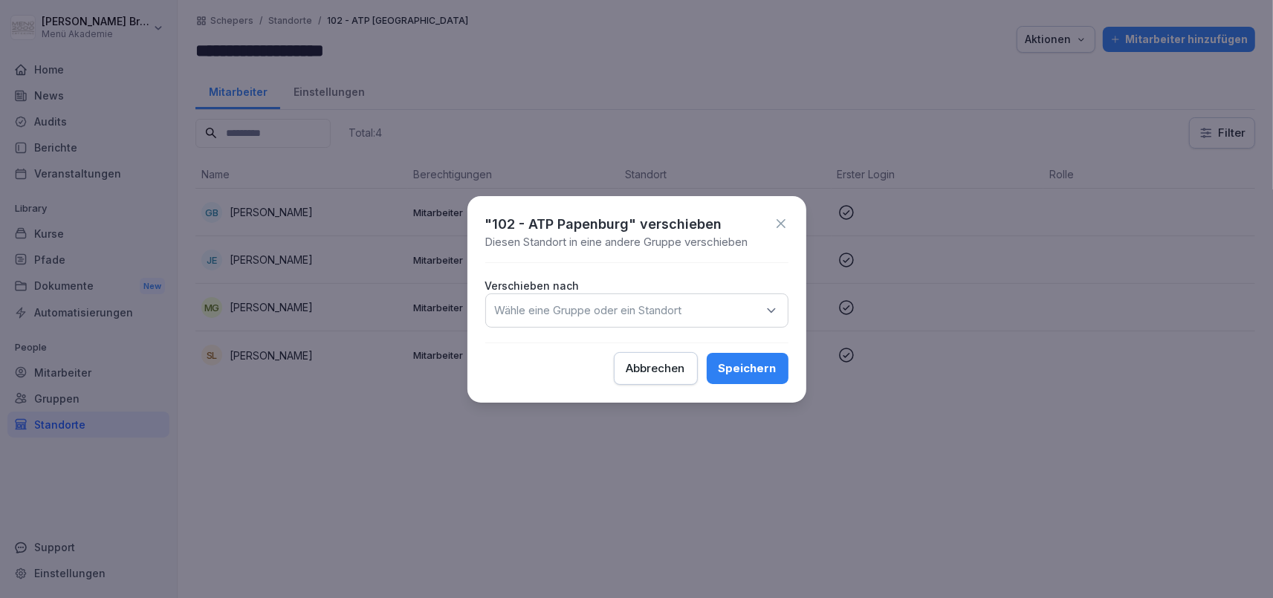
click at [691, 304] on div "Wähle eine Gruppe oder ein Standort" at bounding box center [636, 310] width 303 height 34
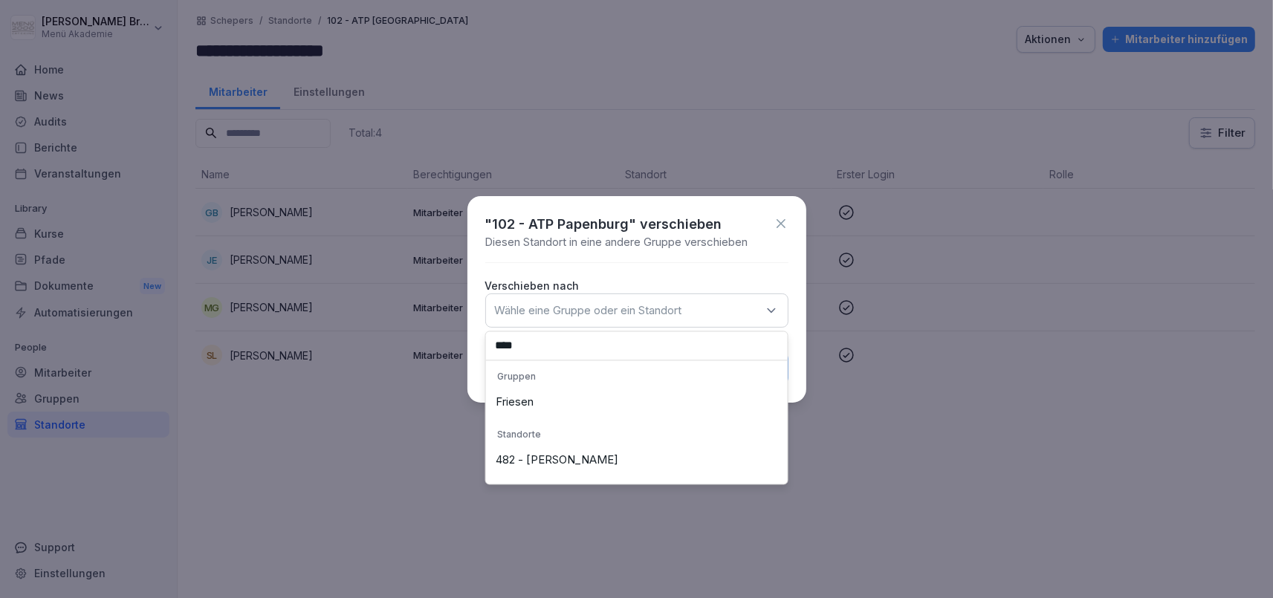
type input "****"
click at [535, 405] on div "Friesen" at bounding box center [637, 403] width 294 height 28
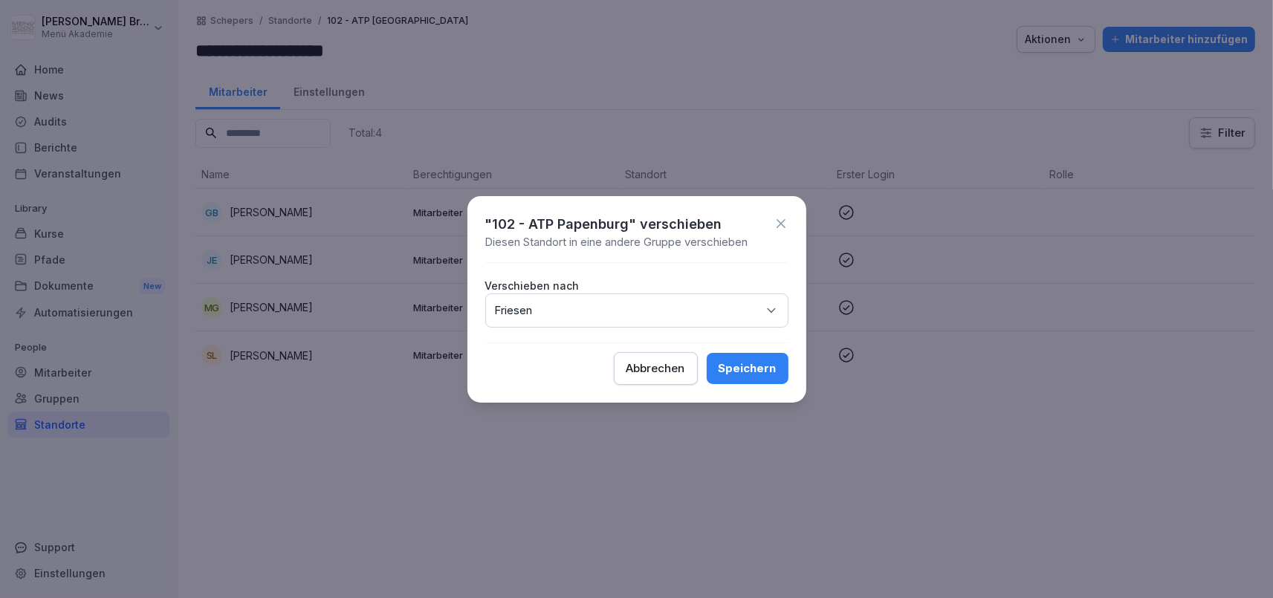
click at [736, 364] on div "Speichern" at bounding box center [747, 368] width 58 height 16
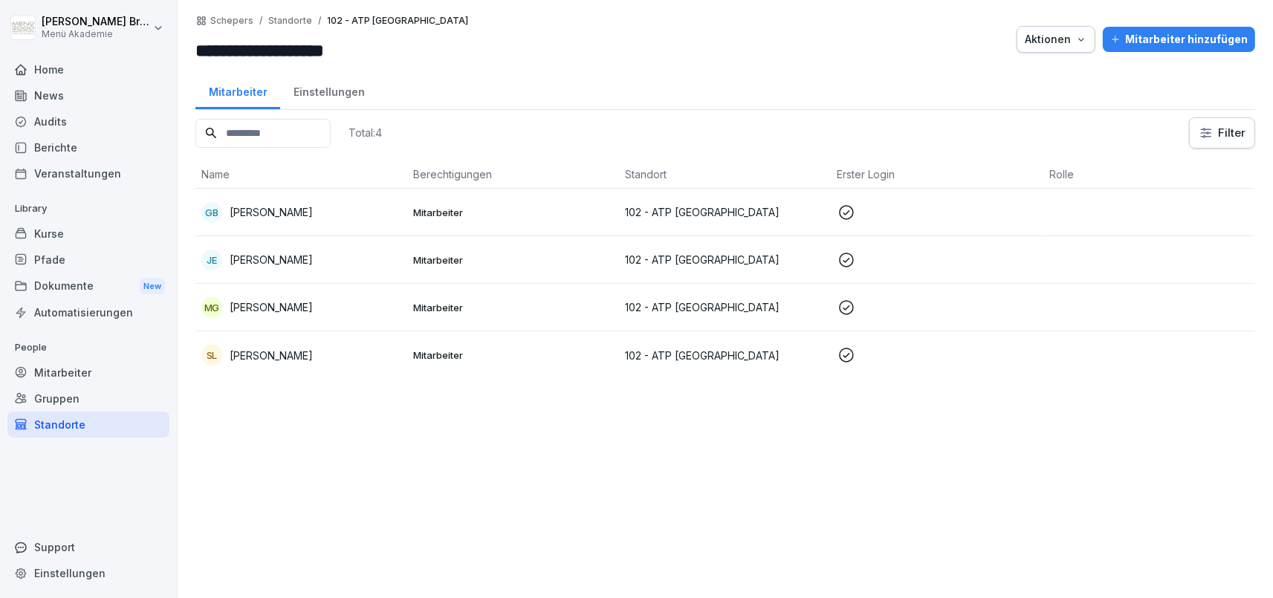
click at [69, 421] on div "Standorte" at bounding box center [88, 425] width 162 height 26
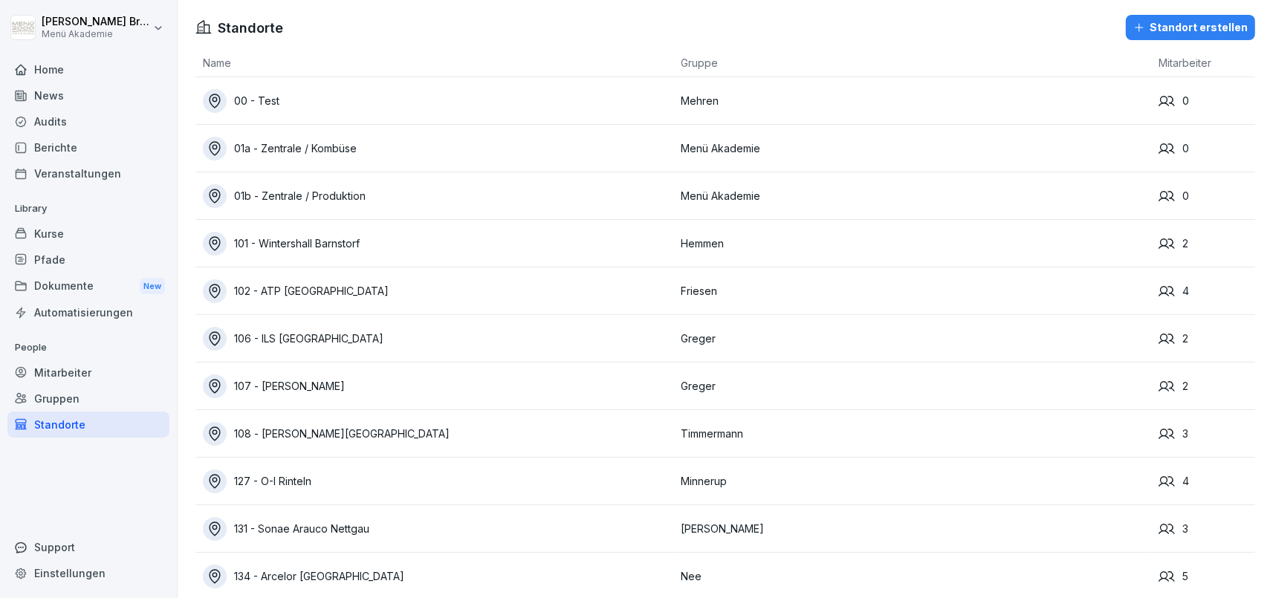
click at [88, 369] on div "Mitarbeiter" at bounding box center [88, 373] width 162 height 26
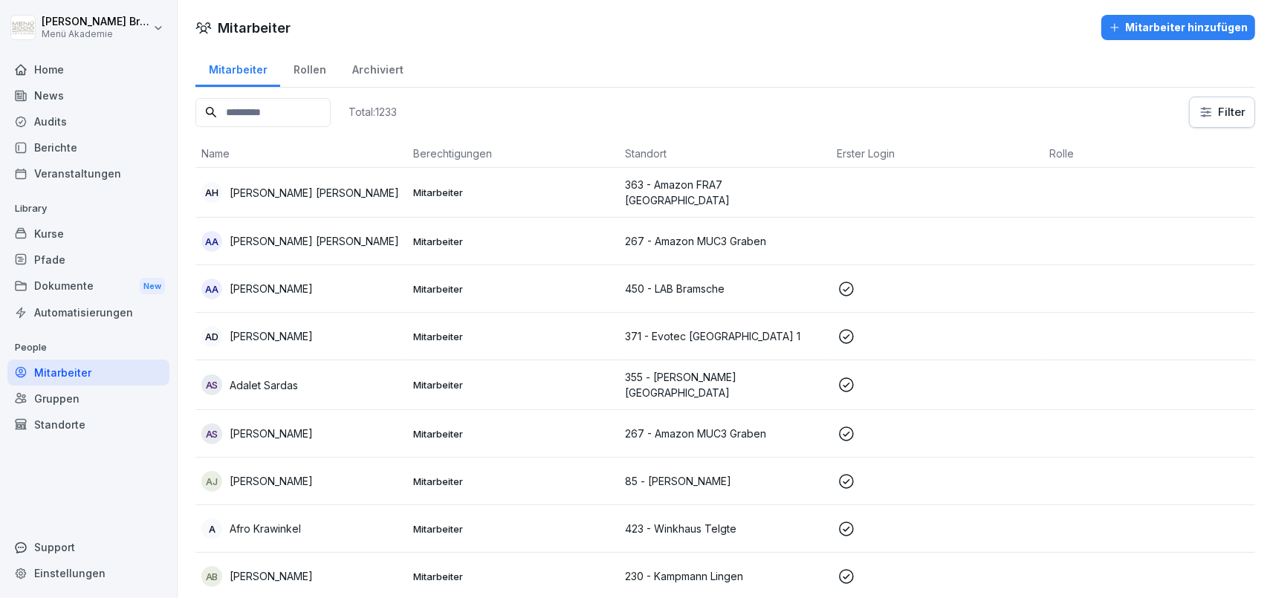
click at [82, 424] on div "Standorte" at bounding box center [88, 425] width 162 height 26
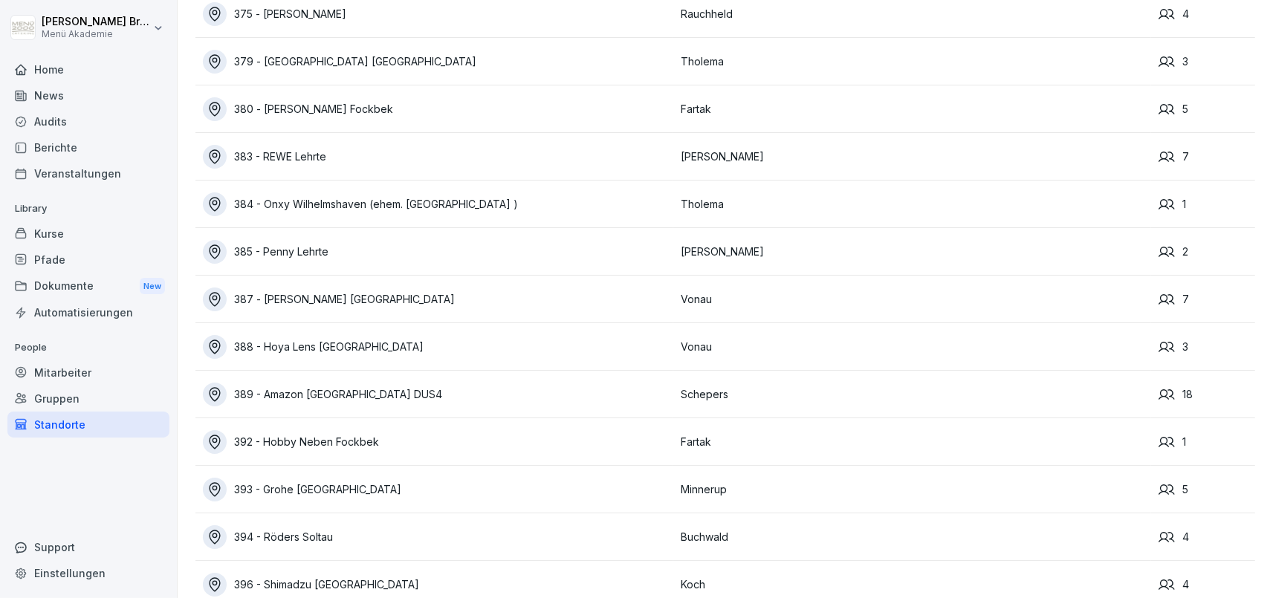
scroll to position [6220, 0]
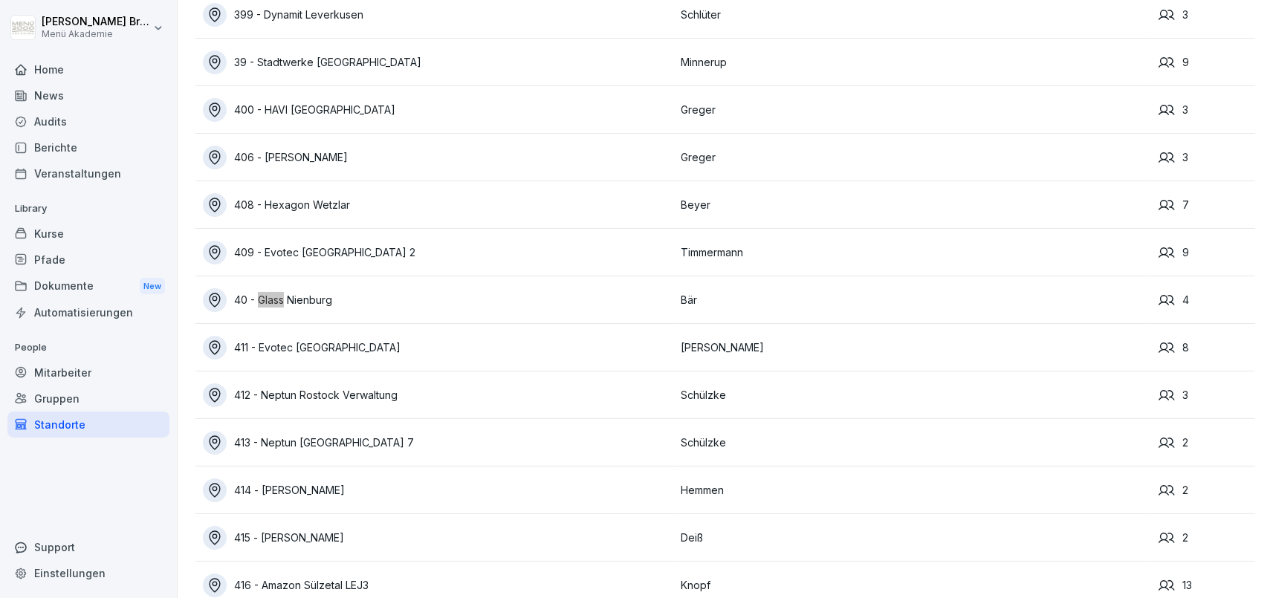
click at [335, 299] on div "40 - Glass Nienburg" at bounding box center [438, 300] width 470 height 24
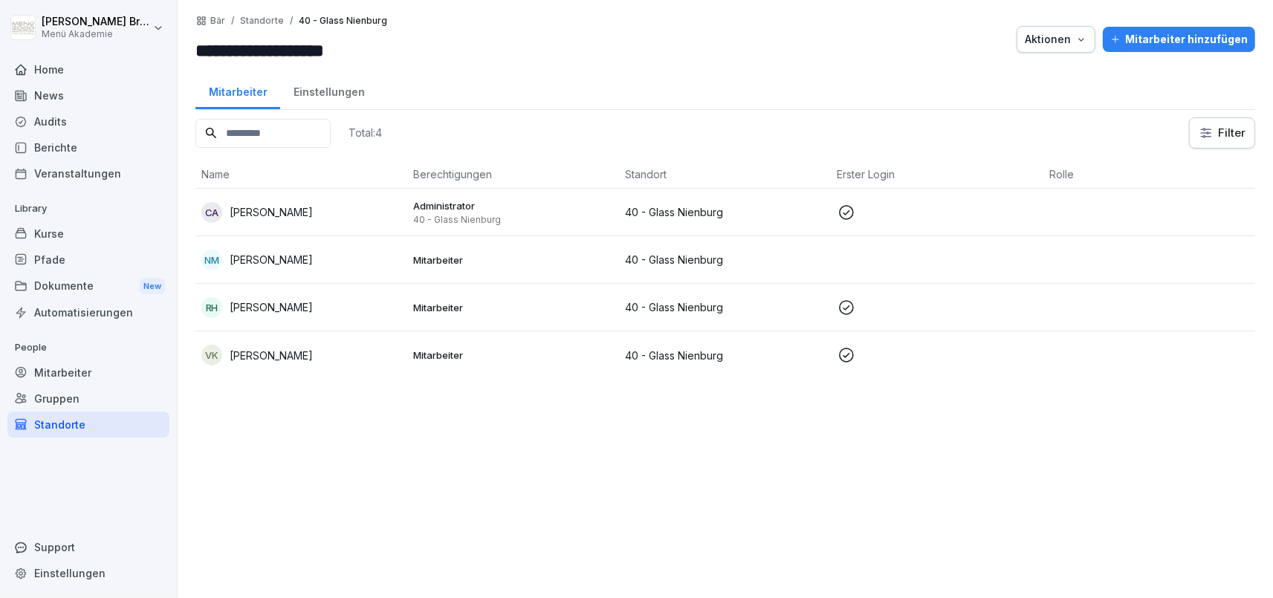
click at [301, 212] on div "CA [PERSON_NAME]" at bounding box center [301, 212] width 200 height 21
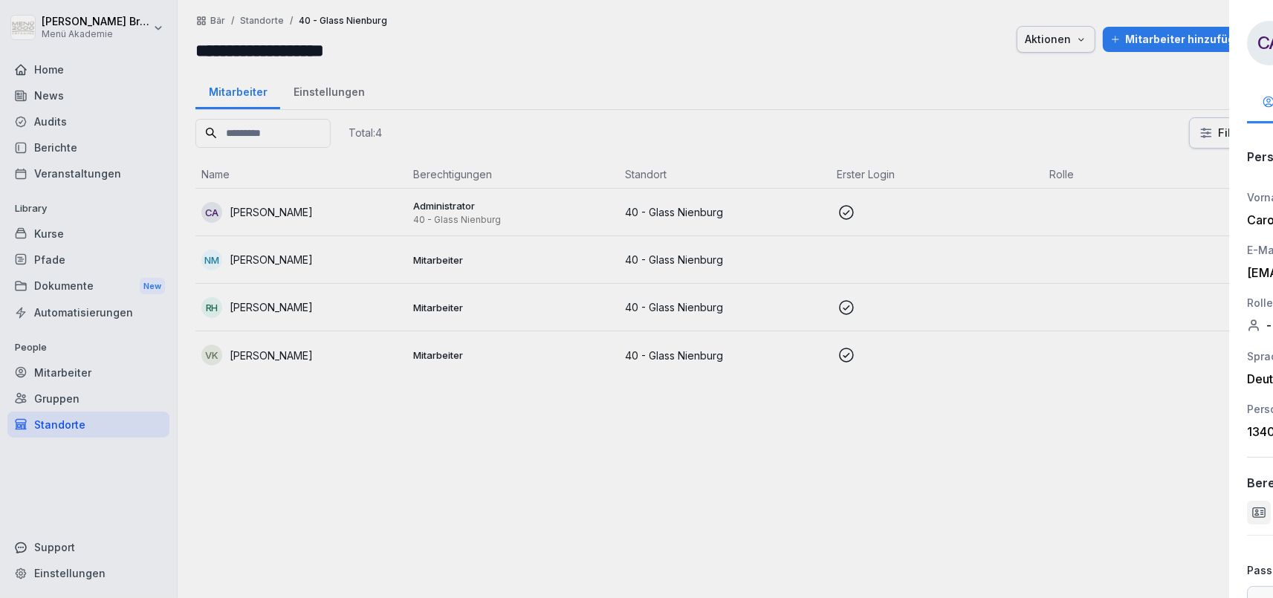
click at [566, 452] on div at bounding box center [636, 299] width 1273 height 598
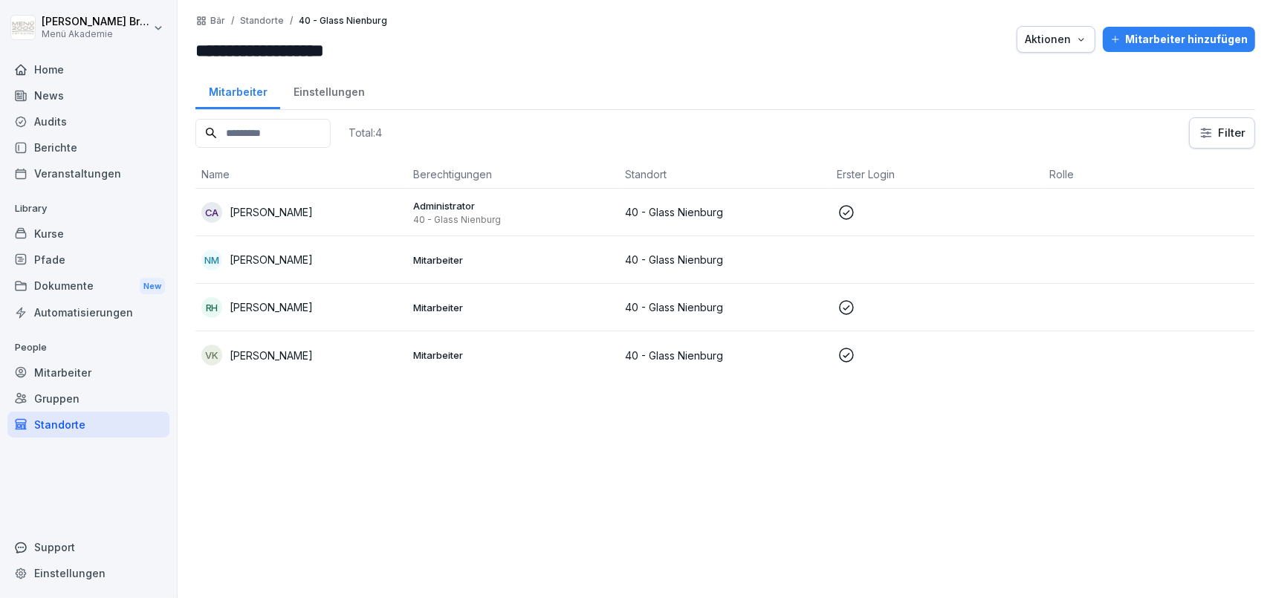
click at [67, 77] on div "Home" at bounding box center [88, 69] width 162 height 26
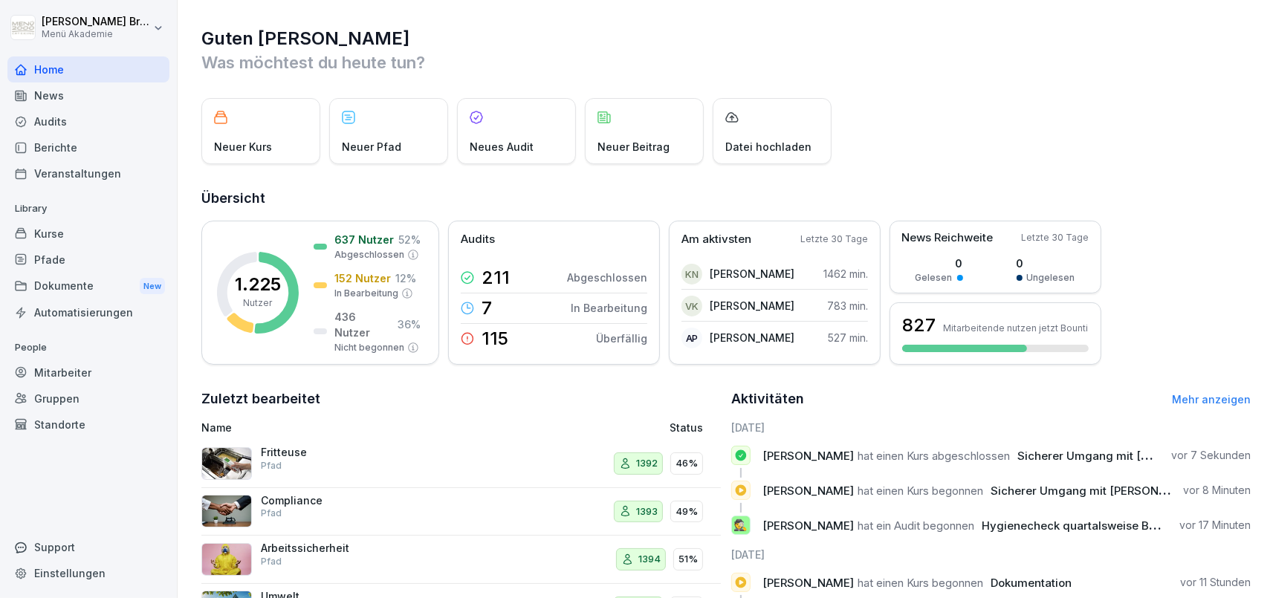
click at [71, 412] on div "Standorte" at bounding box center [88, 425] width 162 height 26
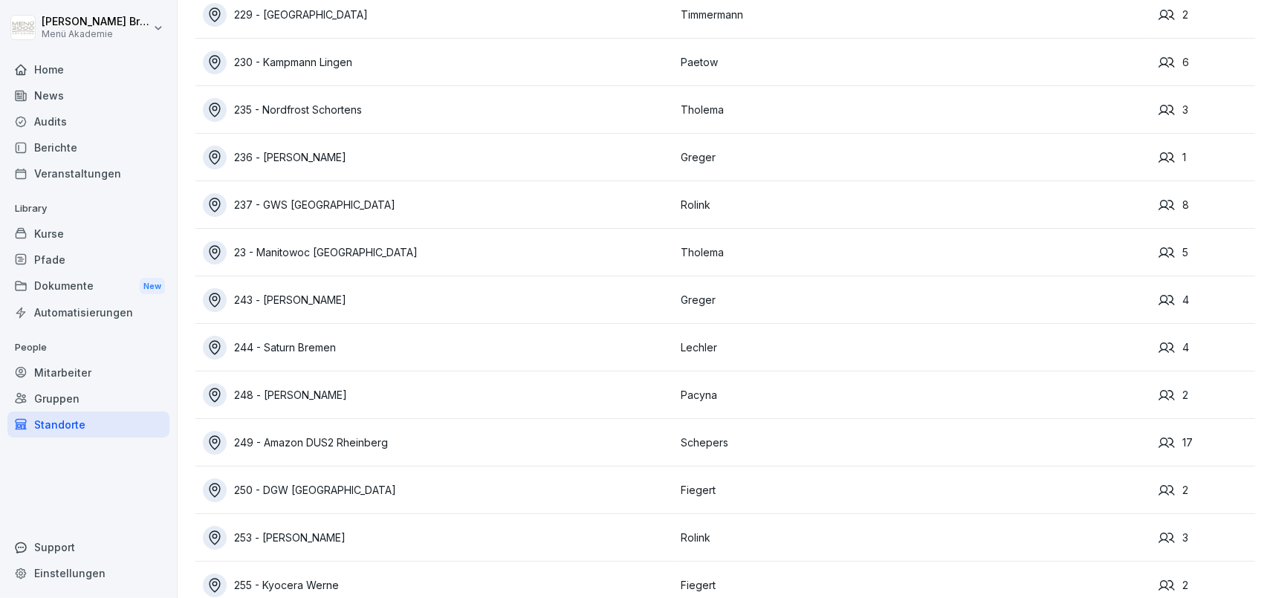
scroll to position [10453, 0]
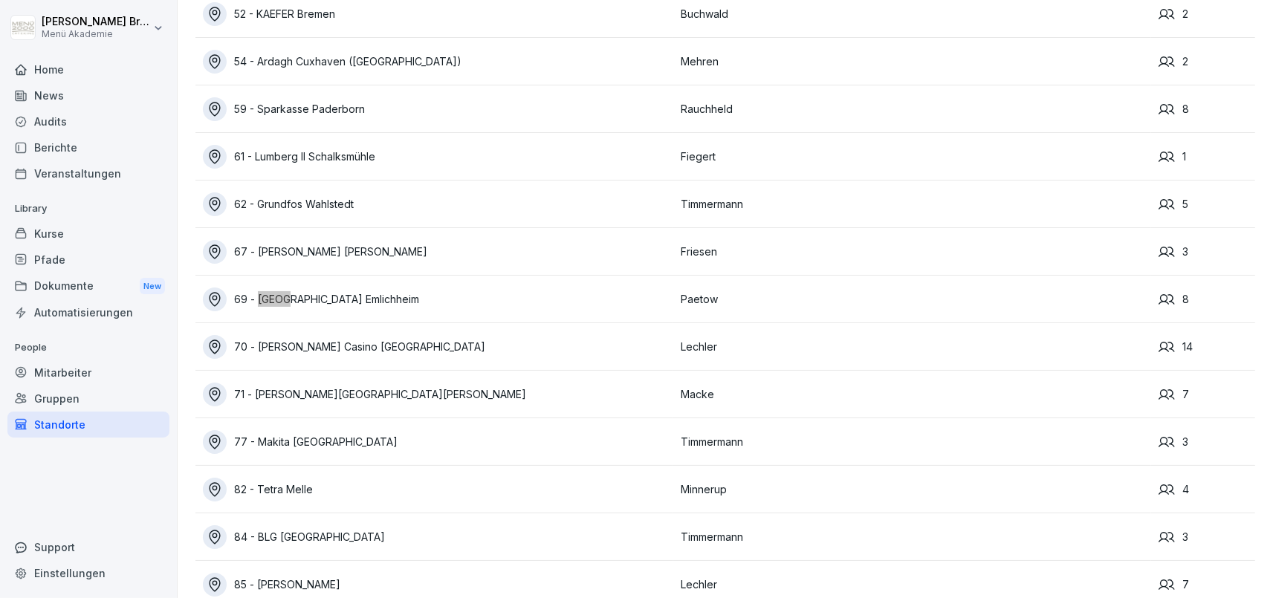
click at [315, 301] on div "69 - [GEOGRAPHIC_DATA] Emlichheim" at bounding box center [438, 300] width 470 height 24
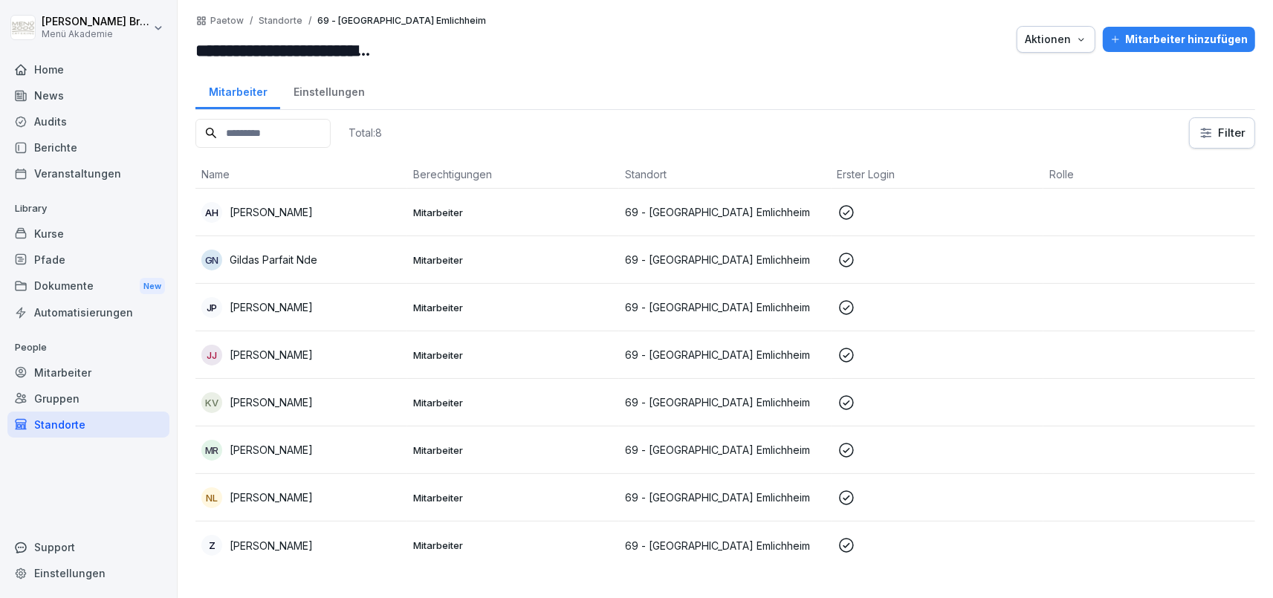
click at [97, 419] on div "Standorte" at bounding box center [88, 425] width 162 height 26
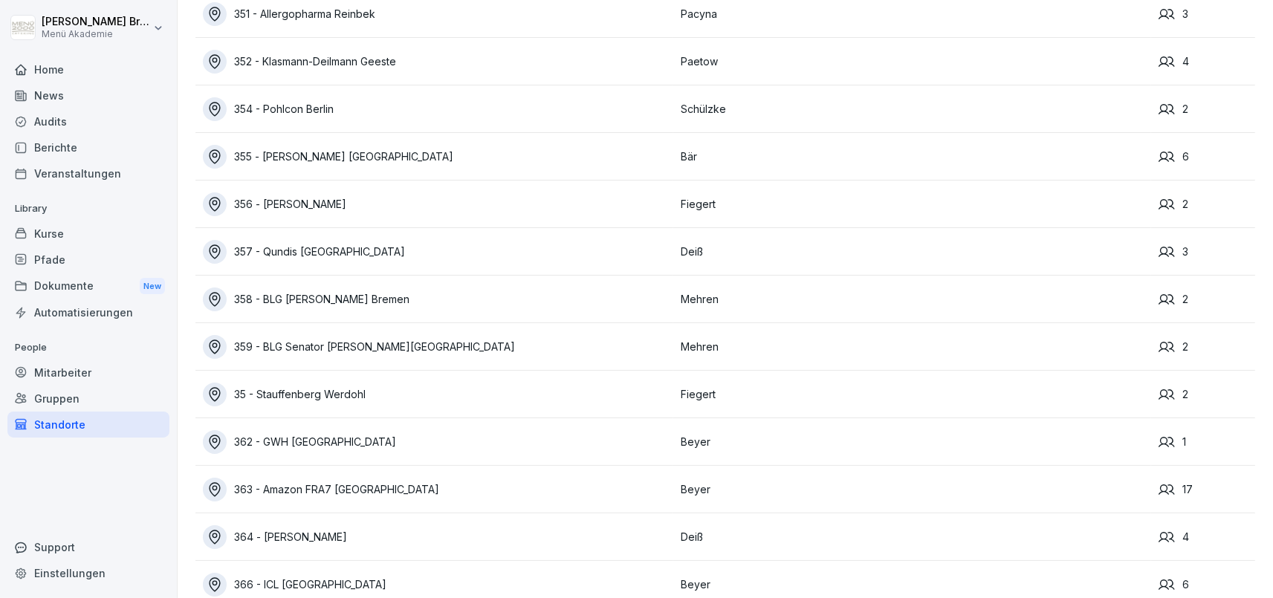
scroll to position [848, 0]
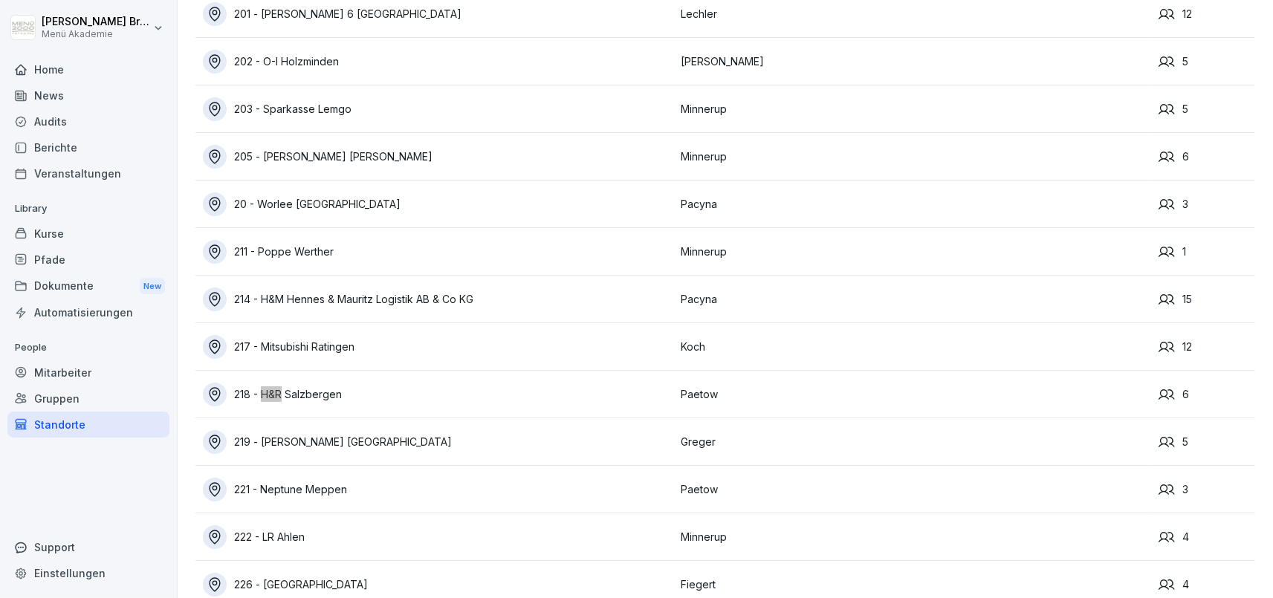
click at [340, 403] on div "218 - H&R Salzbergen" at bounding box center [438, 395] width 470 height 24
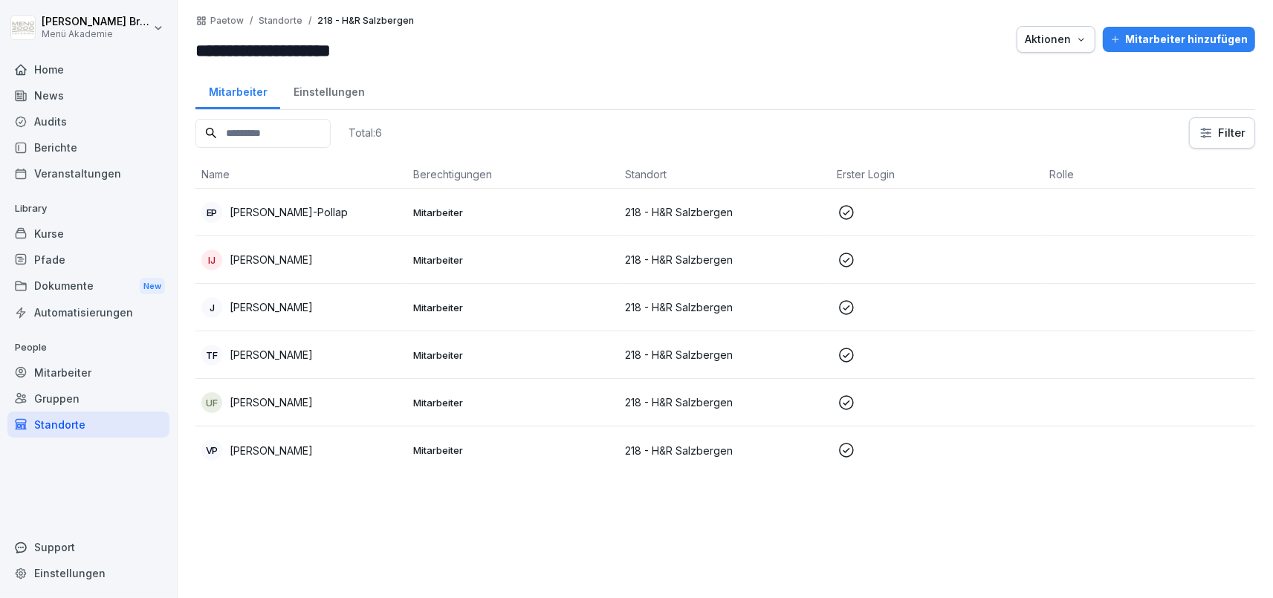
click at [281, 406] on p "[PERSON_NAME]" at bounding box center [271, 403] width 83 height 16
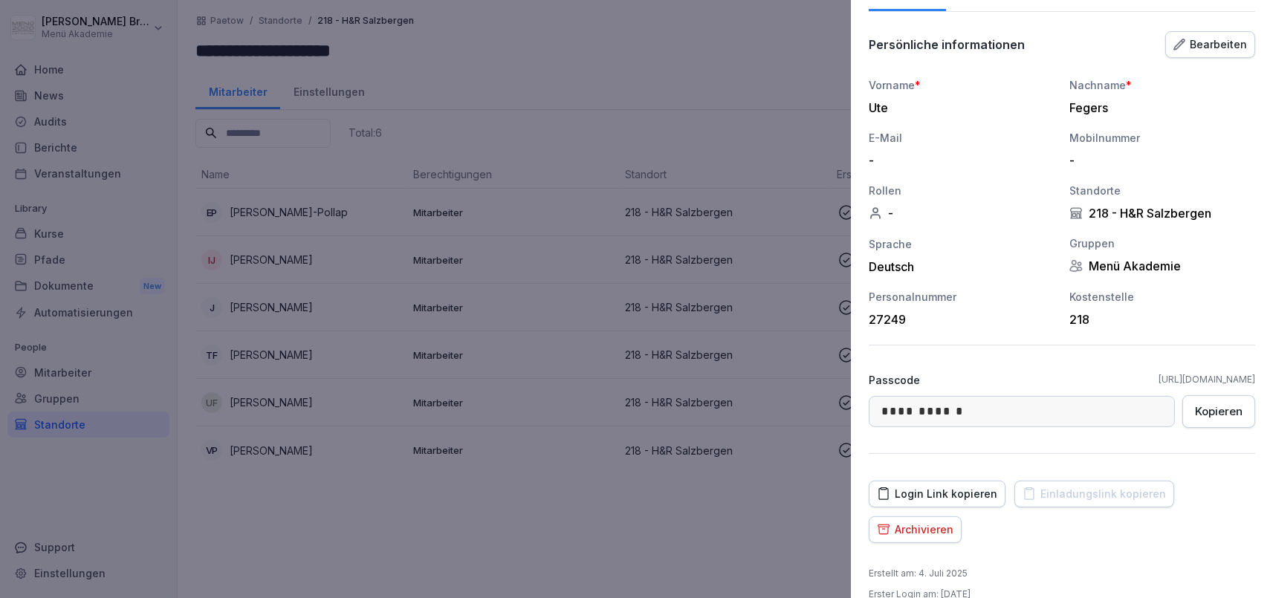
scroll to position [134, 0]
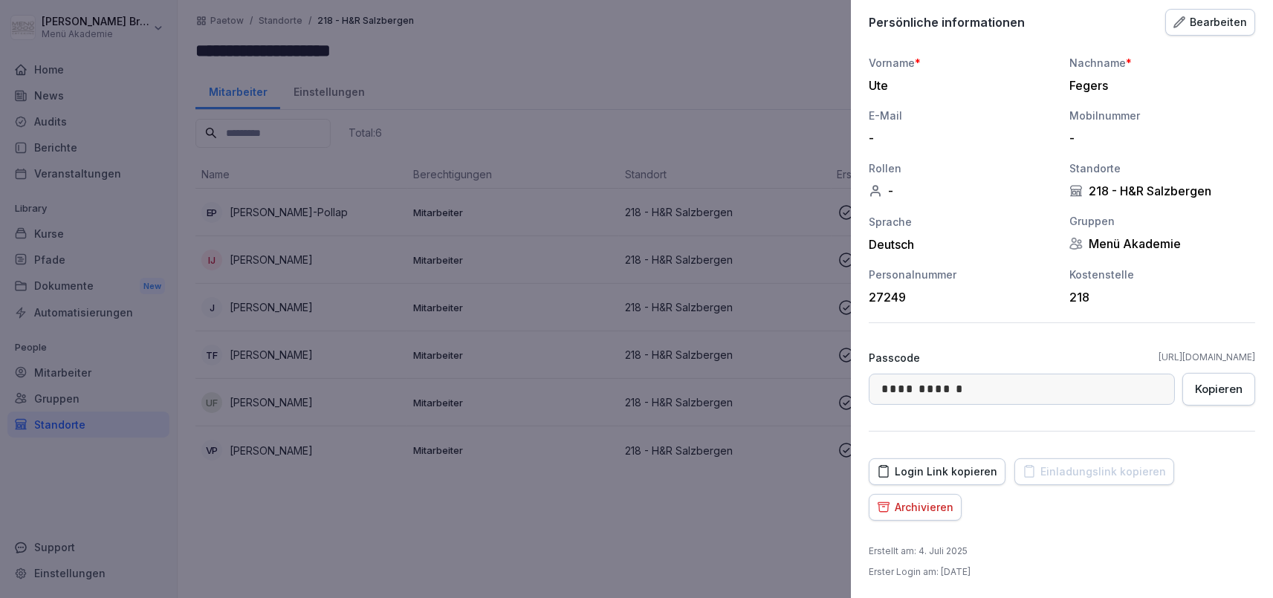
click at [1229, 26] on div "Bearbeiten" at bounding box center [1210, 22] width 74 height 16
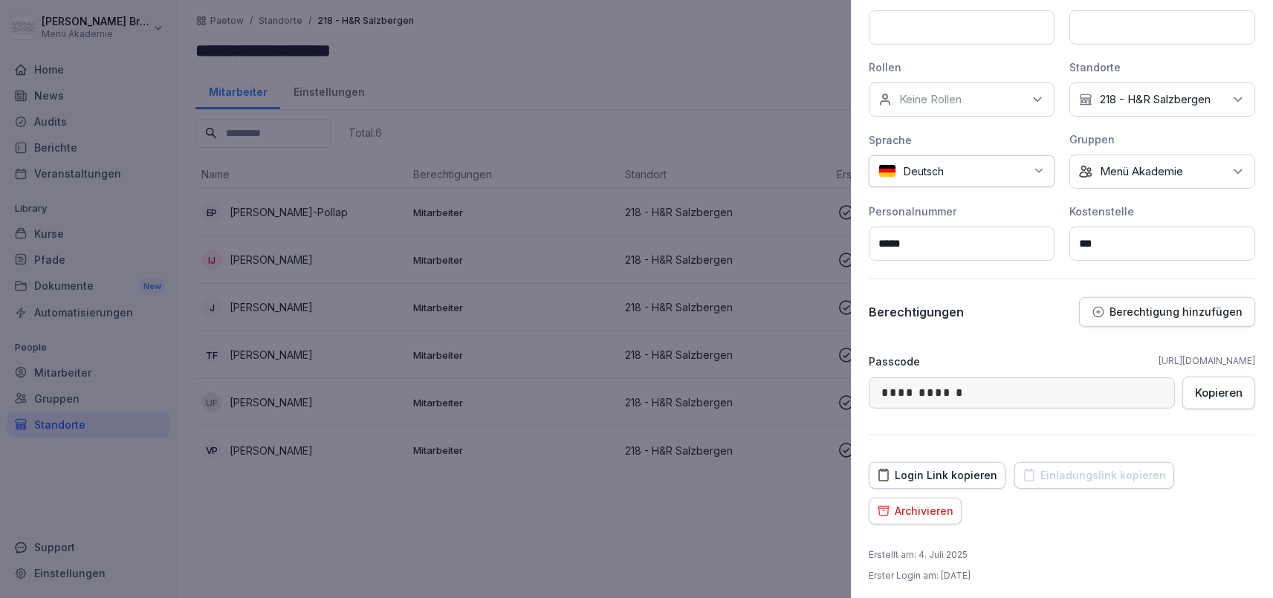
scroll to position [278, 0]
click at [725, 559] on div at bounding box center [636, 299] width 1273 height 598
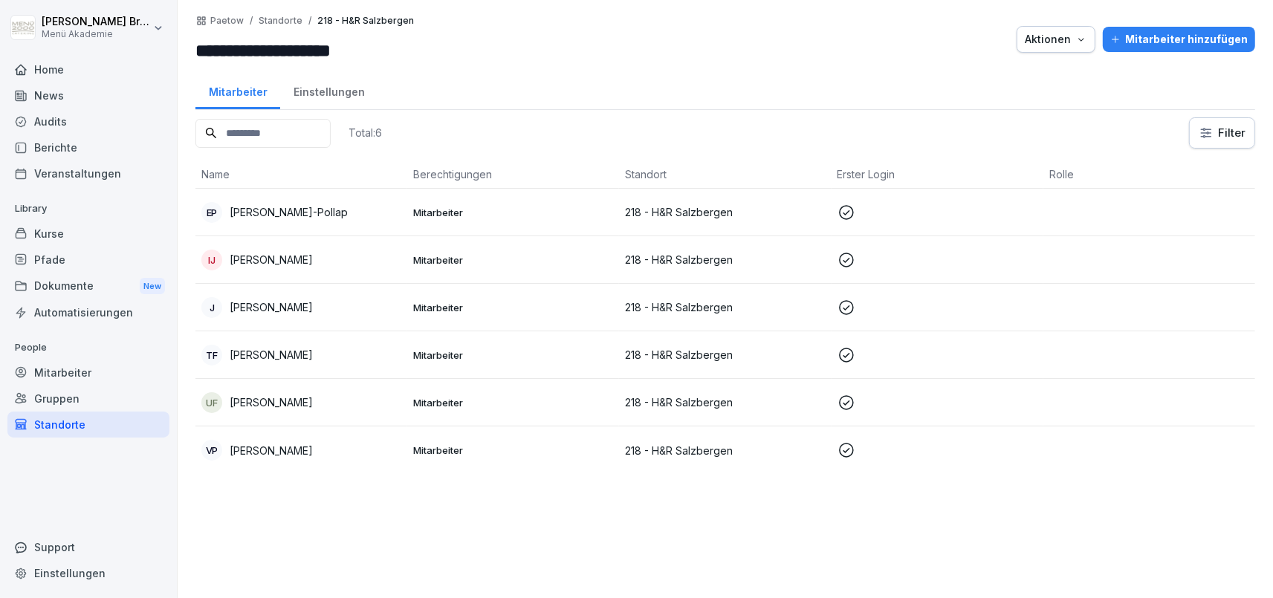
click at [740, 404] on p "218 - H&R Salzbergen" at bounding box center [725, 403] width 200 height 16
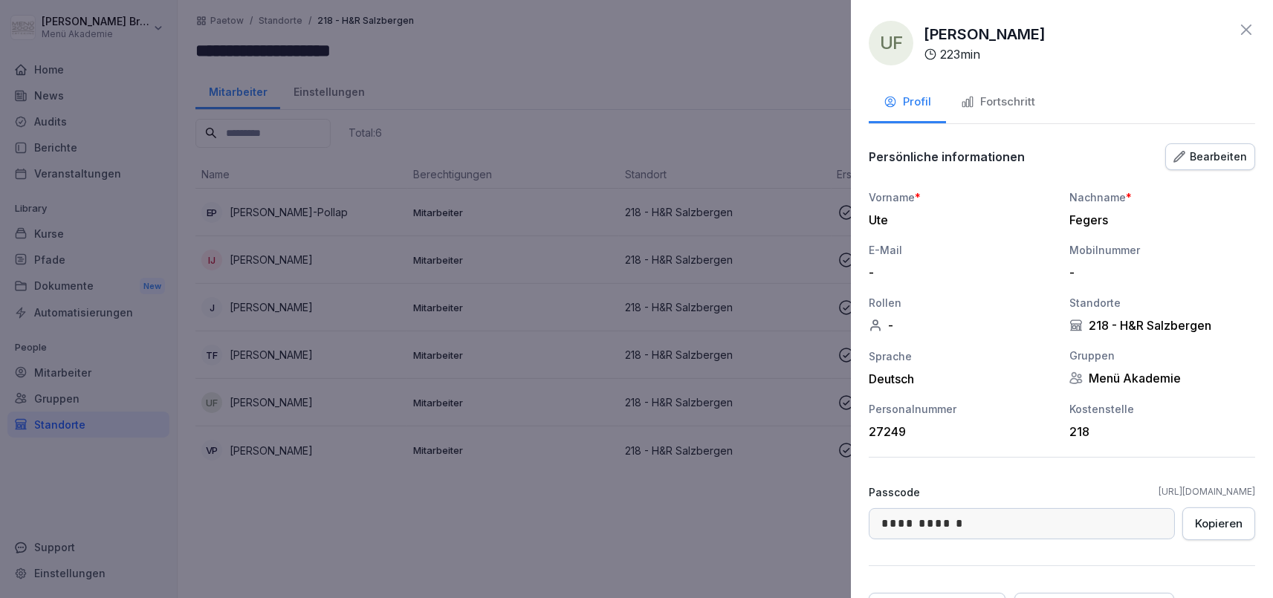
click at [1022, 115] on button "Fortschritt" at bounding box center [998, 103] width 104 height 40
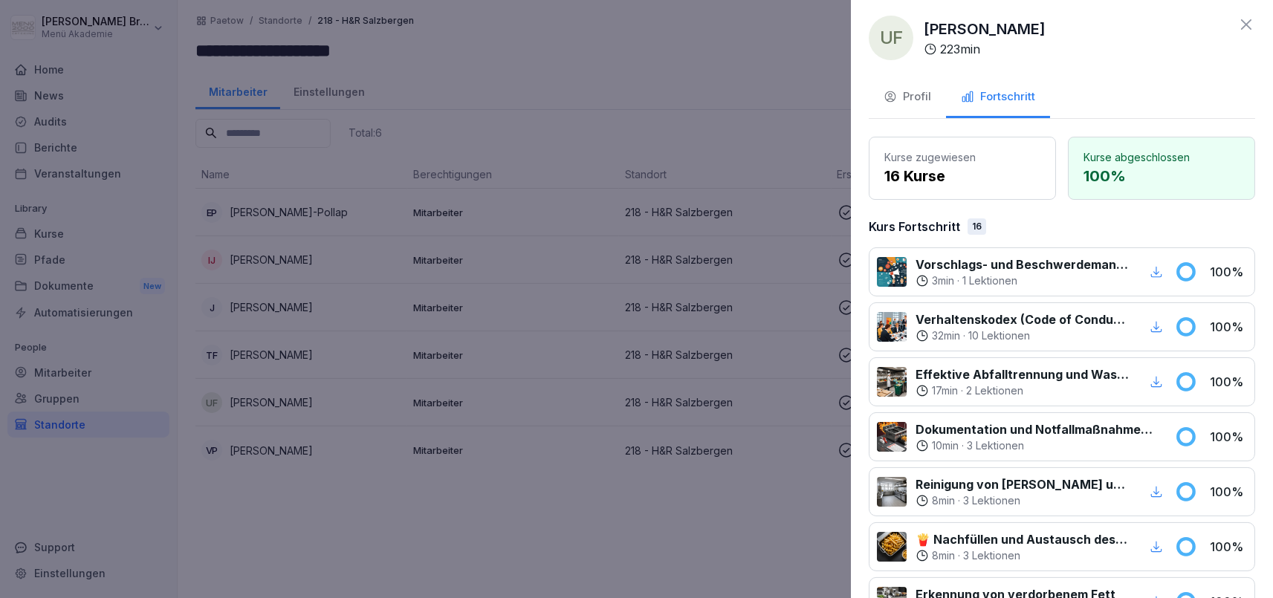
scroll to position [0, 0]
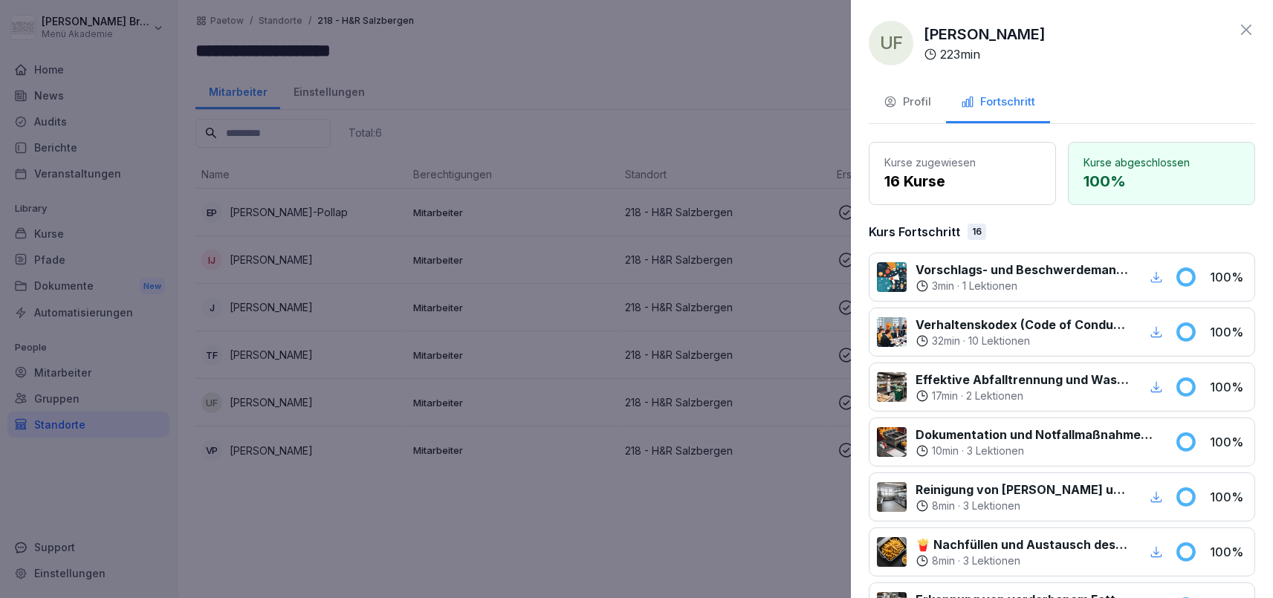
click at [898, 116] on button "Profil" at bounding box center [907, 103] width 77 height 40
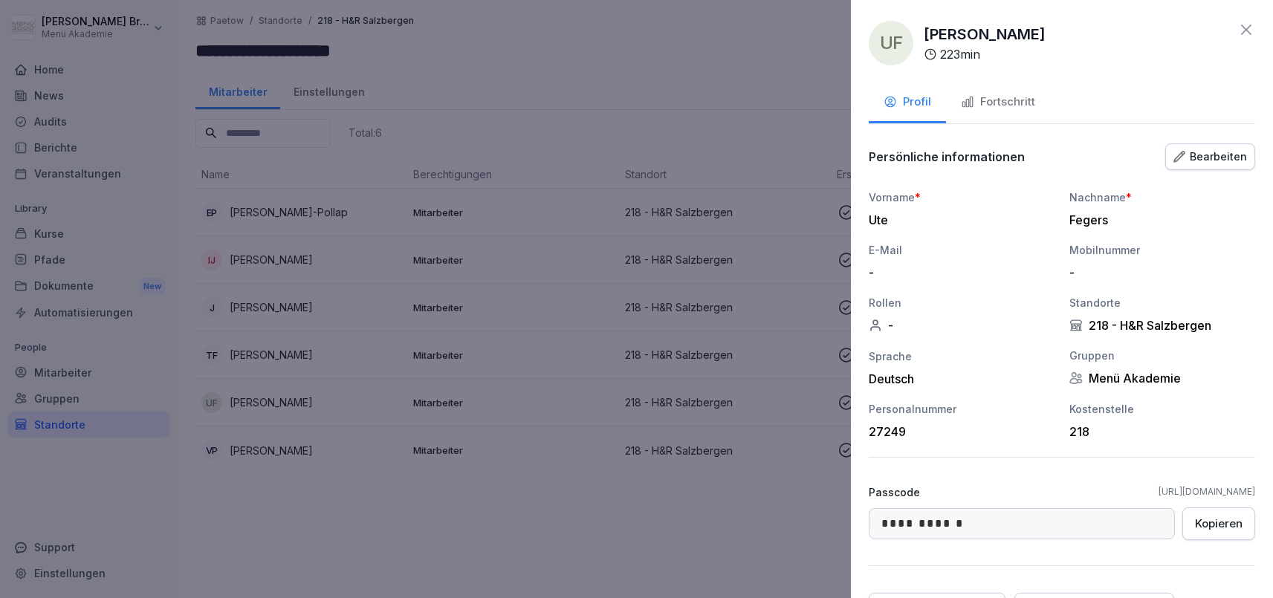
click at [1193, 155] on div "Bearbeiten" at bounding box center [1210, 157] width 74 height 16
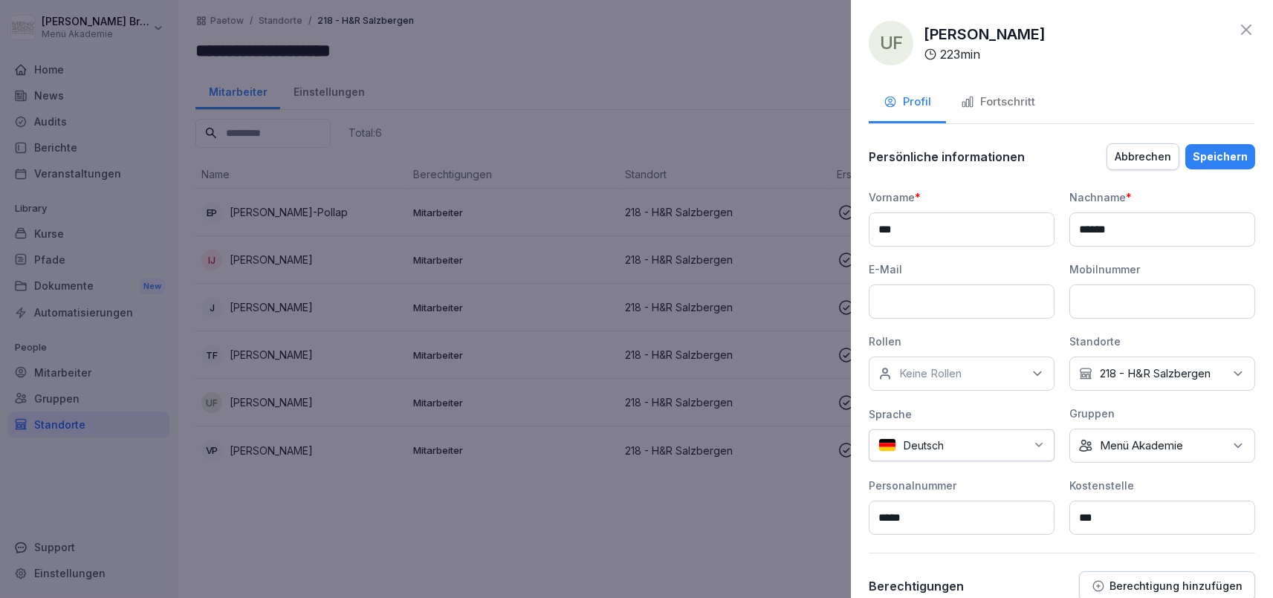
click at [1140, 152] on div "Abbrechen" at bounding box center [1142, 157] width 56 height 16
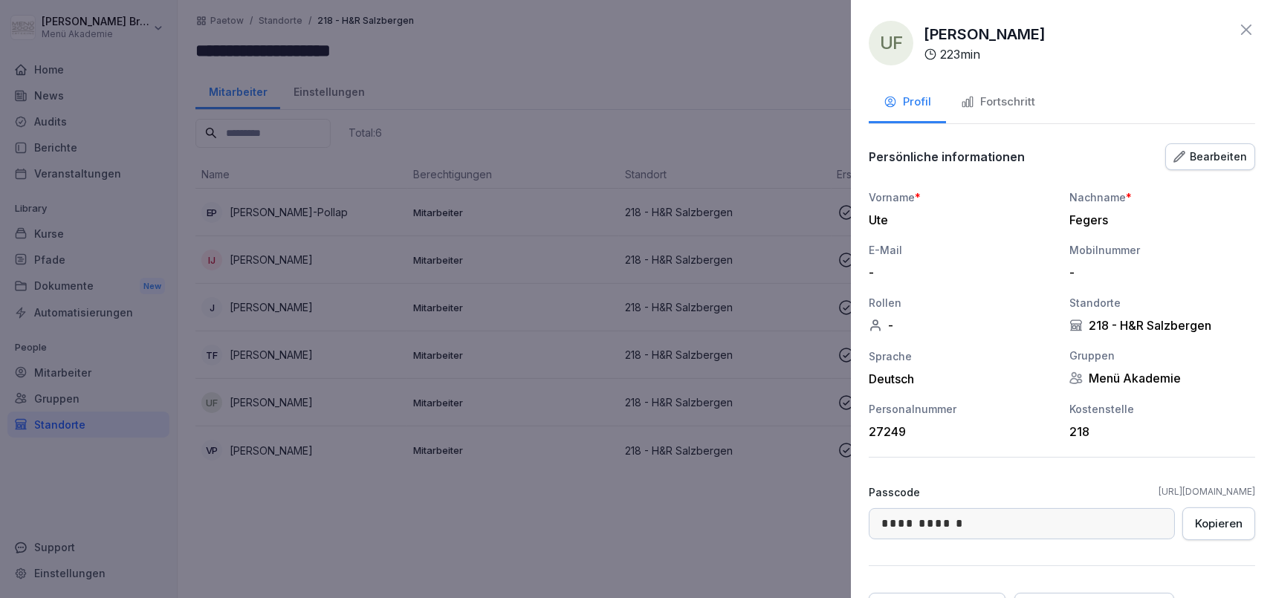
click at [689, 490] on div at bounding box center [636, 299] width 1273 height 598
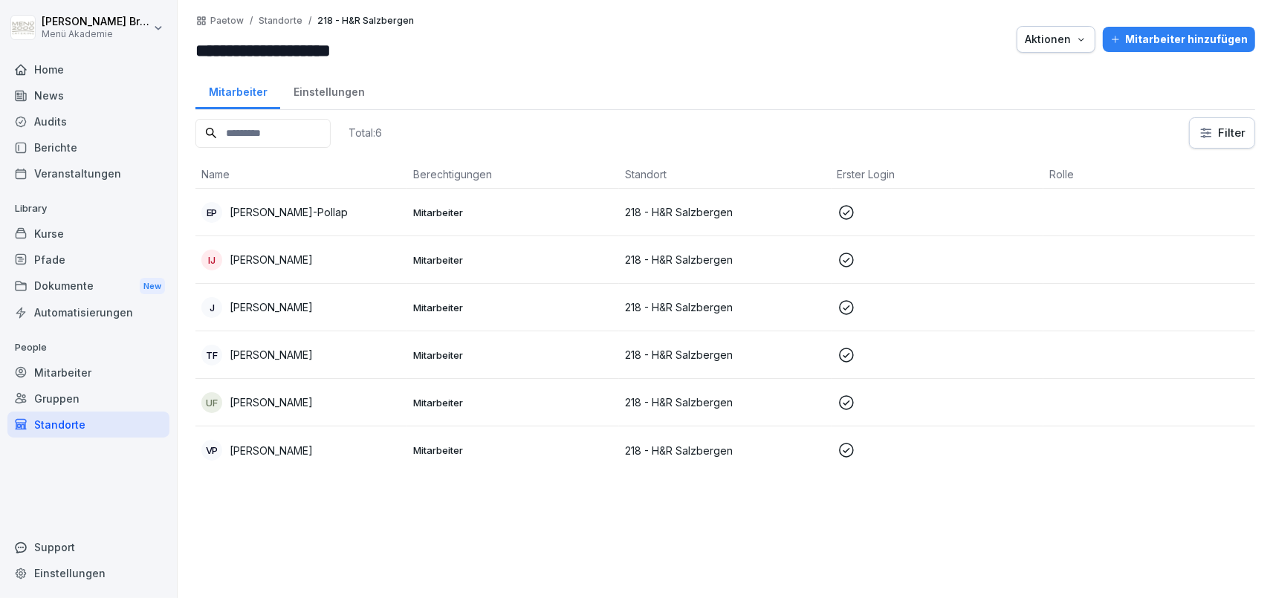
click at [82, 418] on div "Standorte" at bounding box center [88, 425] width 162 height 26
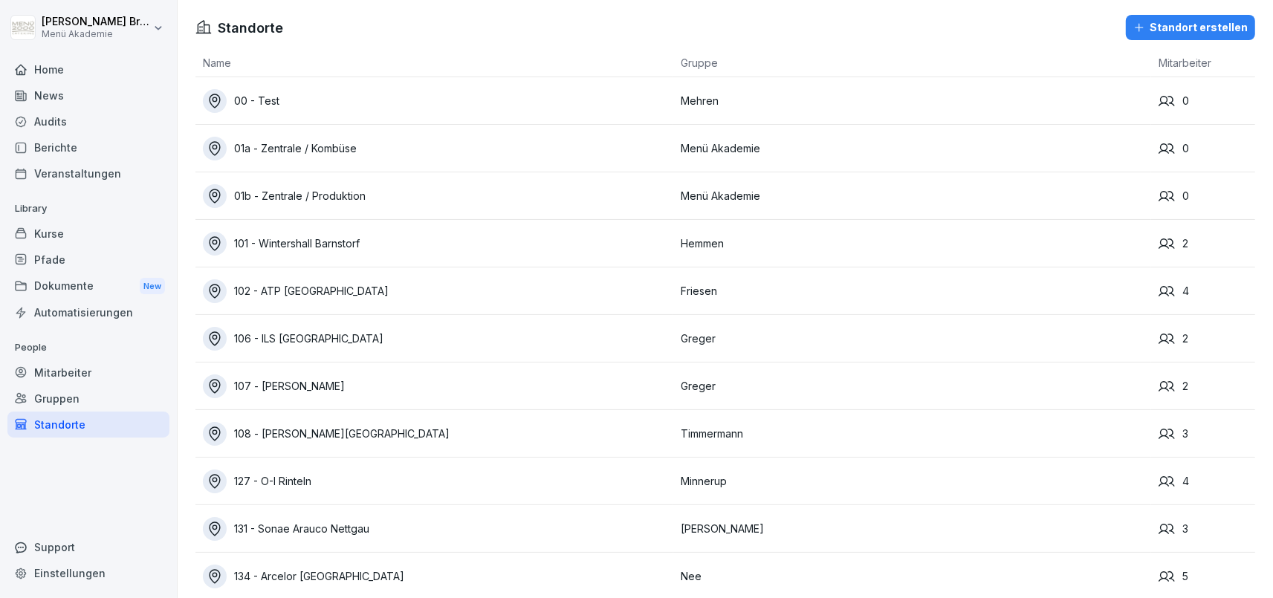
click at [116, 418] on div "Standorte" at bounding box center [88, 425] width 162 height 26
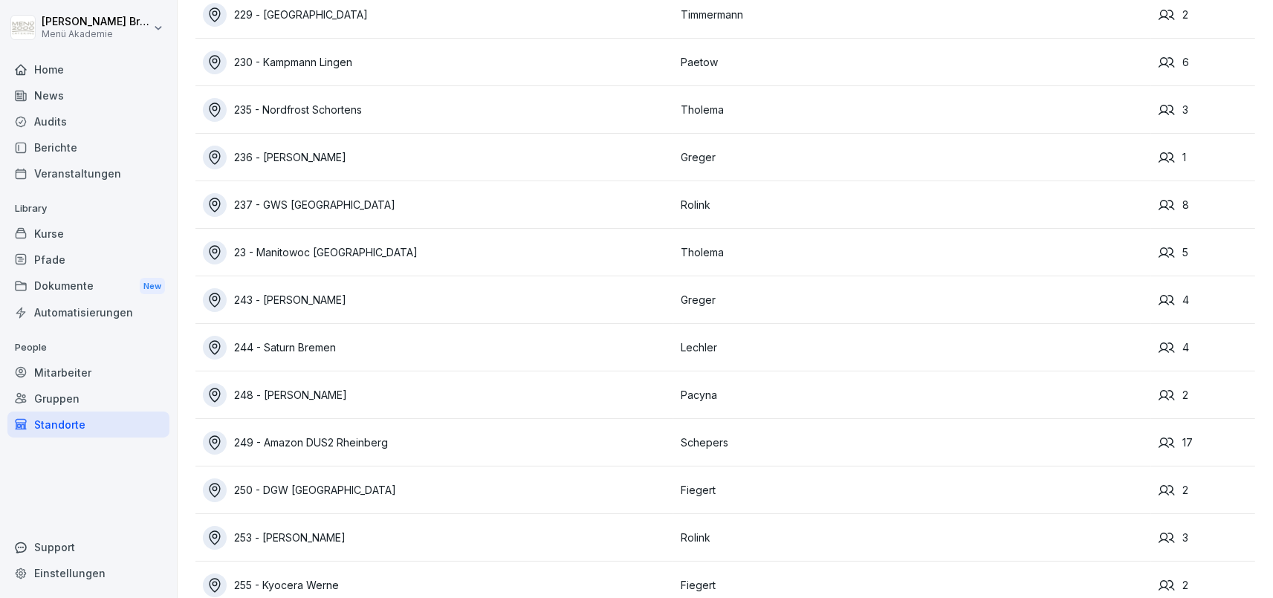
scroll to position [10453, 0]
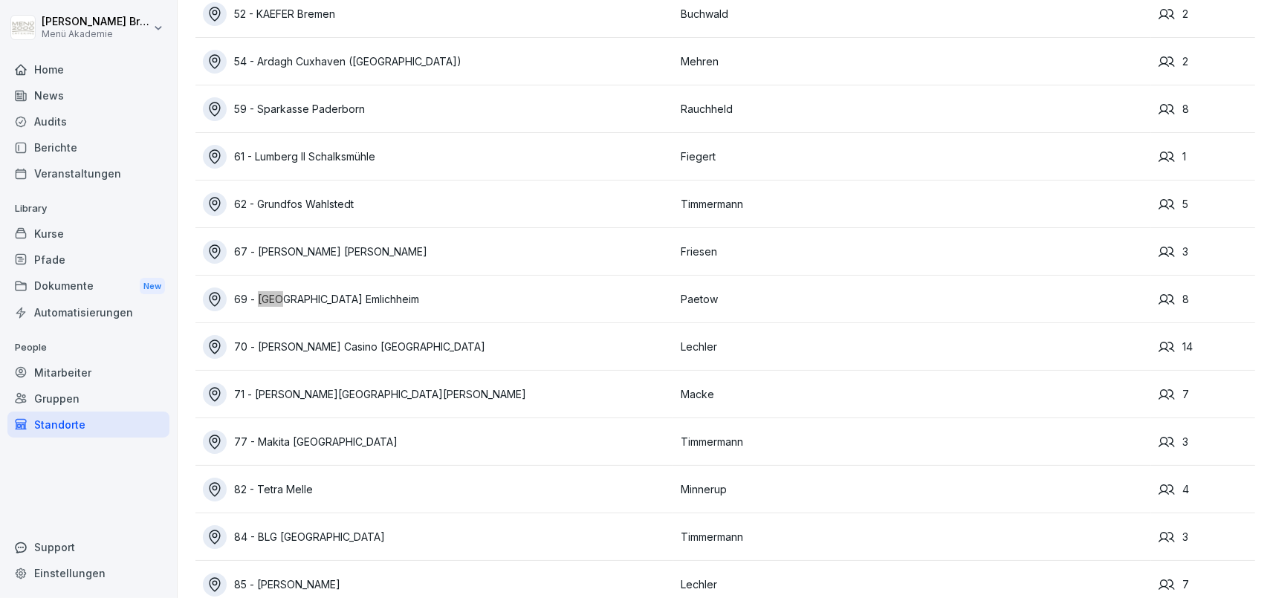
click at [344, 297] on div "69 - [GEOGRAPHIC_DATA] Emlichheim" at bounding box center [438, 300] width 470 height 24
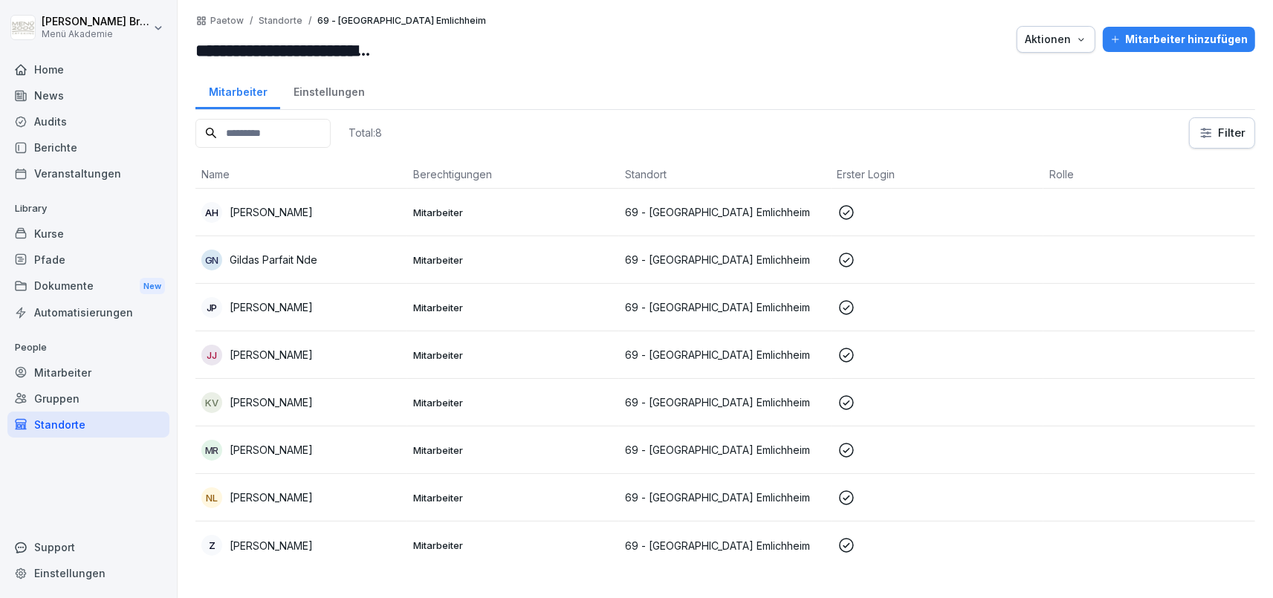
click at [1187, 39] on div "Mitarbeiter hinzufügen" at bounding box center [1178, 39] width 137 height 16
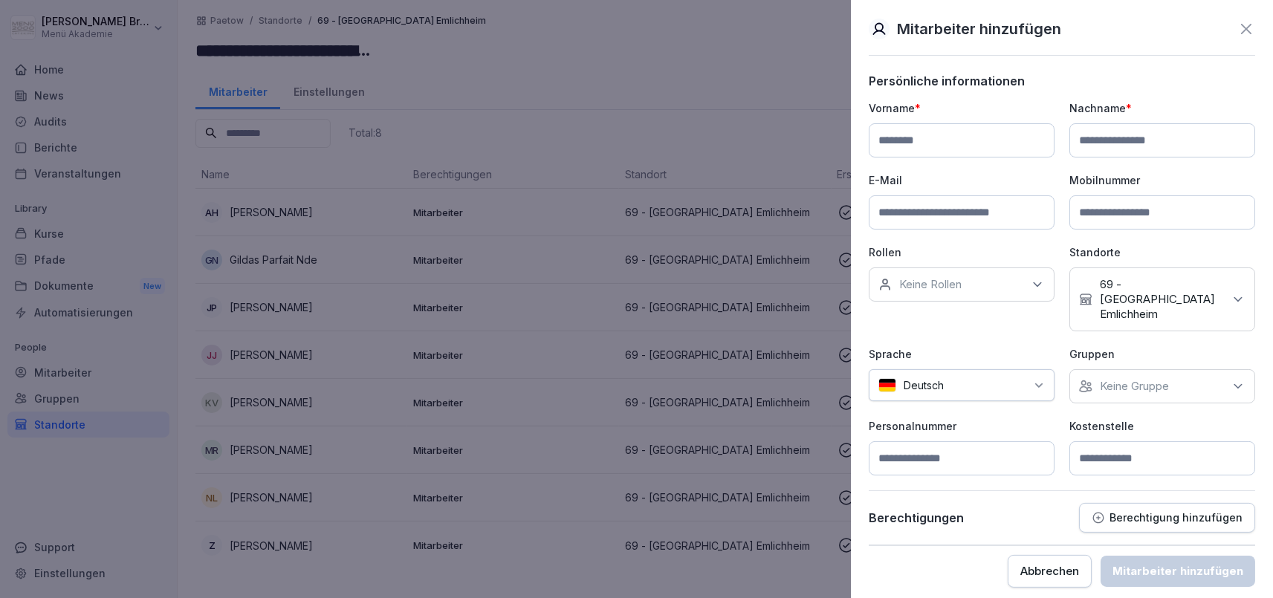
click at [594, 406] on div at bounding box center [636, 299] width 1273 height 598
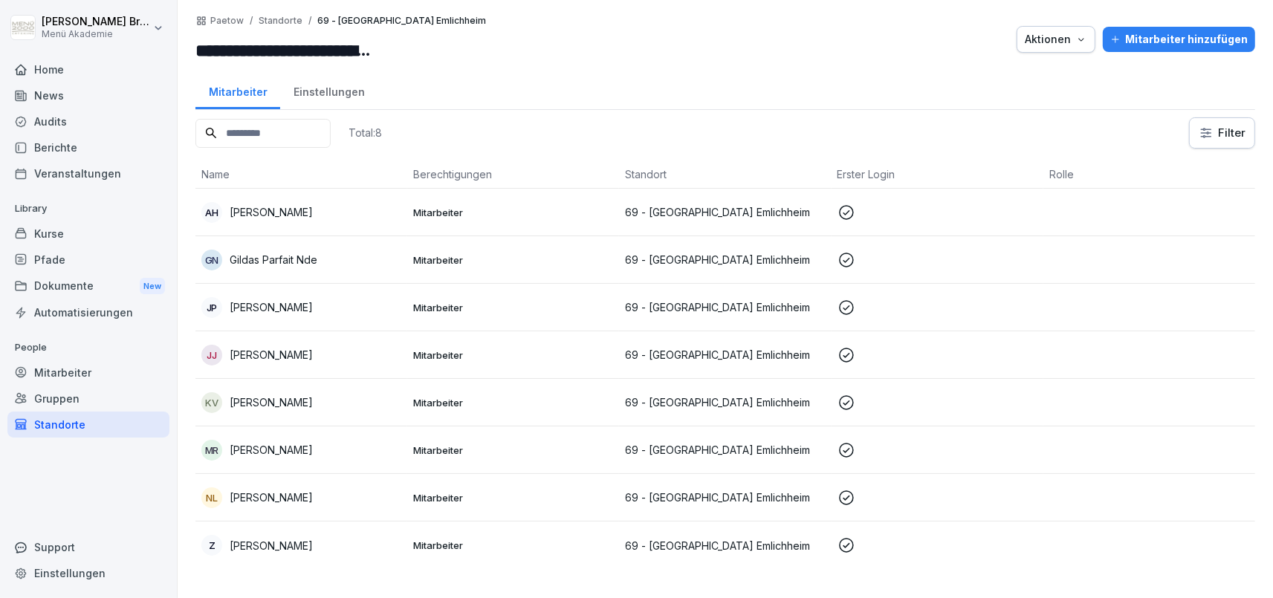
click at [681, 401] on p "69 - [GEOGRAPHIC_DATA] Emlichheim" at bounding box center [725, 403] width 200 height 16
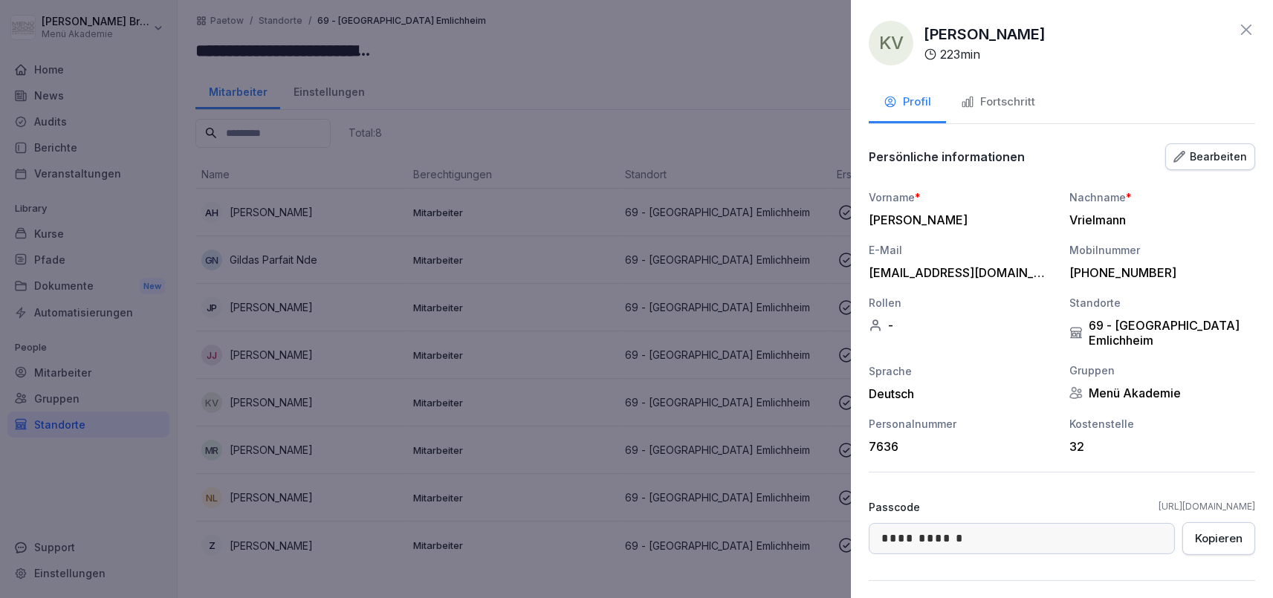
click at [766, 227] on div at bounding box center [636, 299] width 1273 height 598
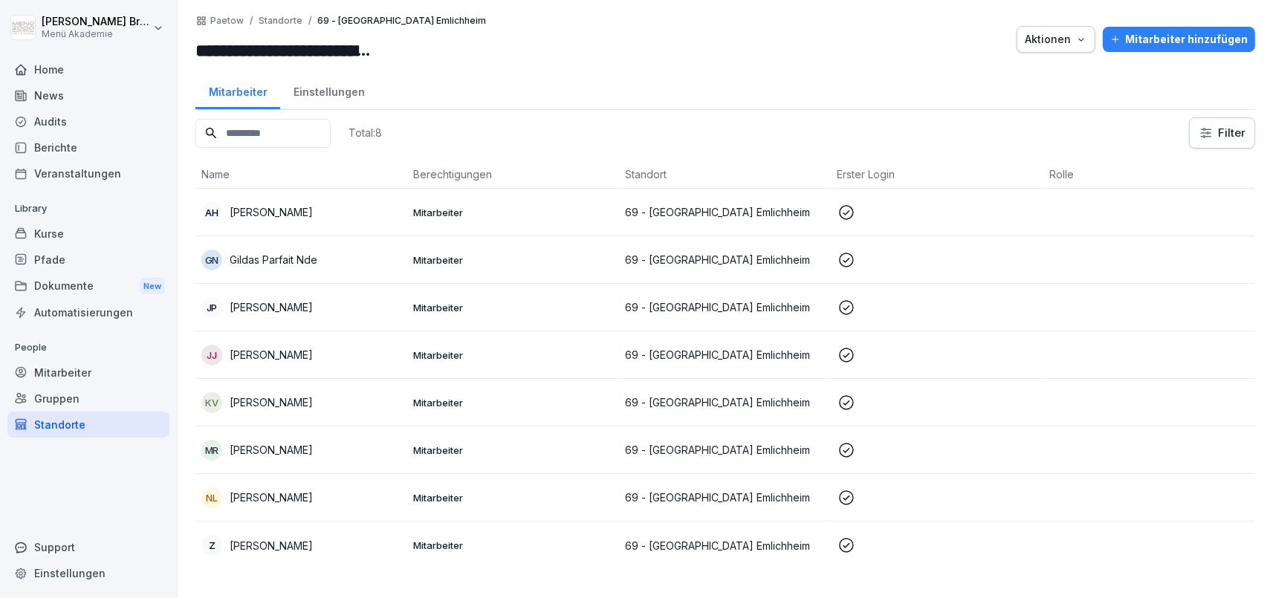
click at [1164, 22] on div "**********" at bounding box center [725, 39] width 1060 height 49
click at [1152, 36] on div "Mitarbeiter hinzufügen" at bounding box center [1178, 39] width 137 height 16
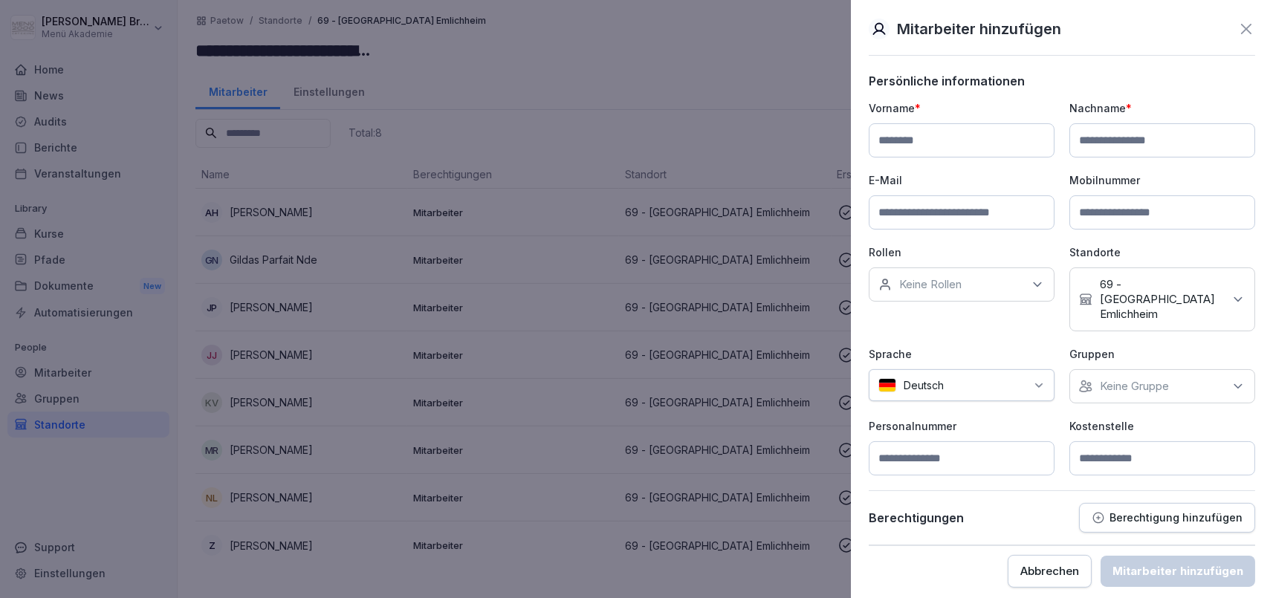
click at [984, 134] on input at bounding box center [962, 140] width 186 height 34
type input "*******"
type input "******"
click at [1135, 379] on p "Keine Gruppe" at bounding box center [1134, 386] width 69 height 15
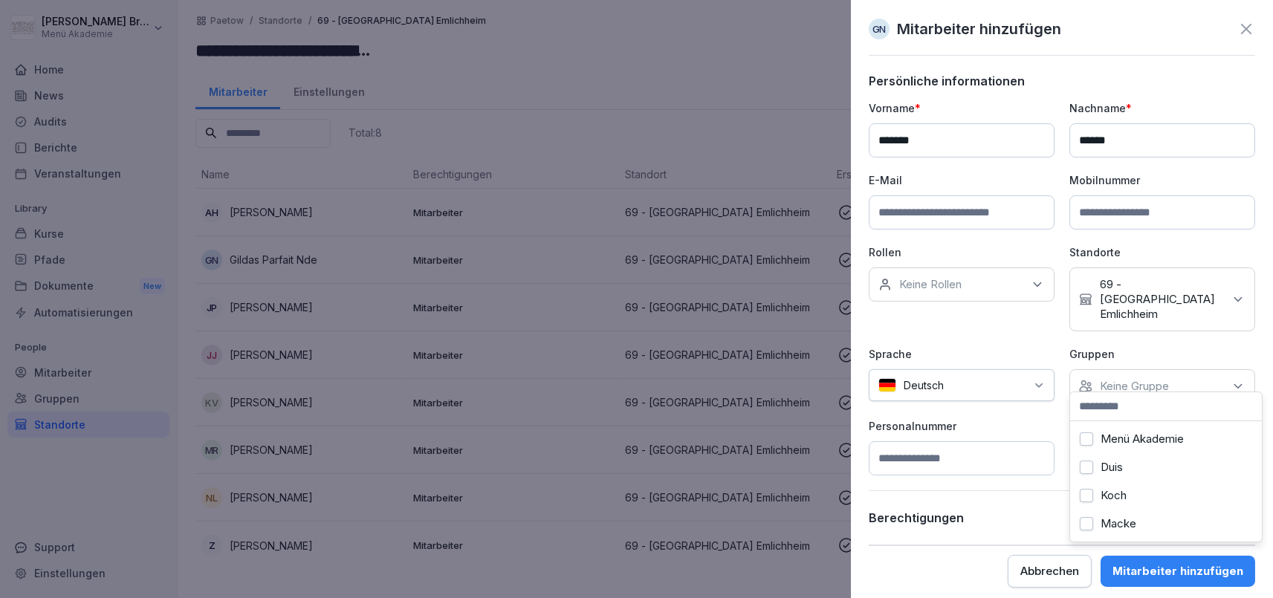
click at [1117, 434] on label "Menü Akademie" at bounding box center [1141, 438] width 83 height 13
click at [1015, 418] on p "Personalnummer" at bounding box center [962, 426] width 186 height 16
click at [1126, 443] on input at bounding box center [1162, 458] width 186 height 34
type input "**"
click at [1206, 563] on div "Mitarbeiter hinzufügen" at bounding box center [1177, 571] width 131 height 16
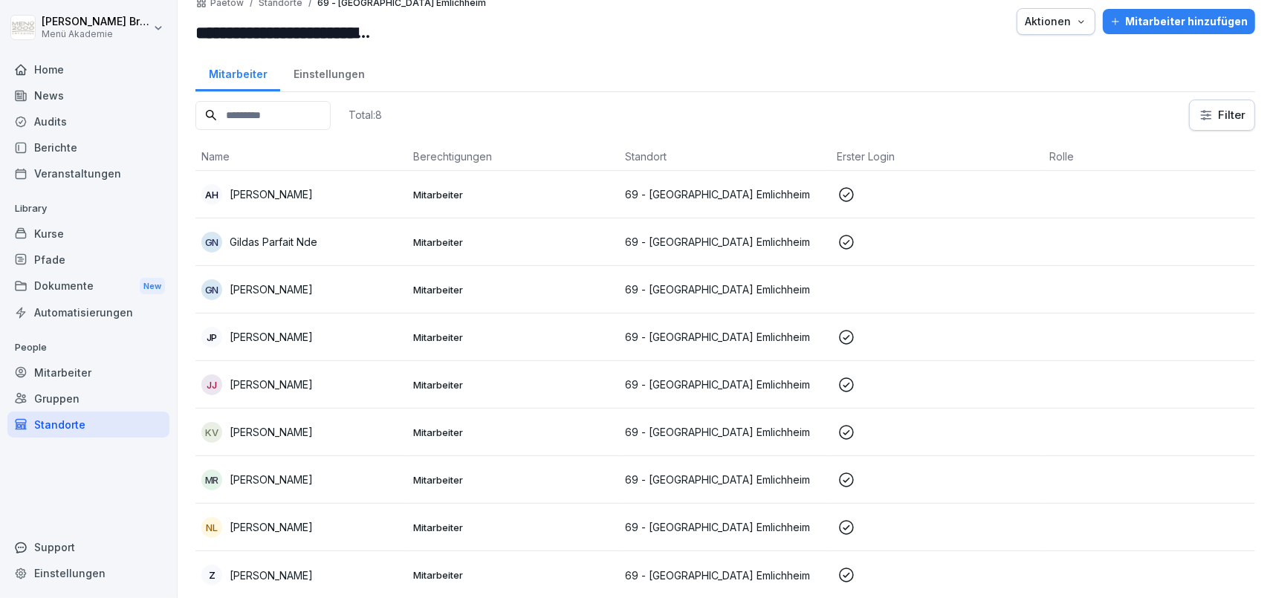
click at [326, 509] on td "NL [PERSON_NAME]" at bounding box center [301, 528] width 212 height 48
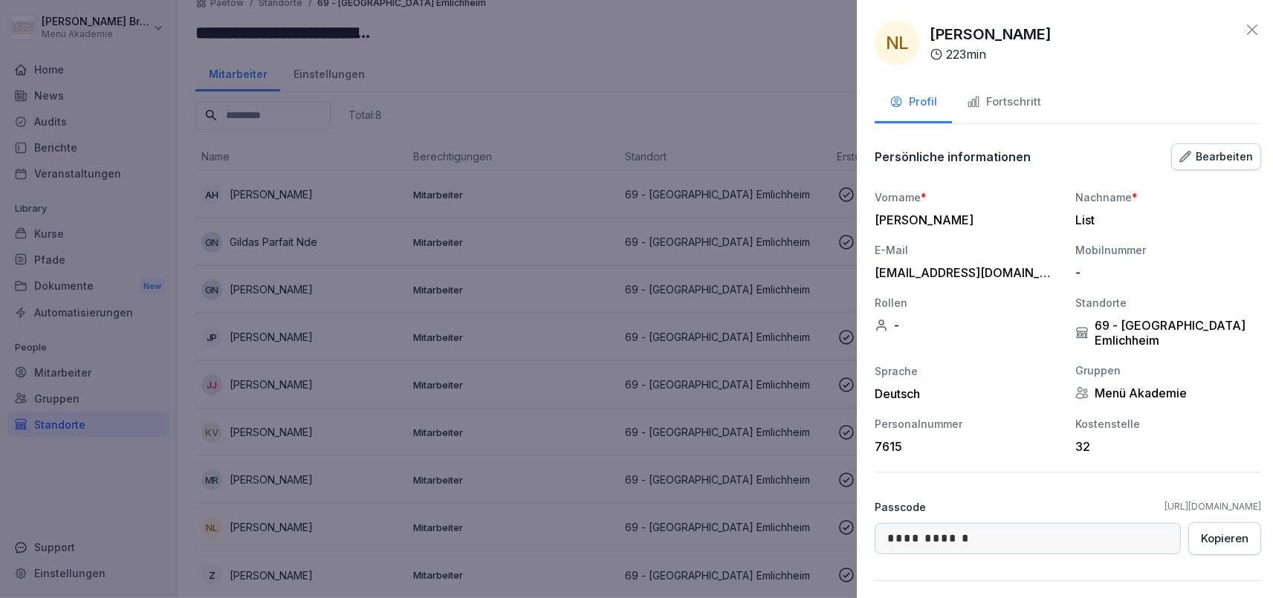
click at [666, 359] on div at bounding box center [636, 299] width 1273 height 598
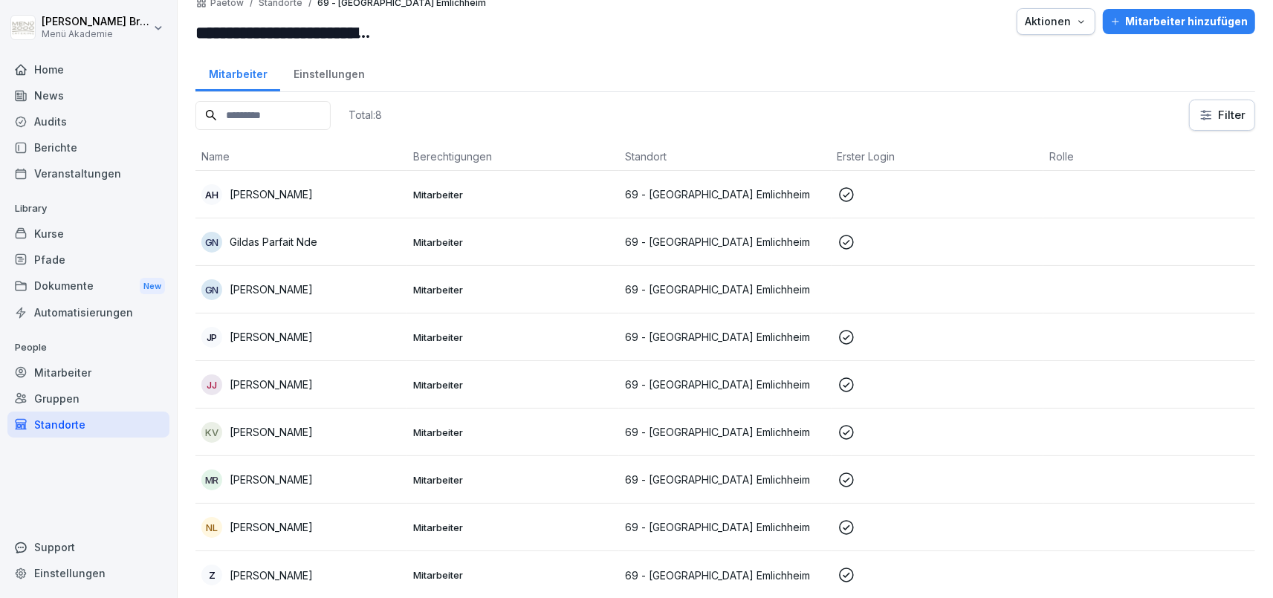
click at [274, 288] on p "[PERSON_NAME]" at bounding box center [271, 290] width 83 height 16
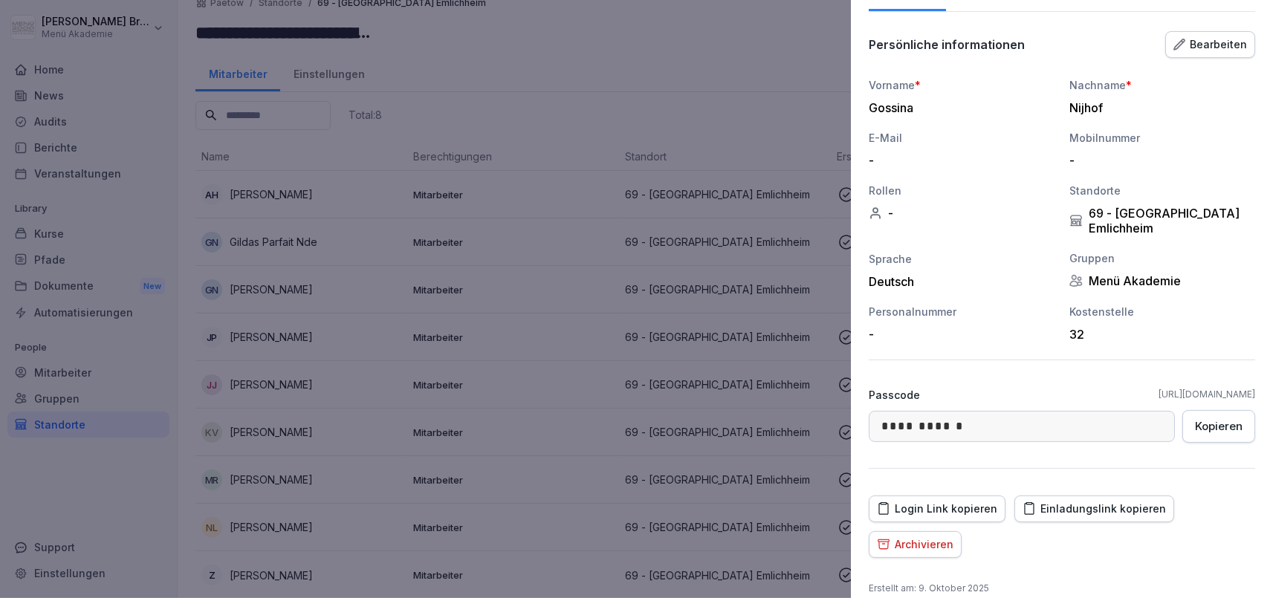
scroll to position [149, 0]
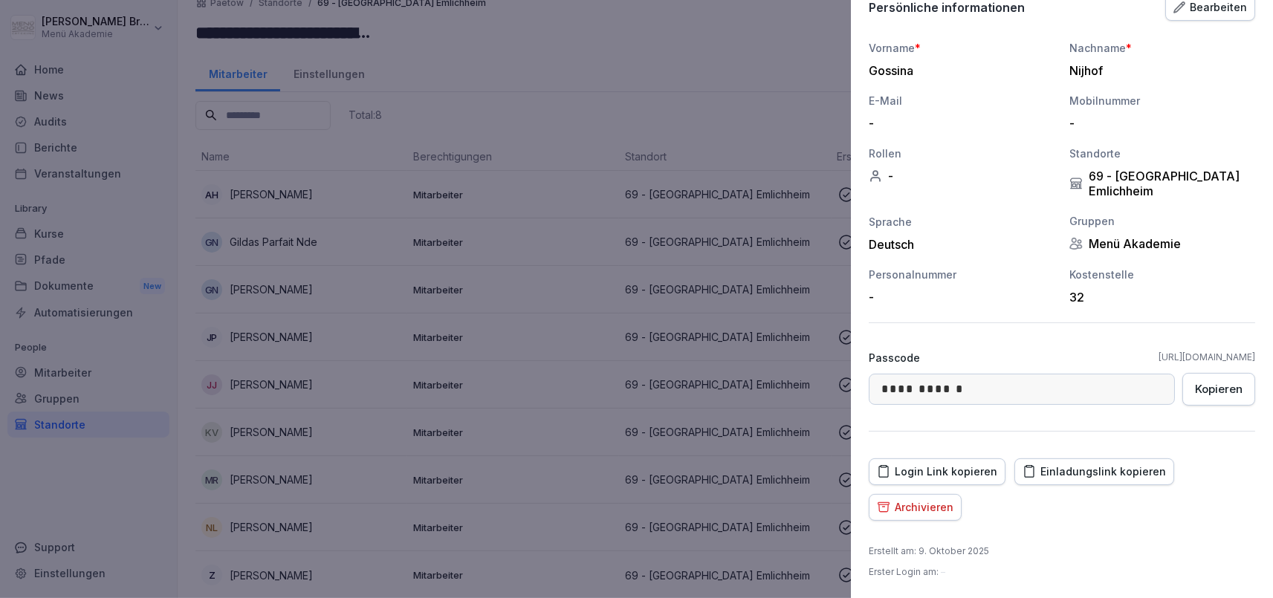
click at [1048, 467] on div "Einladungslink kopieren" at bounding box center [1093, 472] width 143 height 16
